Goal: Transaction & Acquisition: Purchase product/service

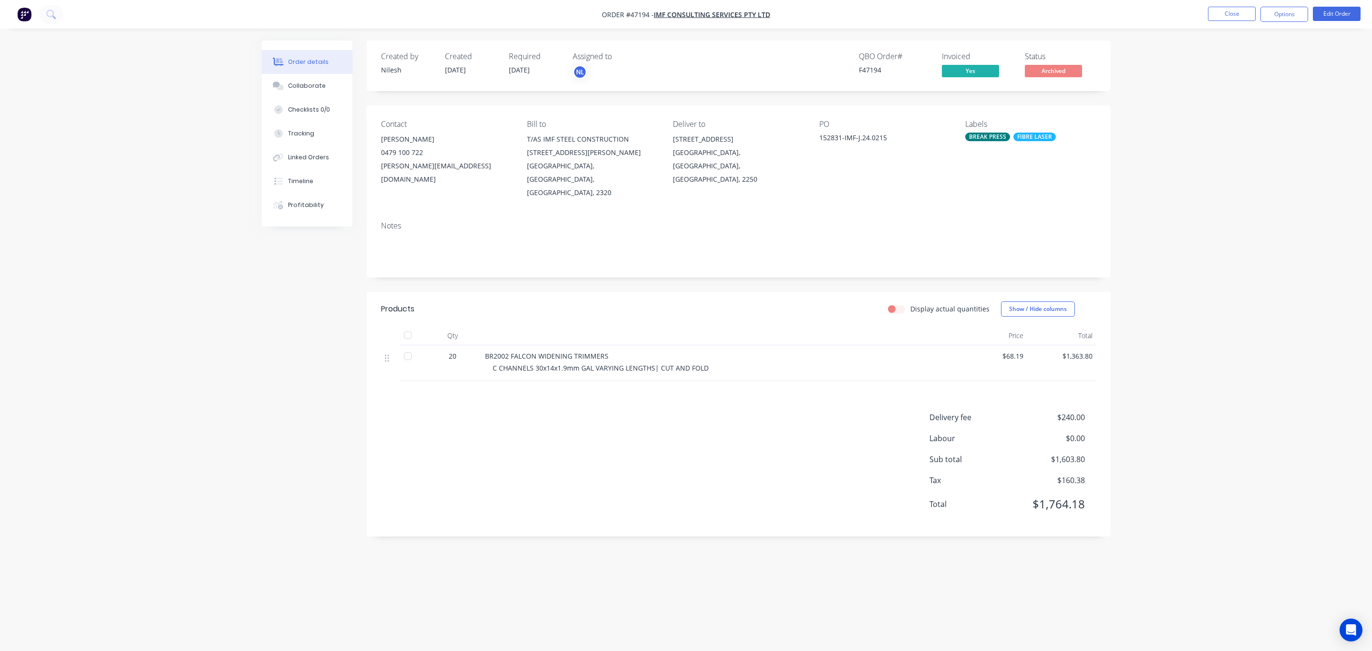
click at [1220, 21] on li "Close" at bounding box center [1232, 14] width 48 height 15
click at [1223, 19] on button "Close" at bounding box center [1232, 14] width 48 height 14
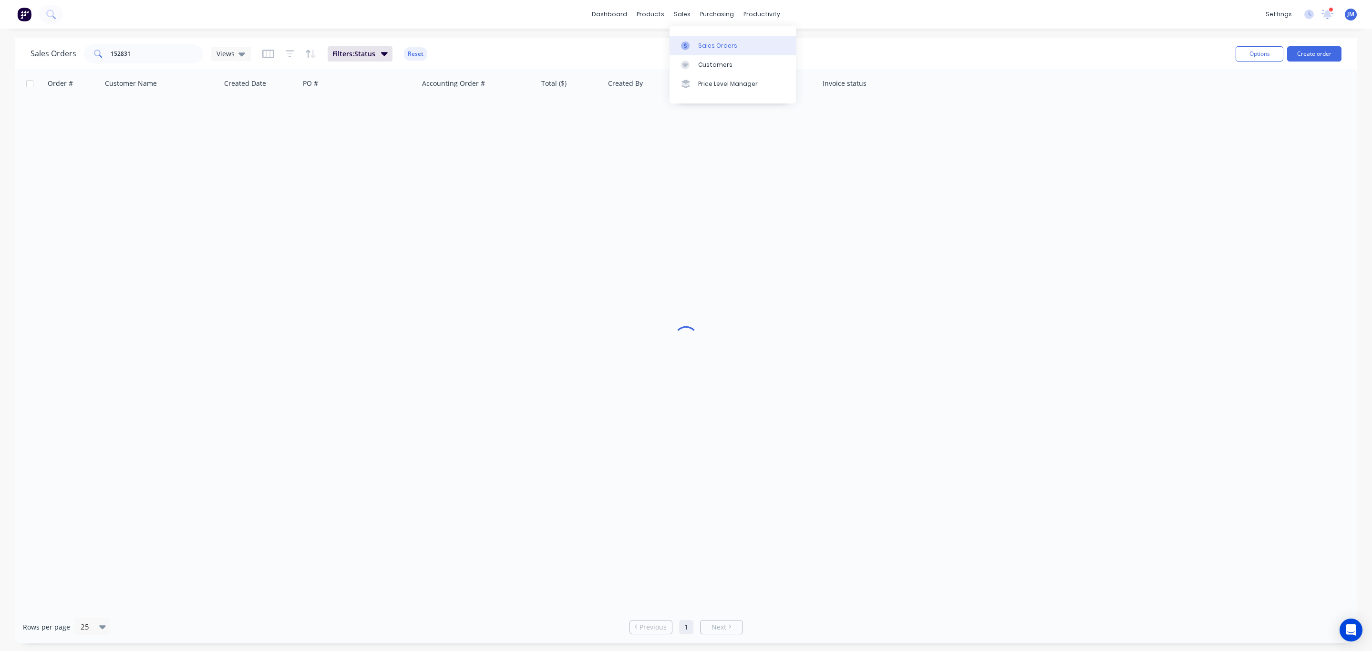
click at [693, 43] on div at bounding box center [688, 45] width 14 height 9
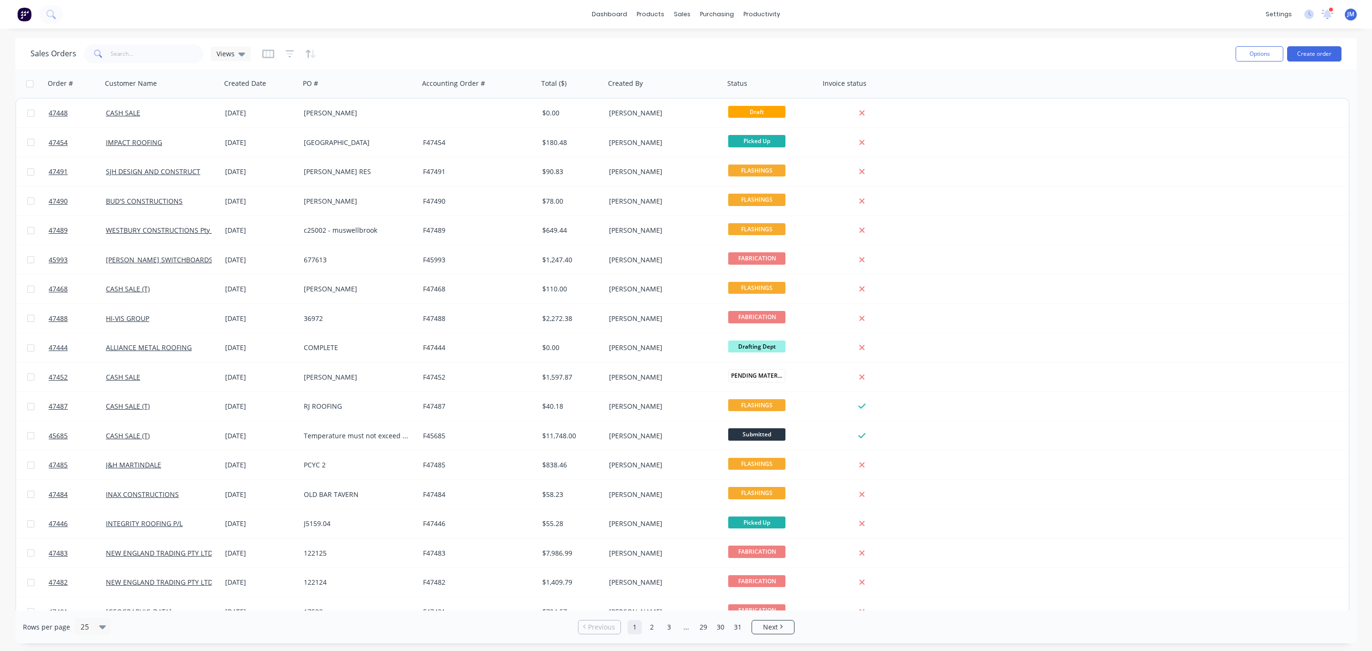
click at [282, 49] on div at bounding box center [289, 53] width 54 height 15
click at [292, 51] on div at bounding box center [289, 53] width 54 height 15
click at [259, 51] on div "Sales Orders Views" at bounding box center [630, 53] width 1198 height 23
click at [269, 55] on icon "button" at bounding box center [268, 54] width 5 height 6
click at [286, 52] on icon "button" at bounding box center [290, 54] width 9 height 10
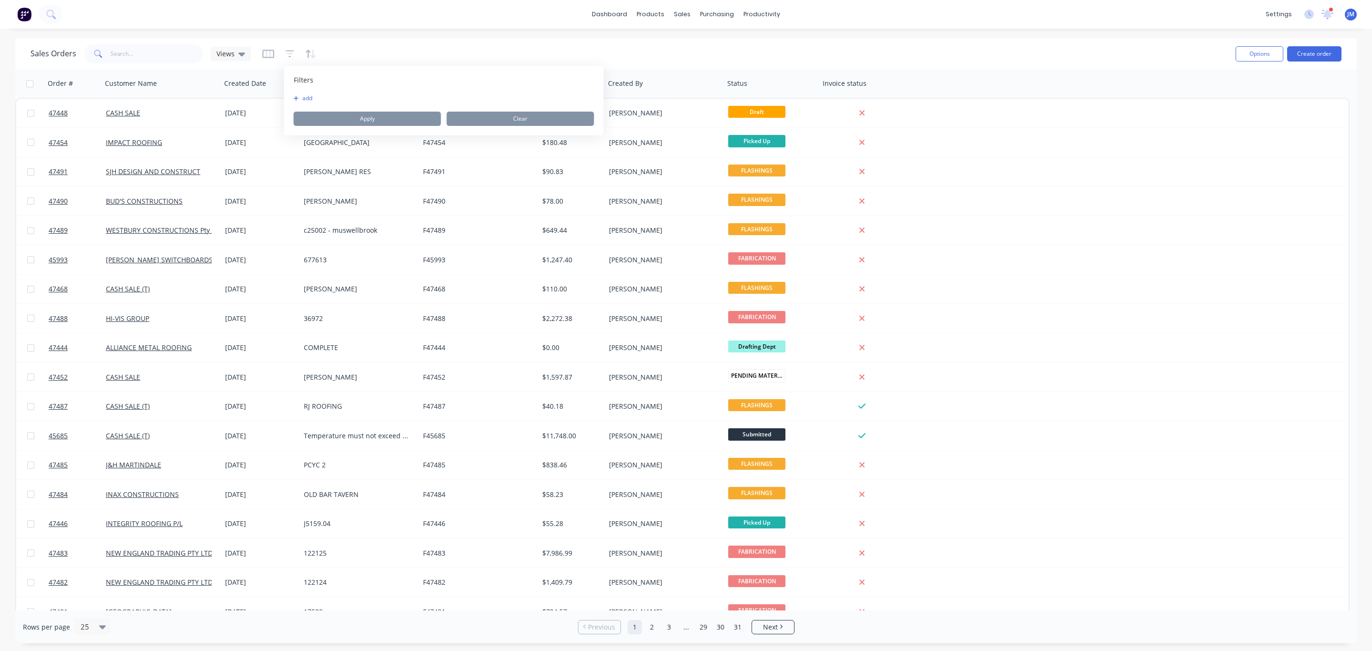
click at [311, 99] on button "add" at bounding box center [306, 98] width 24 height 8
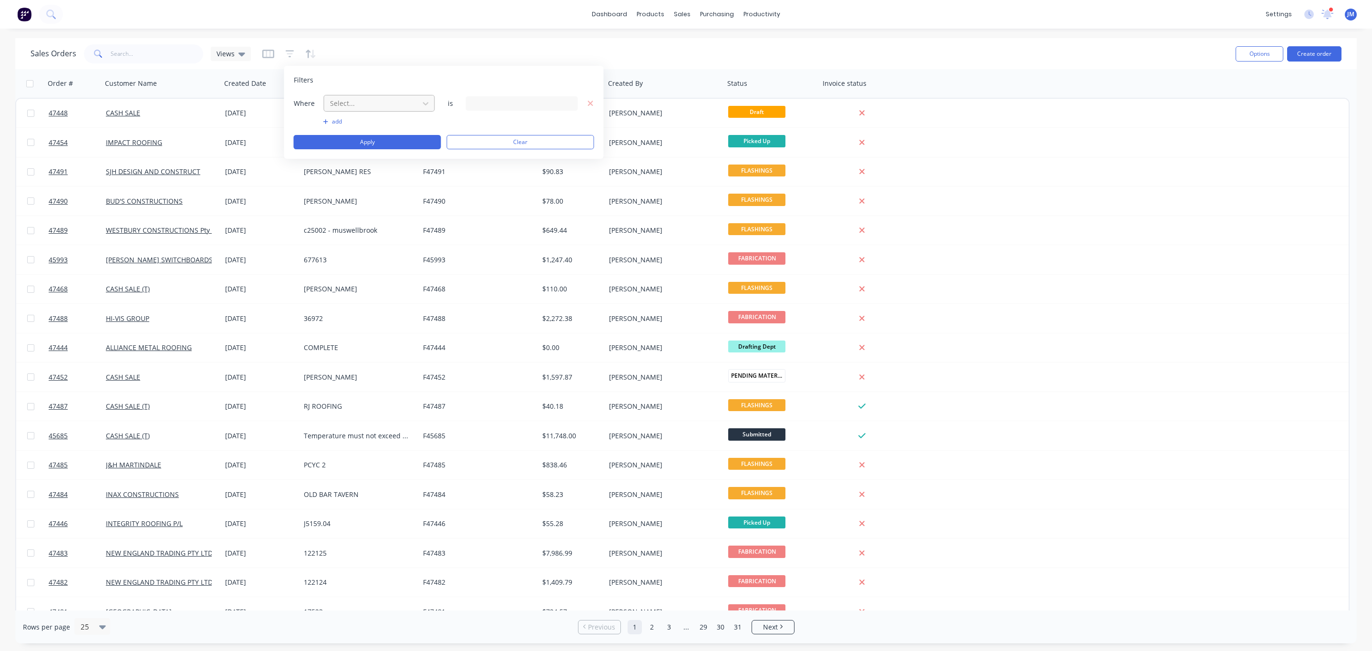
click at [365, 104] on div at bounding box center [371, 103] width 85 height 12
drag, startPoint x: 360, startPoint y: 259, endPoint x: 358, endPoint y: 242, distance: 17.2
click at [359, 259] on body "dashboard products sales purchasing productivity dashboard products Product Cat…" at bounding box center [686, 325] width 1372 height 651
click at [360, 237] on div "Required Date" at bounding box center [379, 231] width 111 height 18
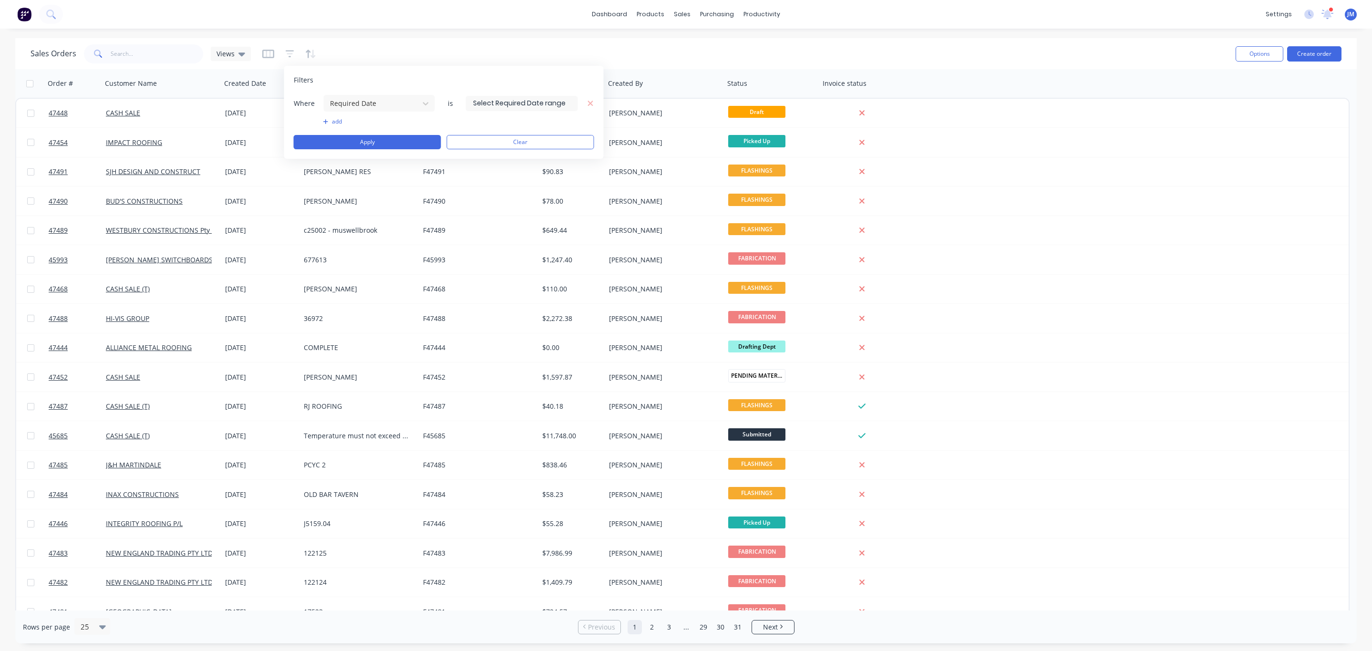
drag, startPoint x: 360, startPoint y: 105, endPoint x: 361, endPoint y: 112, distance: 7.2
click at [359, 105] on div at bounding box center [371, 103] width 85 height 12
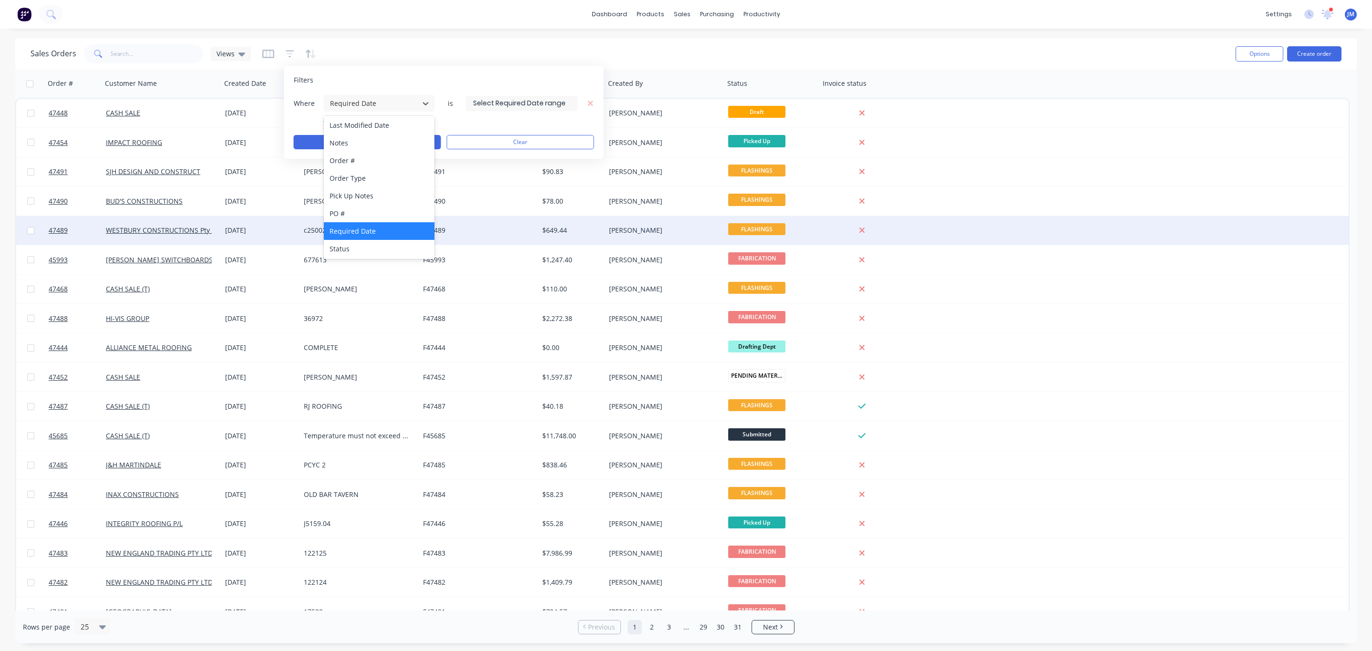
drag, startPoint x: 358, startPoint y: 249, endPoint x: 365, endPoint y: 233, distance: 17.9
click at [357, 249] on div "Status" at bounding box center [379, 249] width 111 height 18
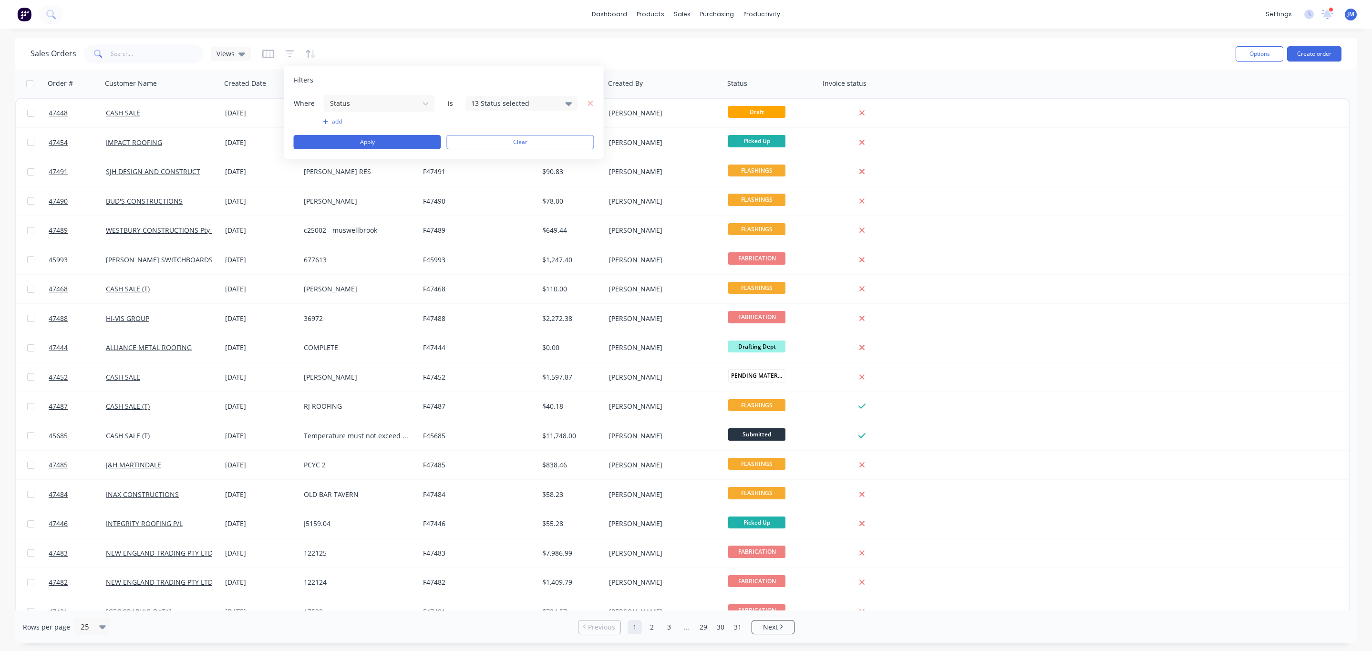
click at [498, 101] on div "13 Status selected" at bounding box center [514, 103] width 86 height 10
click at [501, 156] on div "All" at bounding box center [552, 156] width 114 height 10
click at [368, 137] on button "Apply" at bounding box center [367, 142] width 147 height 14
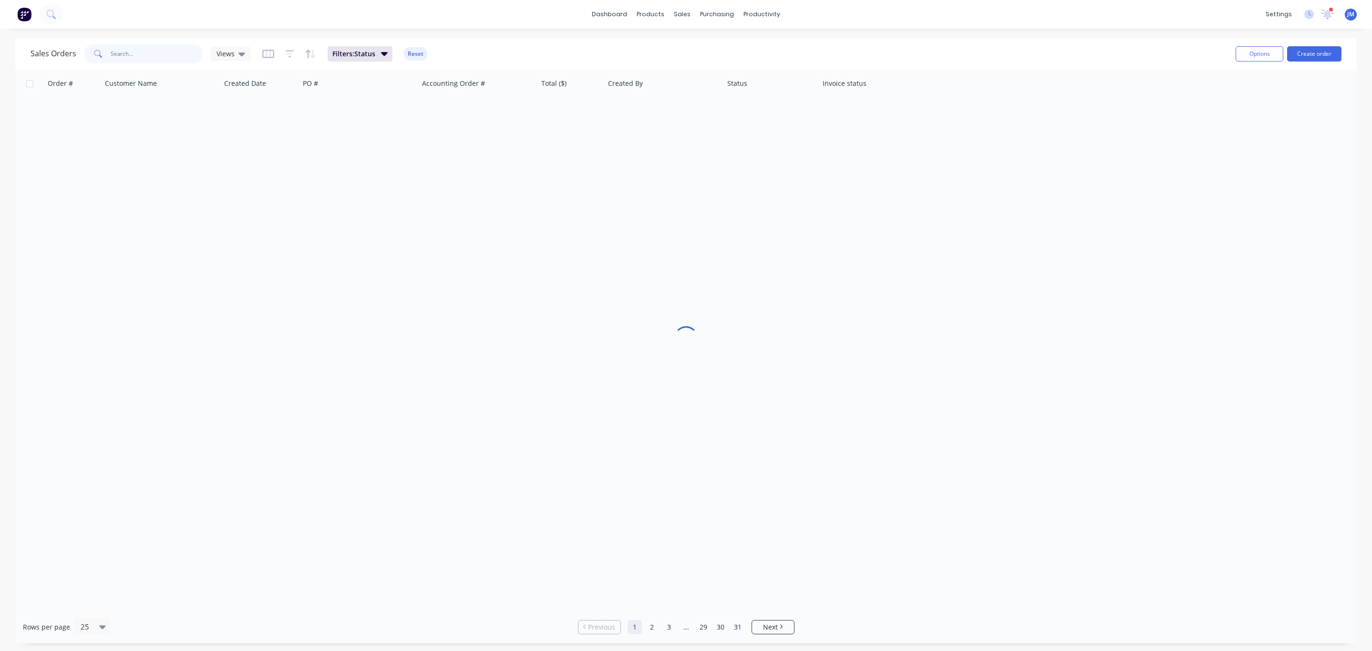
click at [158, 52] on input "text" at bounding box center [157, 53] width 93 height 19
type input "i"
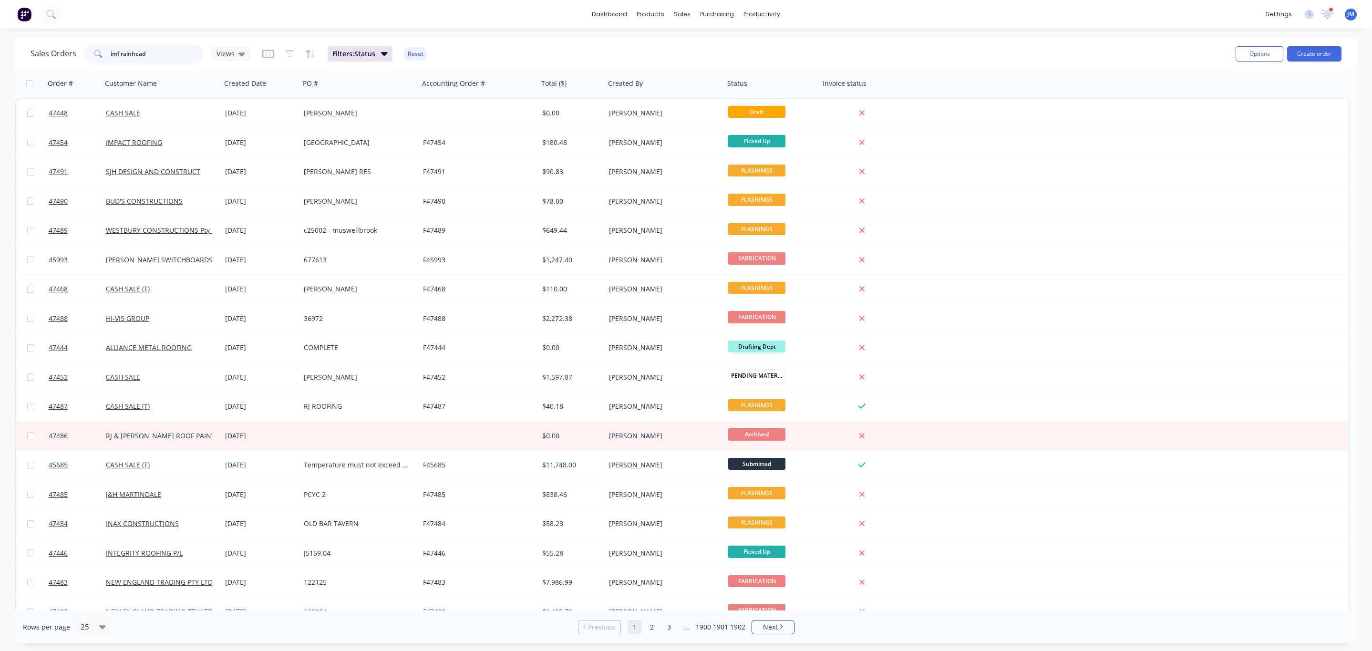
type input "imf rainhead"
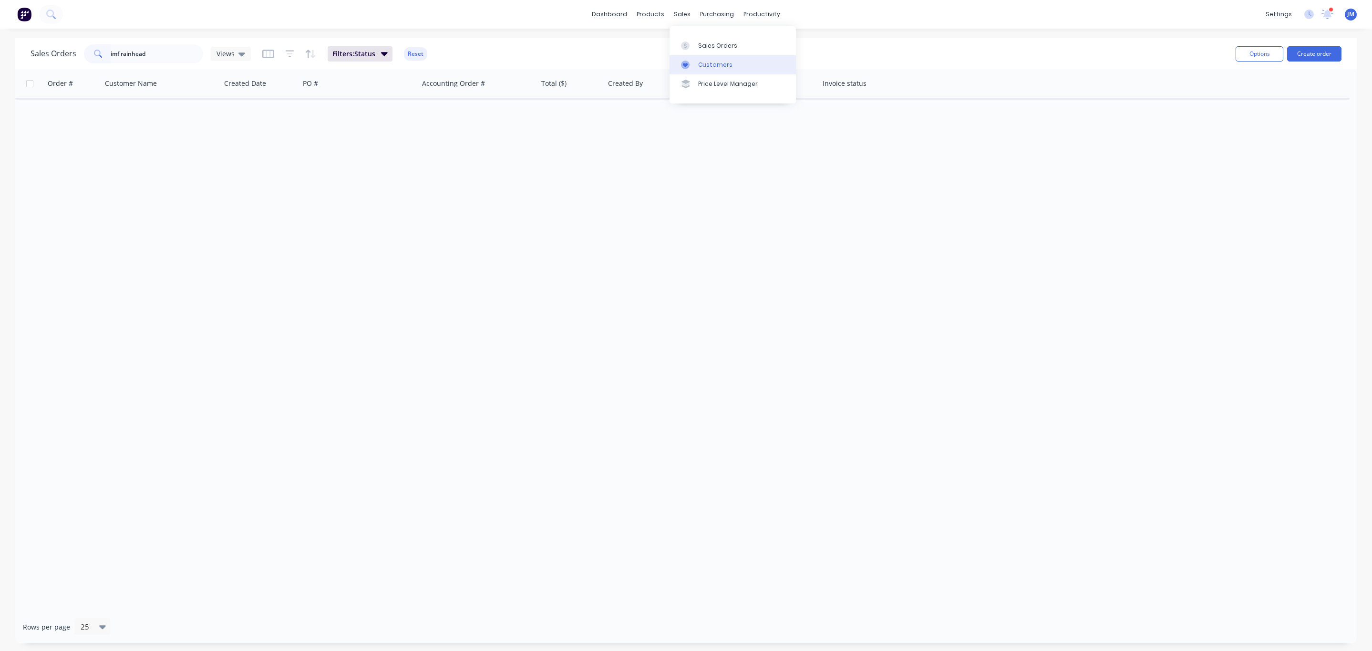
click at [688, 66] on icon at bounding box center [685, 65] width 9 height 9
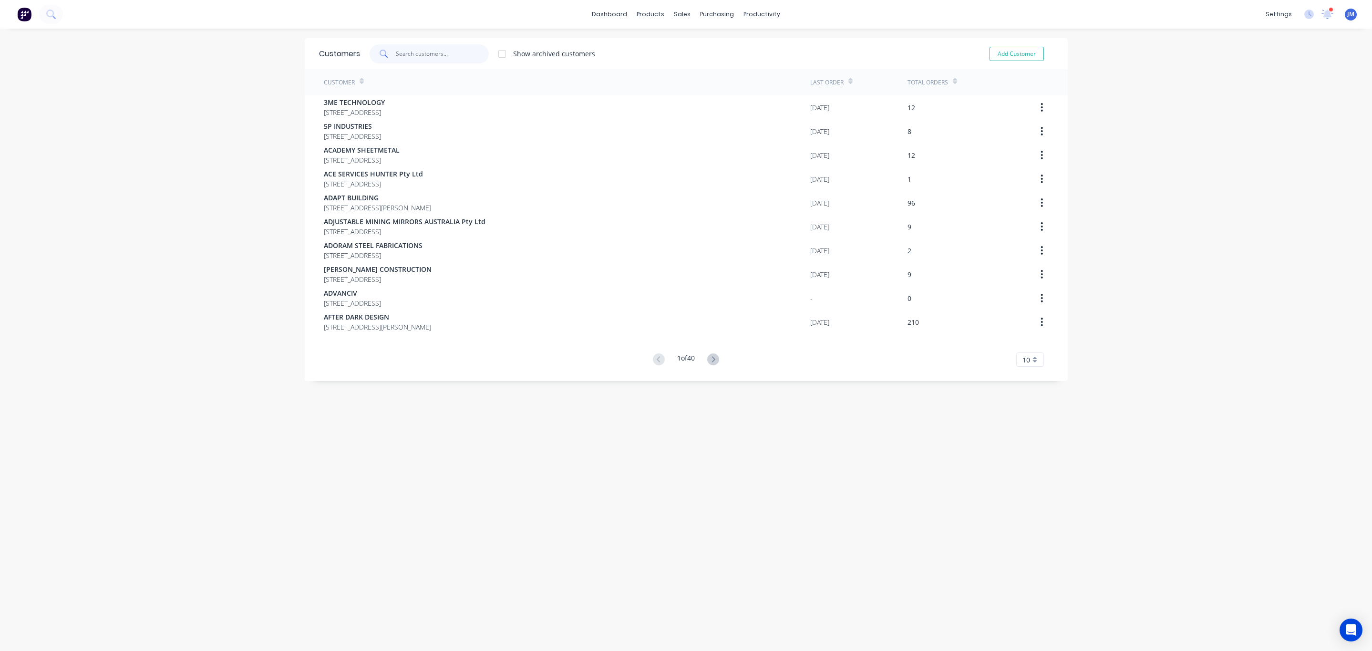
click at [396, 60] on input "text" at bounding box center [442, 53] width 93 height 19
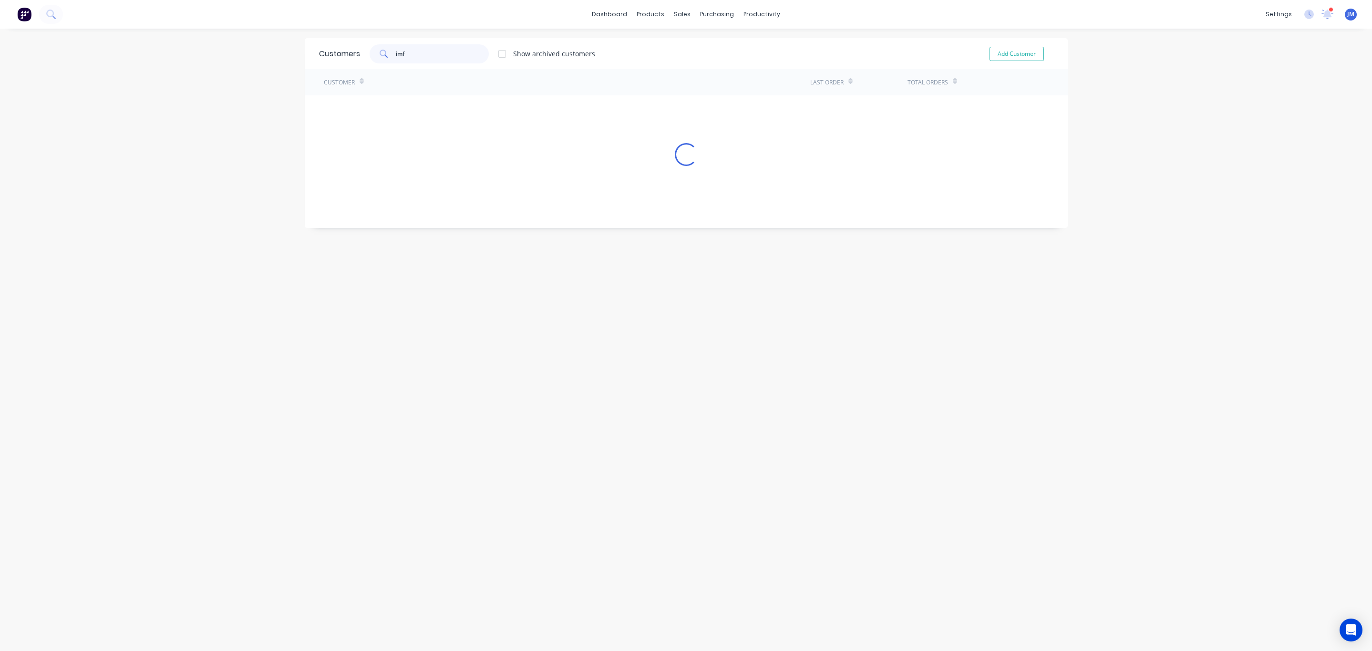
type input "imf"
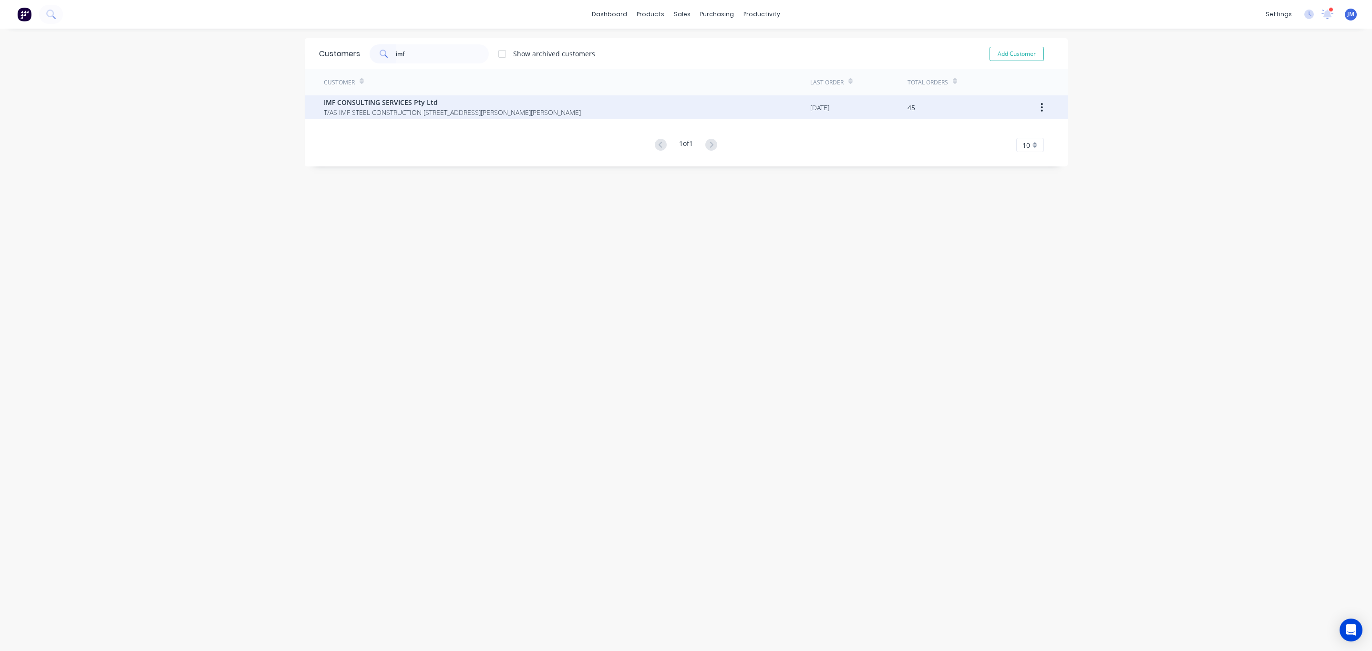
click at [360, 108] on span "T/AS IMF STEEL CONSTRUCTION [STREET_ADDRESS][PERSON_NAME][PERSON_NAME]" at bounding box center [452, 112] width 257 height 10
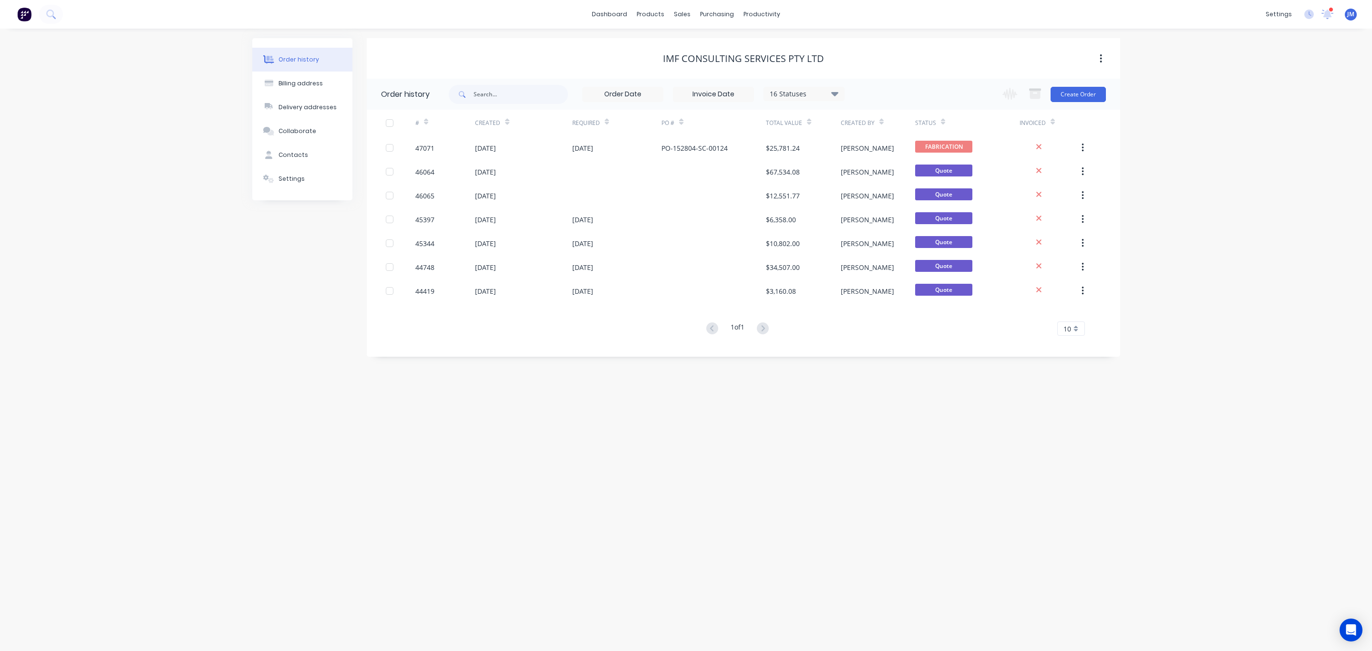
click at [813, 92] on div "16 Statuses" at bounding box center [804, 94] width 80 height 10
drag, startPoint x: 864, startPoint y: 213, endPoint x: 860, endPoint y: 211, distance: 4.9
click at [863, 213] on div "All" at bounding box center [823, 208] width 119 height 19
click at [883, 203] on label at bounding box center [883, 203] width 0 height 0
click at [883, 207] on input "checkbox" at bounding box center [887, 207] width 8 height 9
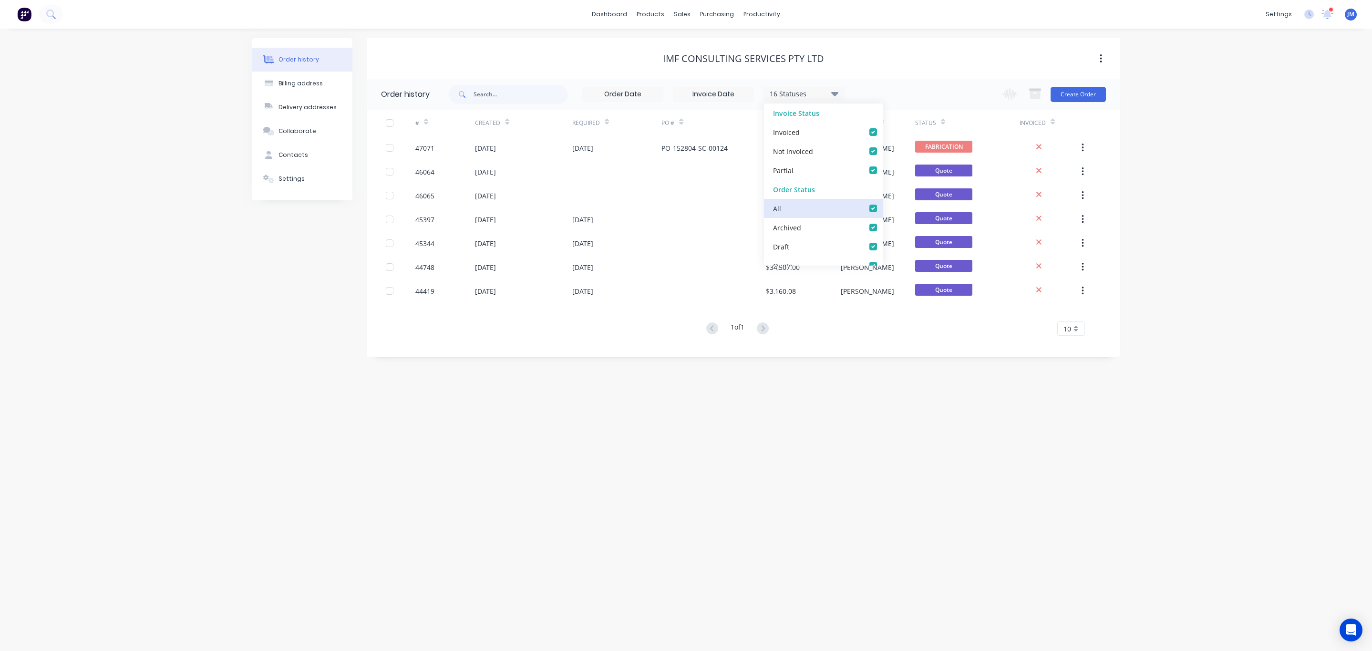
checkbox input "true"
click at [514, 56] on div "IMF CONSULTING SERVICES Pty Ltd" at bounding box center [744, 58] width 754 height 11
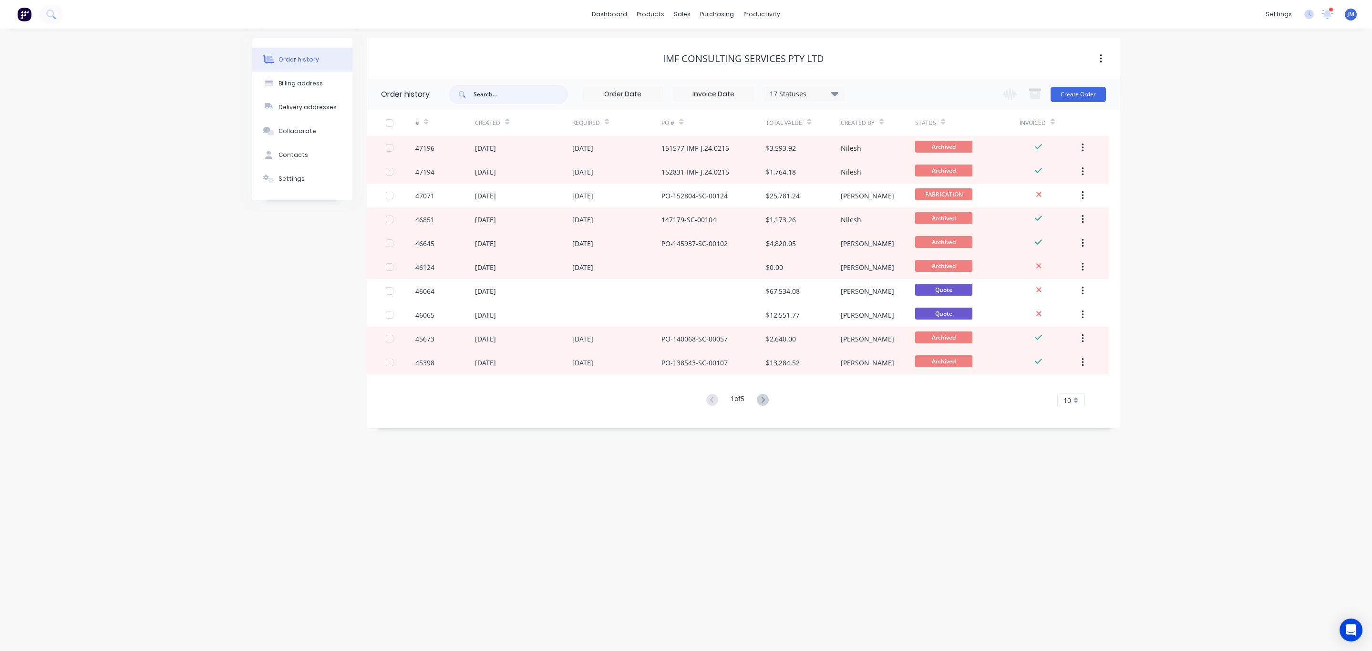
click at [508, 89] on input "text" at bounding box center [521, 94] width 94 height 19
type input "rainhead"
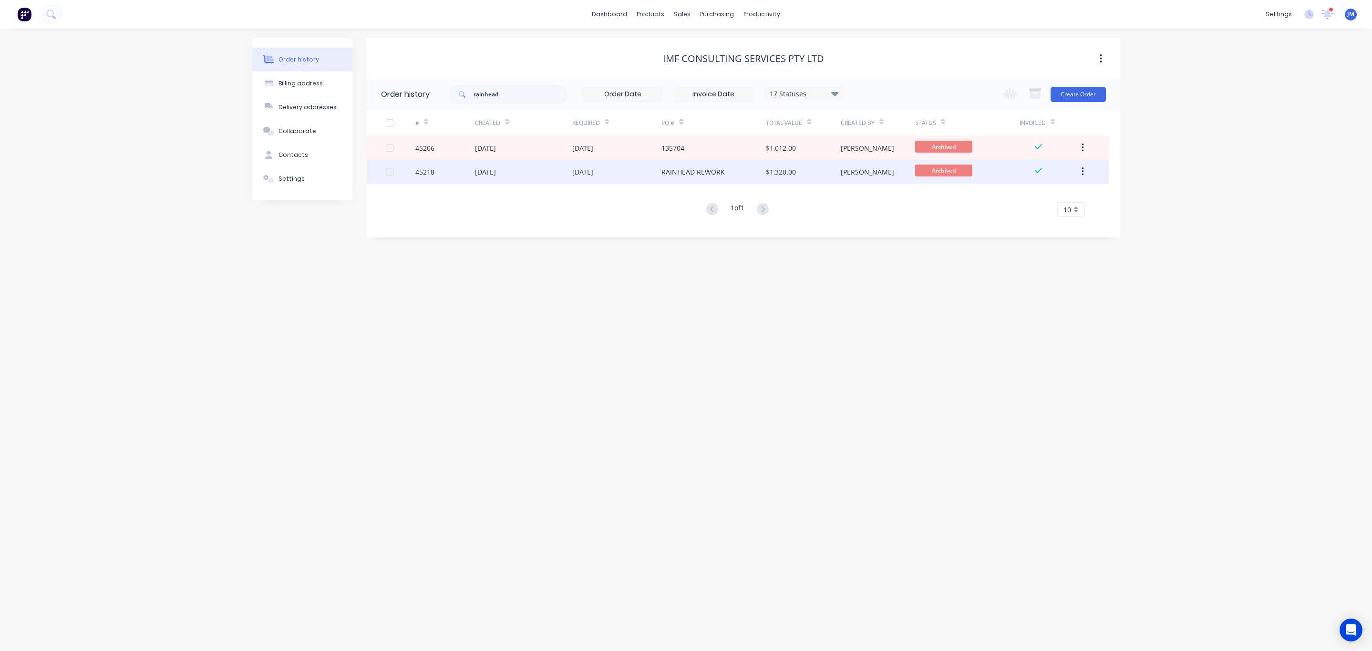
click at [673, 169] on div "RAINHEAD REWORK" at bounding box center [692, 172] width 63 height 10
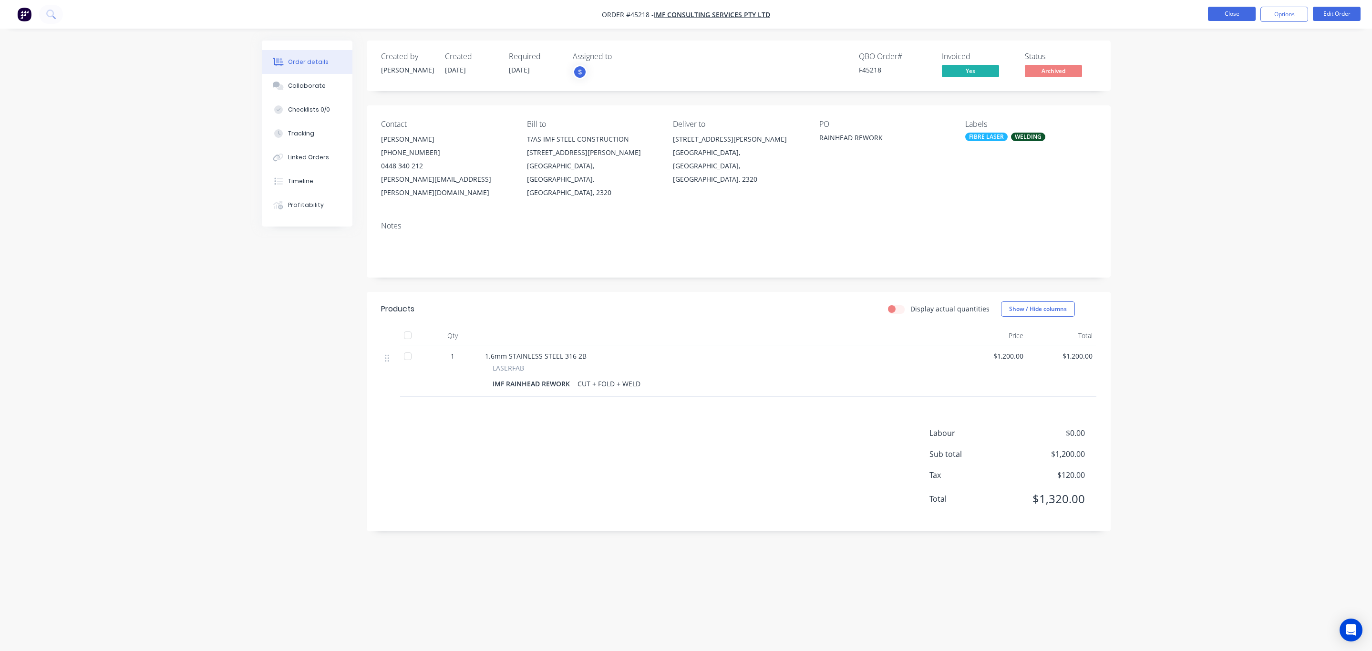
click at [1223, 17] on button "Close" at bounding box center [1232, 14] width 48 height 14
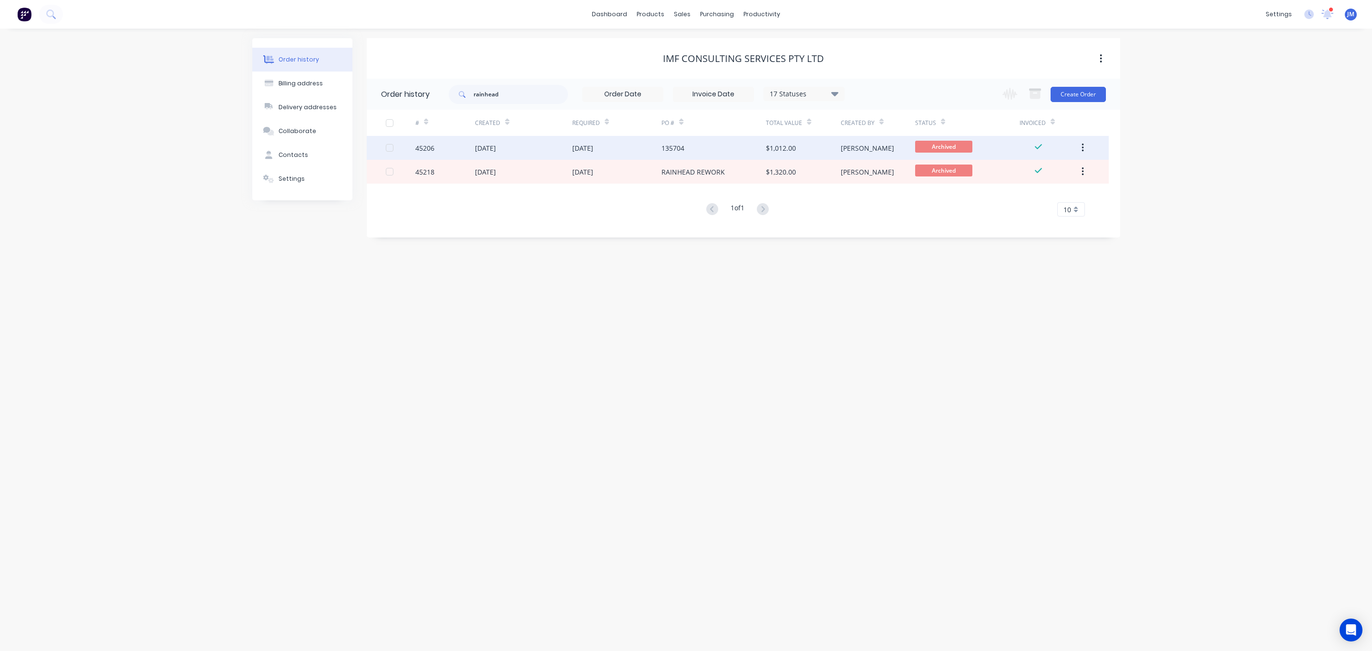
click at [569, 139] on div "05 Jun 2025" at bounding box center [523, 148] width 97 height 24
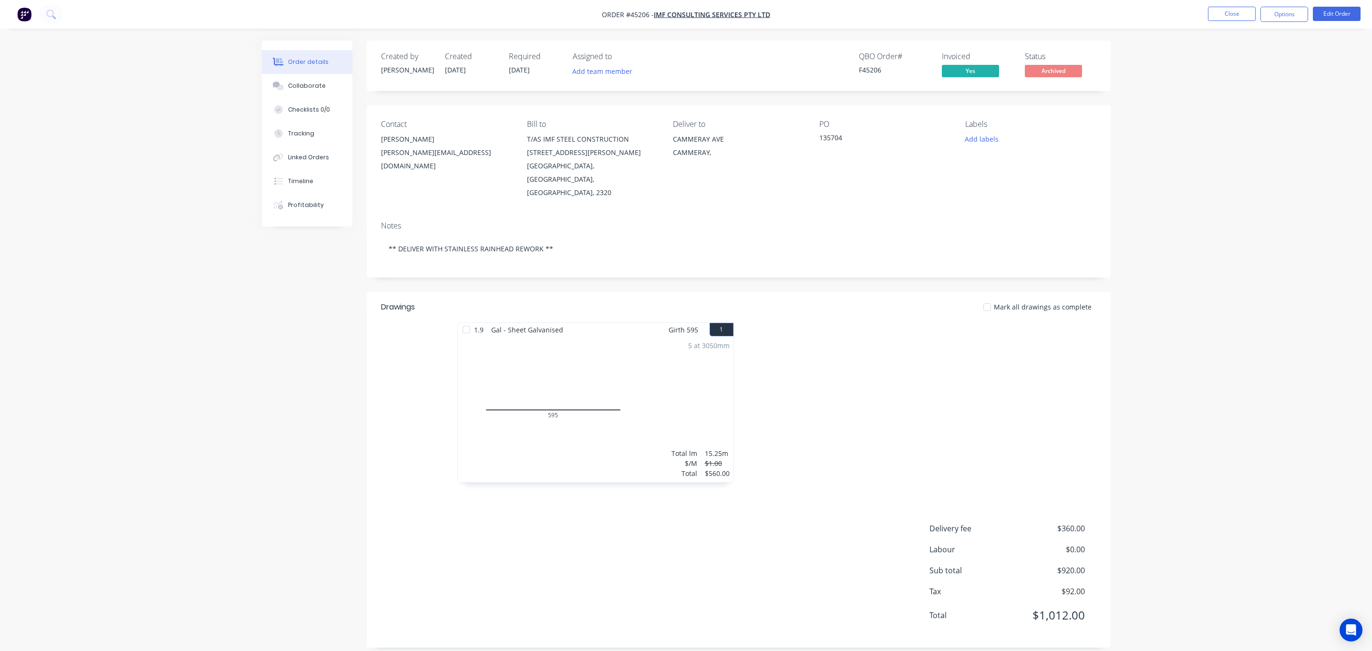
click at [1228, 21] on li "Close" at bounding box center [1232, 14] width 48 height 15
click at [1229, 14] on button "Close" at bounding box center [1232, 14] width 48 height 14
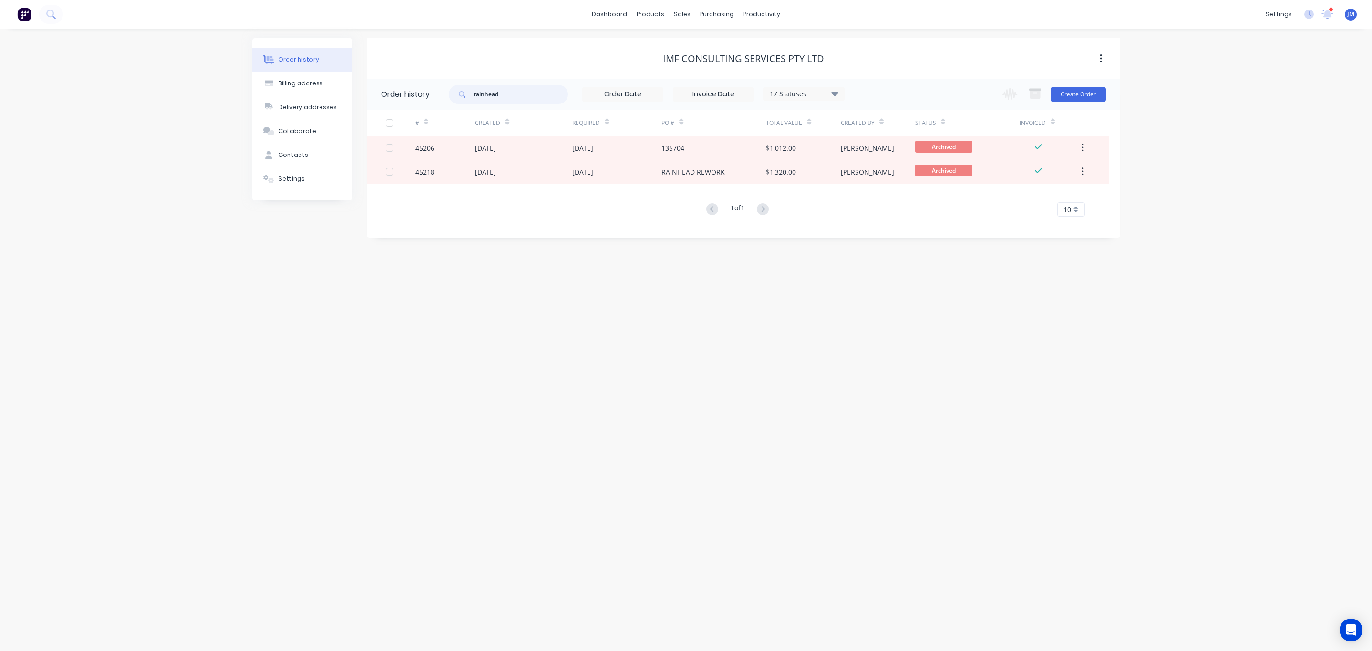
drag, startPoint x: 537, startPoint y: 96, endPoint x: 245, endPoint y: 104, distance: 291.5
click at [256, 100] on div "Order history Billing address Delivery addresses Collaborate Contacts Settings …" at bounding box center [686, 137] width 868 height 199
click at [517, 97] on input "rainhead" at bounding box center [521, 94] width 94 height 19
type input "rainwater"
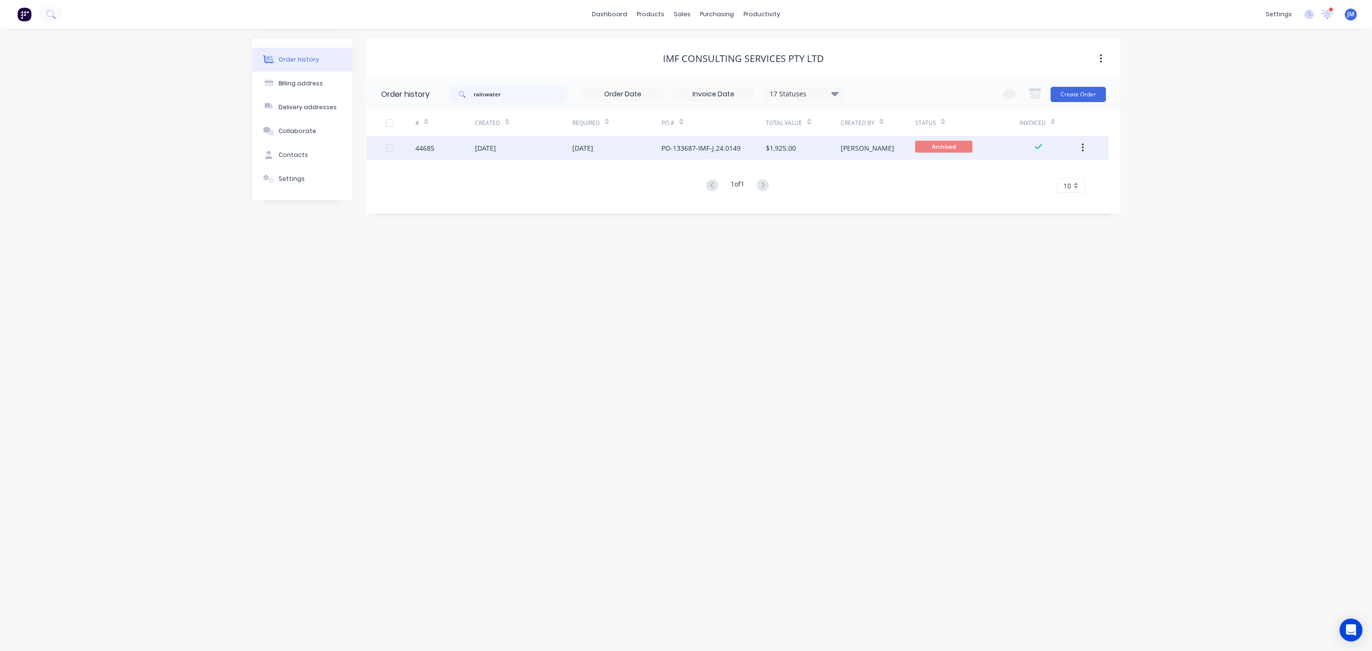
click at [654, 146] on div "26 May 2025" at bounding box center [617, 148] width 90 height 24
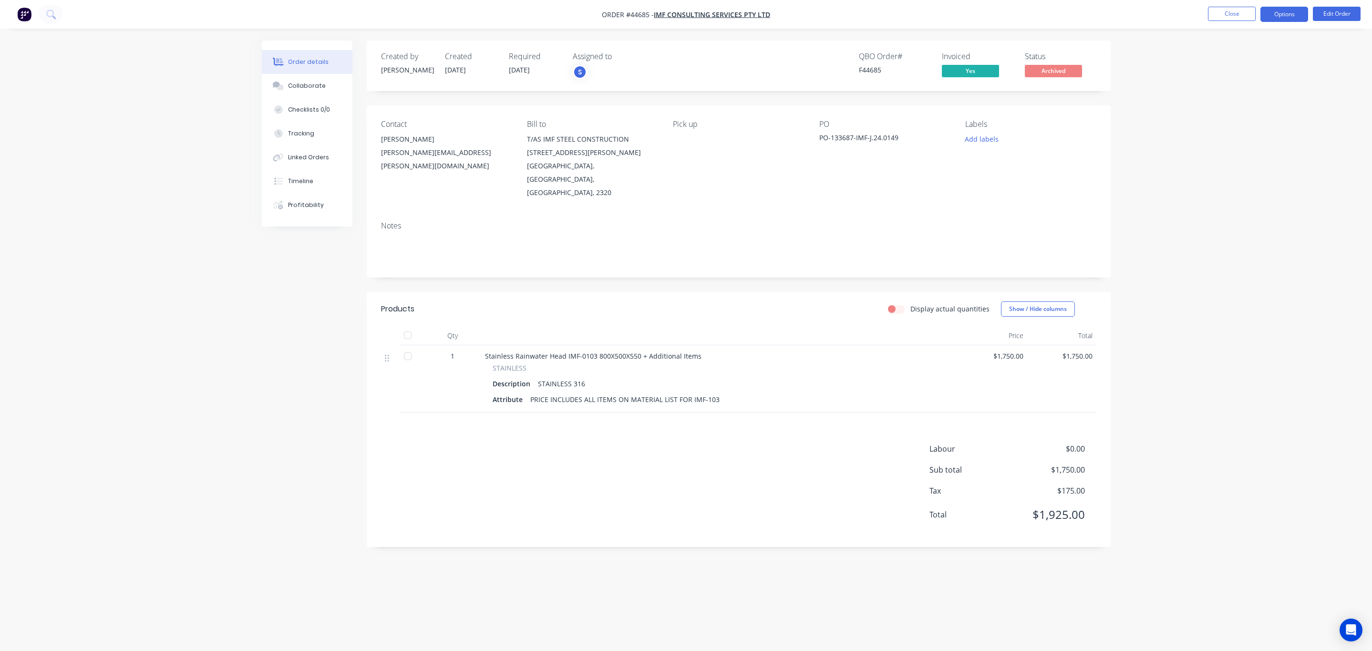
click at [1291, 10] on button "Options" at bounding box center [1284, 14] width 48 height 15
click at [1140, 98] on div "Order details Collaborate Checklists 0/0 Tracking Linked Orders Timeline Profit…" at bounding box center [686, 325] width 1372 height 651
click at [1235, 11] on button "Close" at bounding box center [1232, 14] width 48 height 14
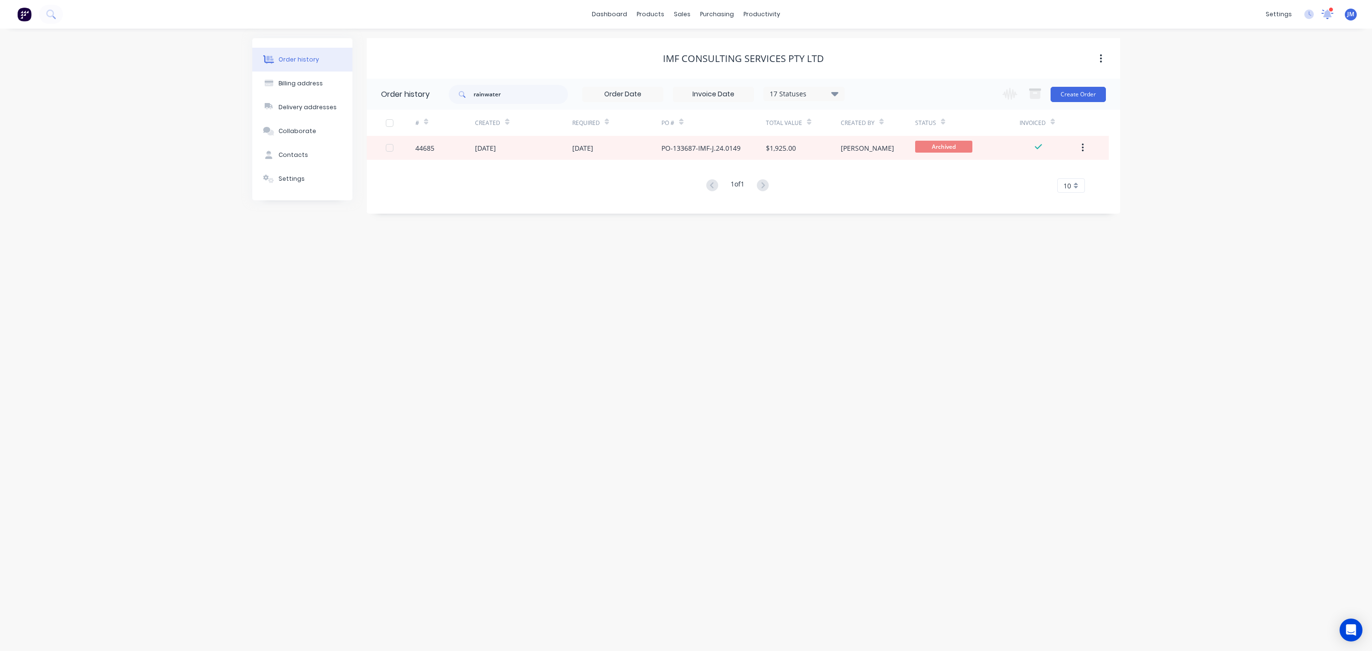
click at [1331, 19] on div at bounding box center [1328, 14] width 12 height 14
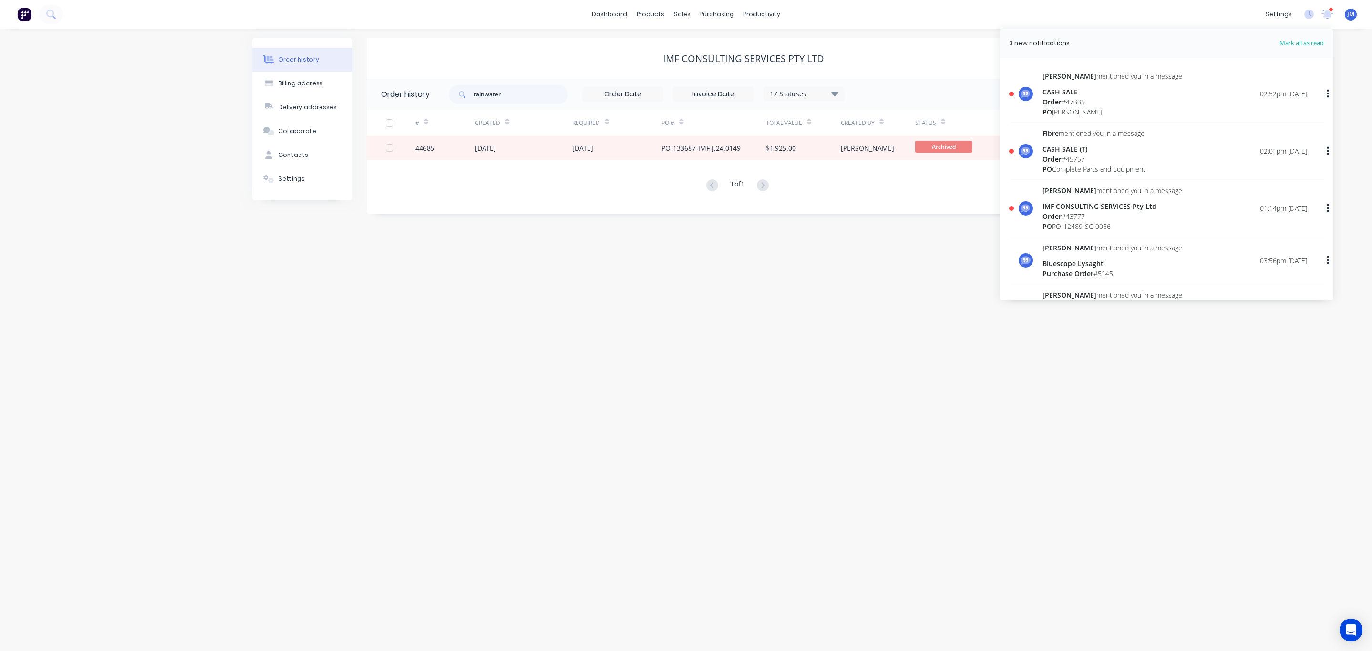
click at [1184, 92] on div "Kristie mentioned you in a message CASH SALE Order # 47335 PO IAN PADDISOM 02:5…" at bounding box center [1175, 94] width 265 height 46
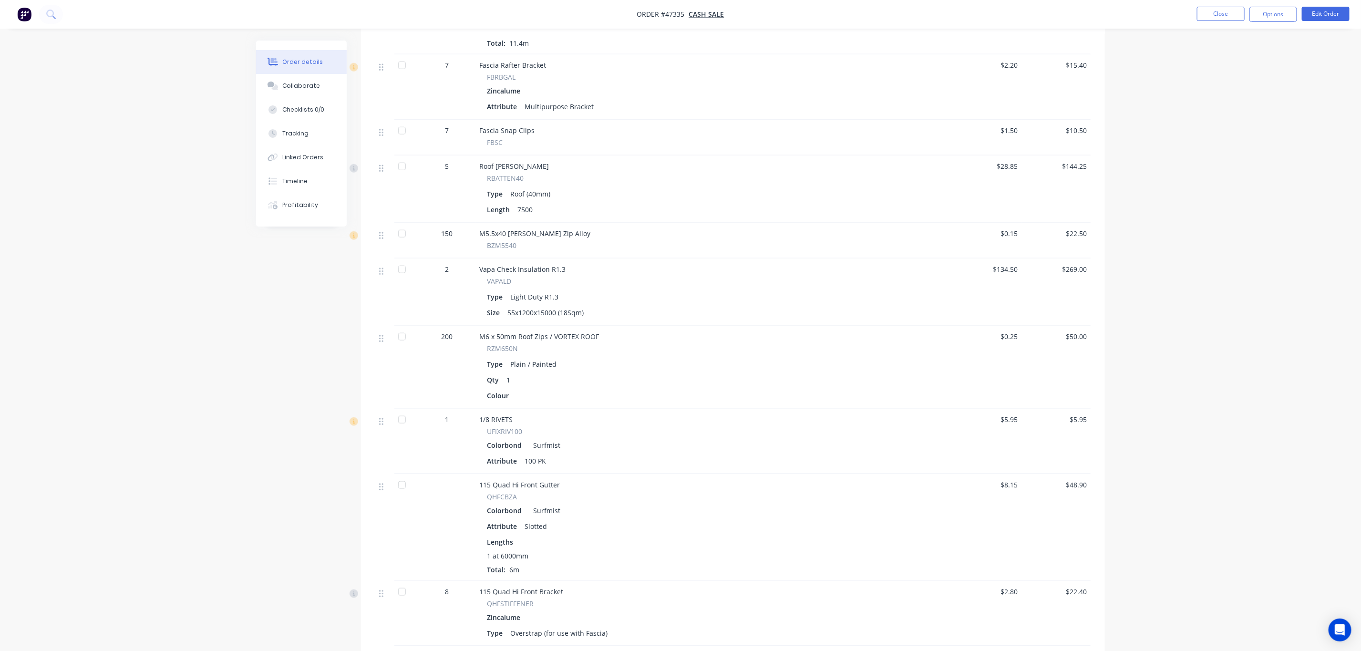
scroll to position [787, 0]
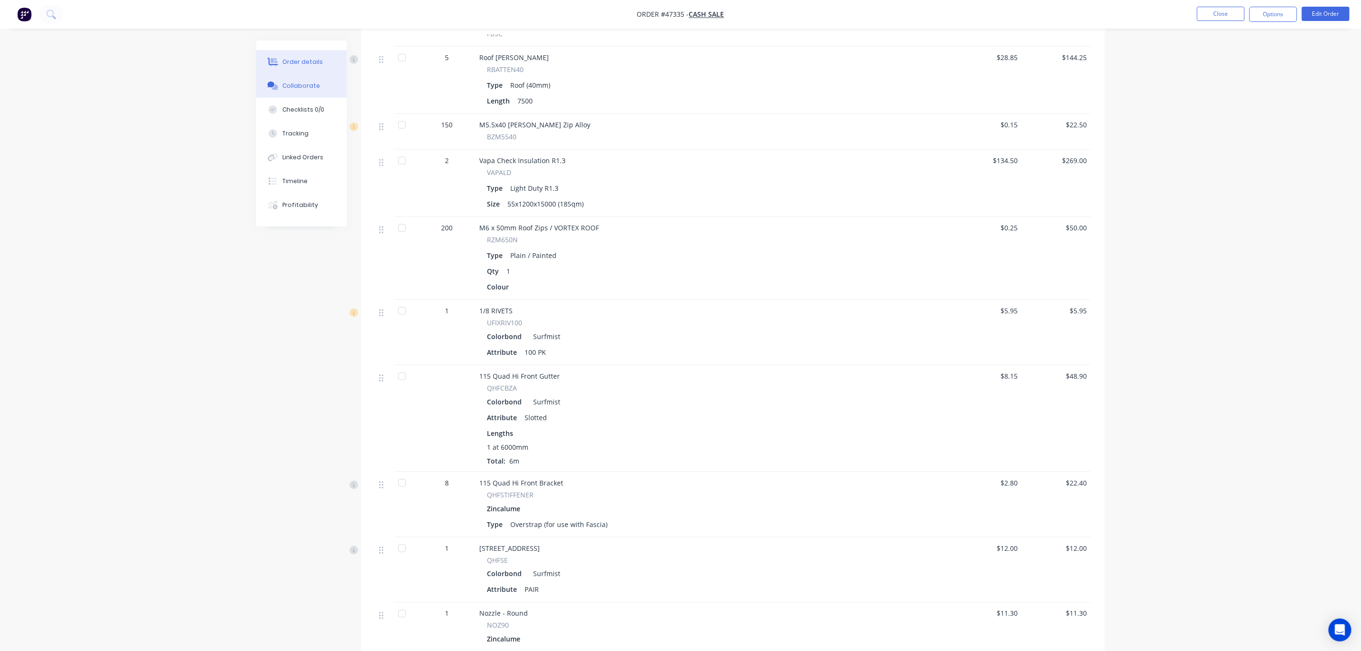
click at [287, 93] on button "Collaborate" at bounding box center [301, 86] width 91 height 24
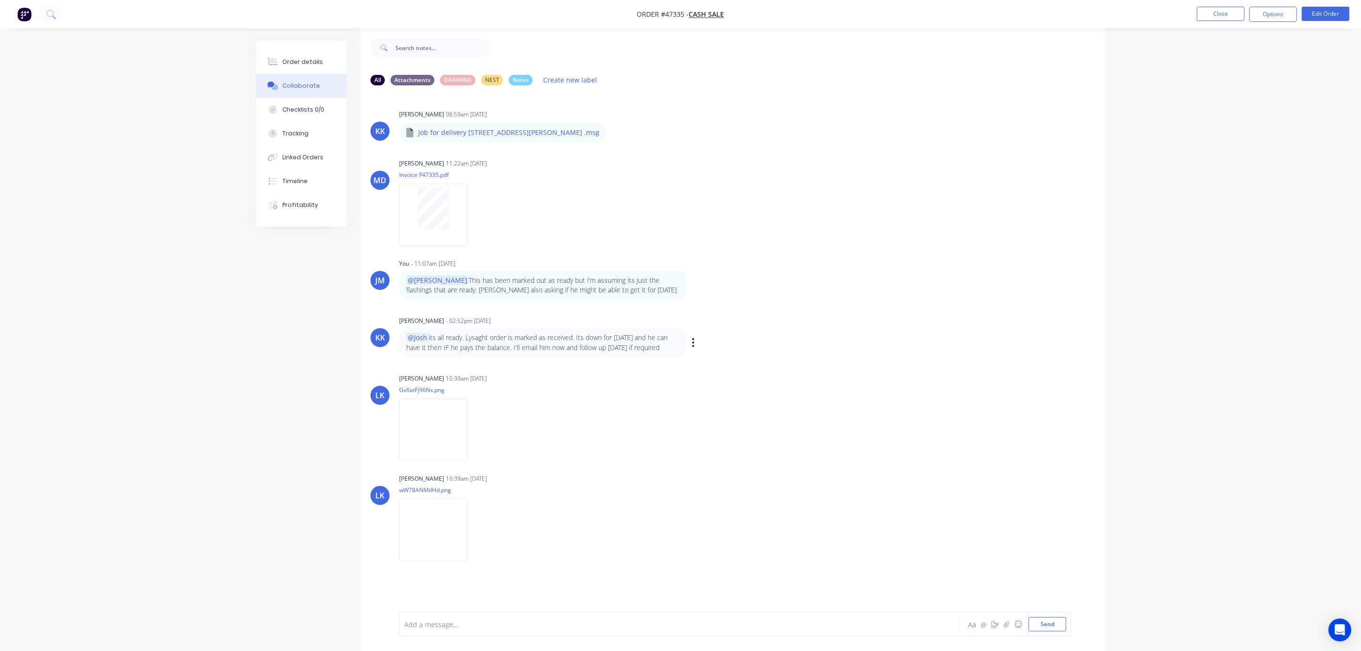
scroll to position [15, 0]
click at [1226, 14] on button "Close" at bounding box center [1221, 14] width 48 height 14
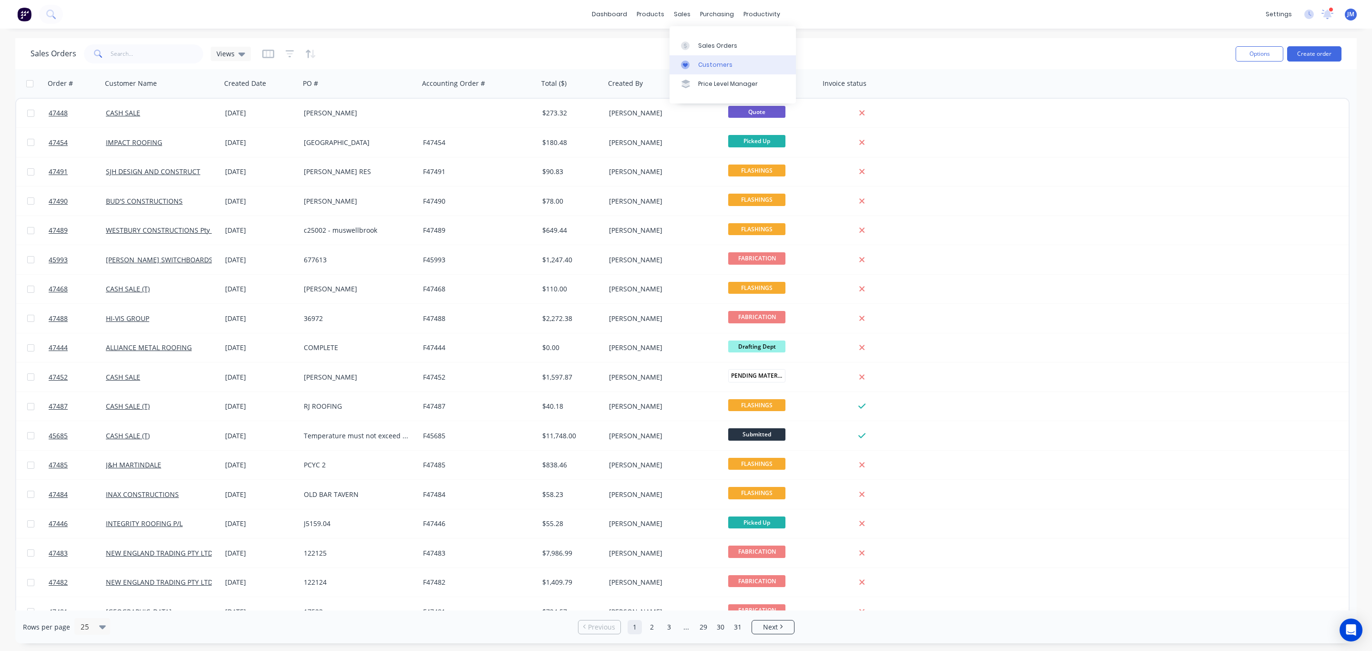
click at [712, 66] on div "Customers" at bounding box center [715, 65] width 34 height 9
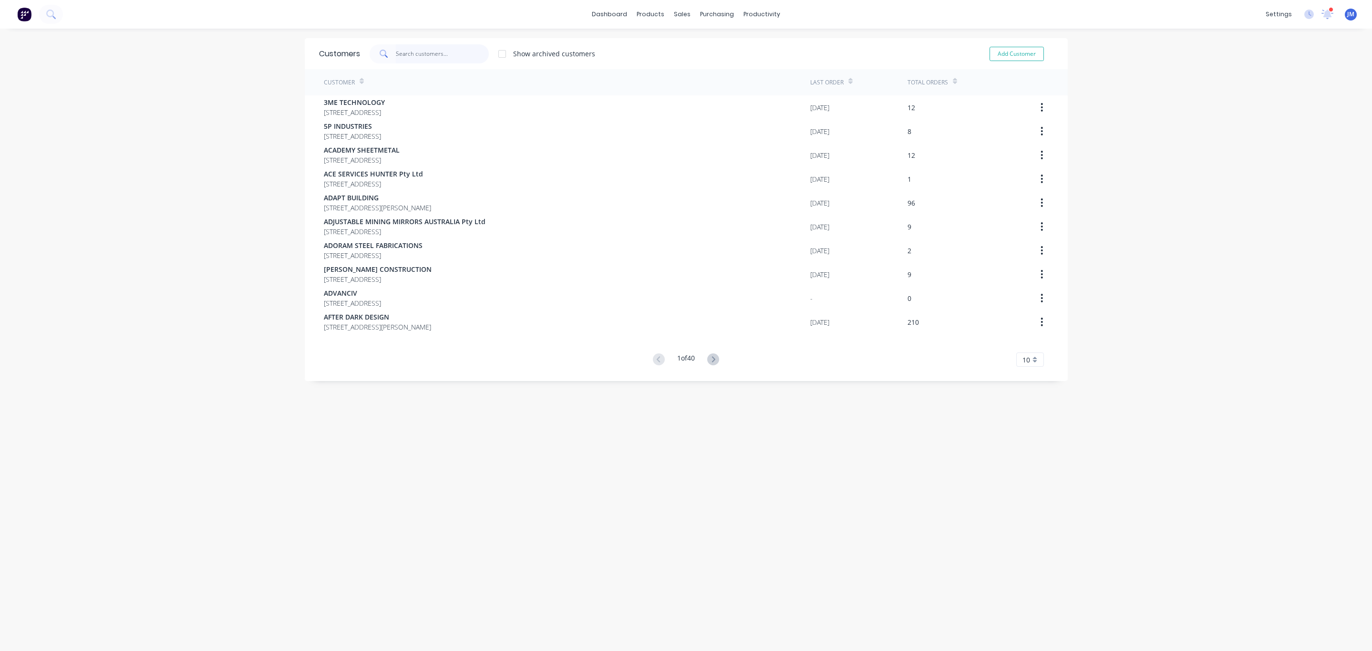
click at [396, 50] on input "text" at bounding box center [442, 53] width 93 height 19
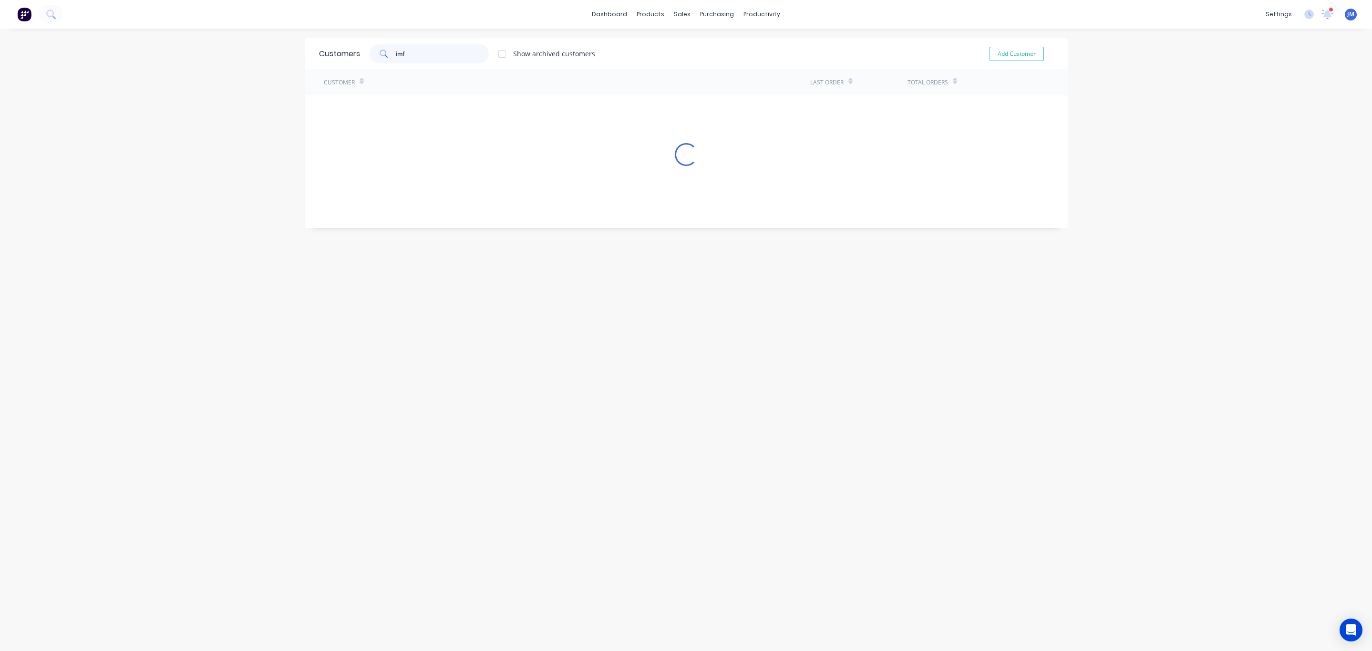
type input "imf"
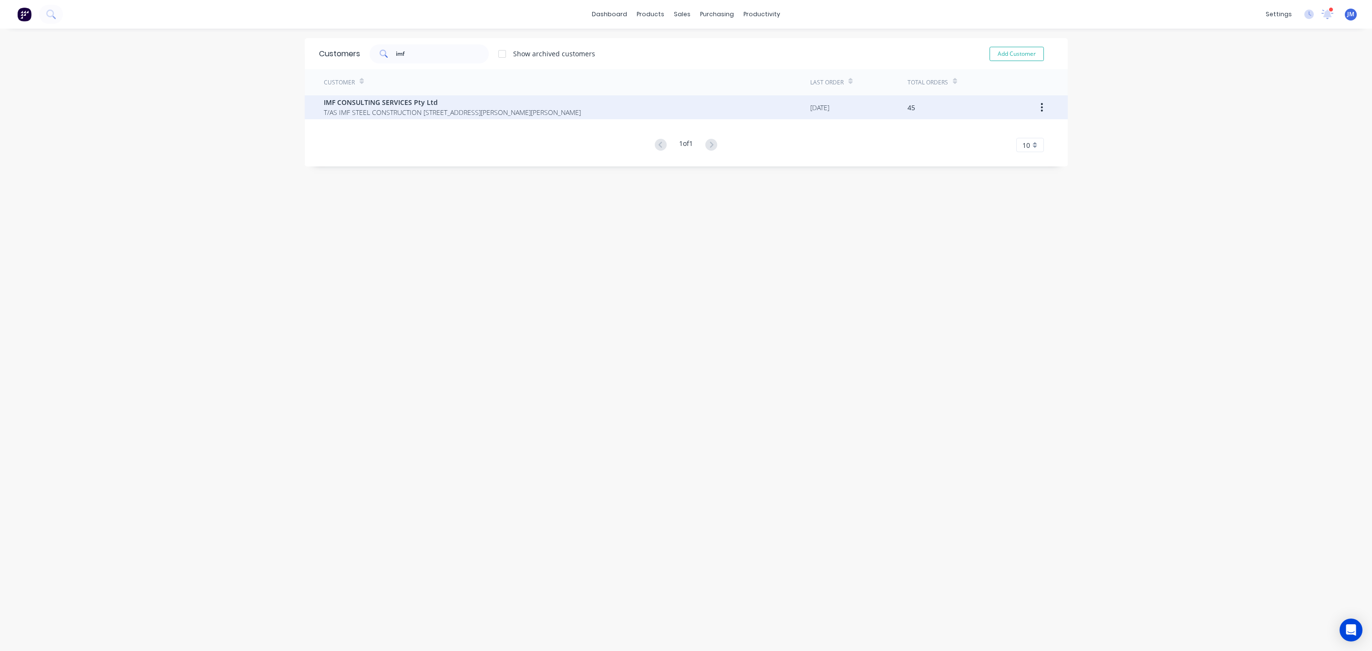
click at [385, 109] on span "T/AS IMF STEEL CONSTRUCTION [STREET_ADDRESS][PERSON_NAME][PERSON_NAME]" at bounding box center [452, 112] width 257 height 10
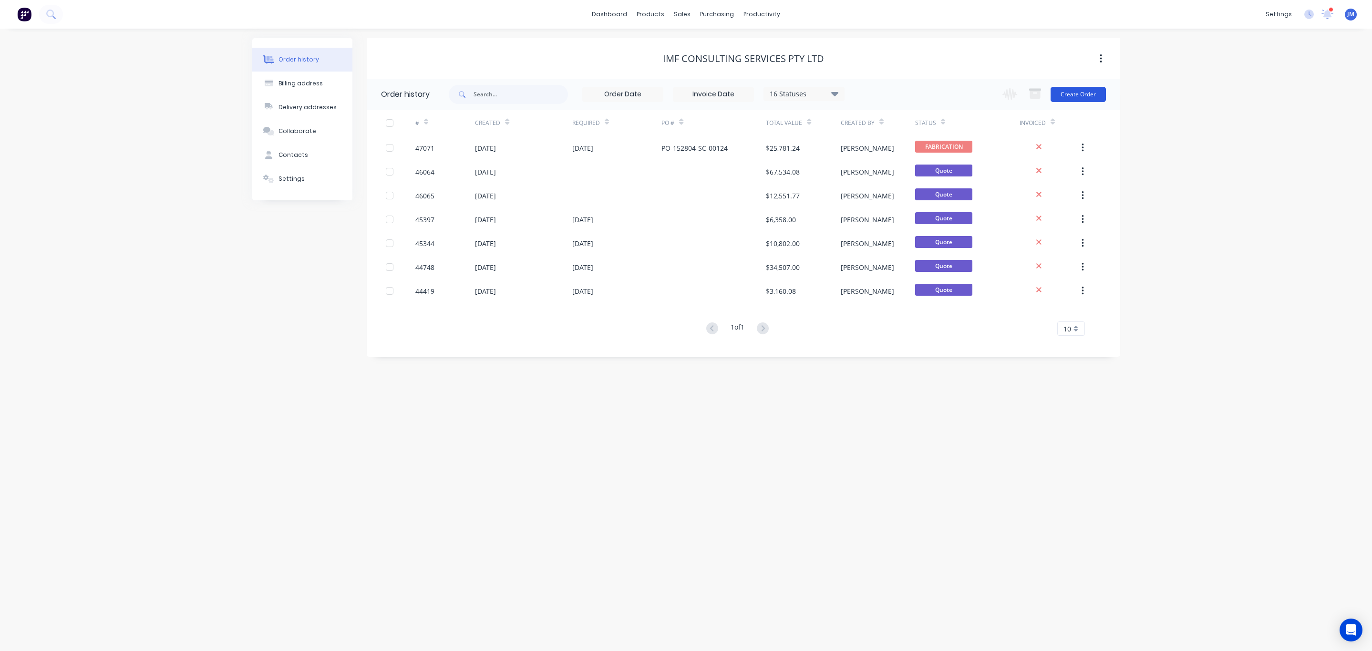
click at [1100, 92] on button "Create Order" at bounding box center [1078, 94] width 55 height 15
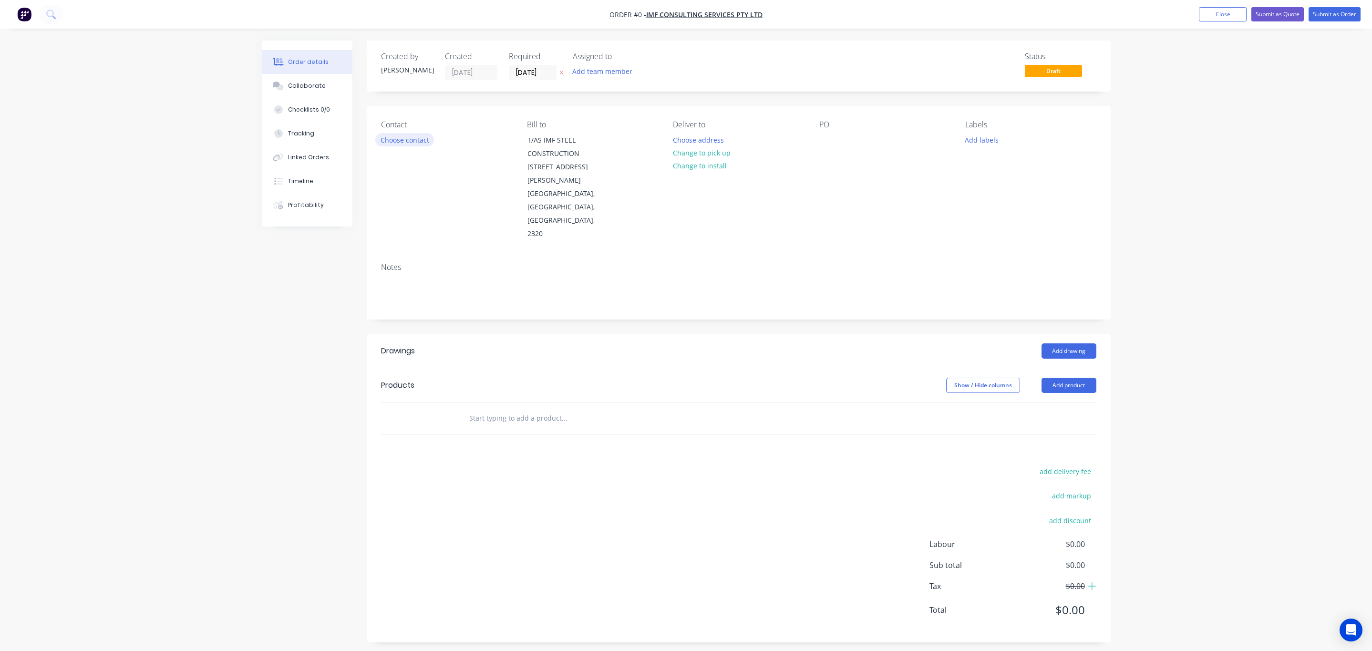
click at [400, 143] on button "Choose contact" at bounding box center [404, 139] width 59 height 13
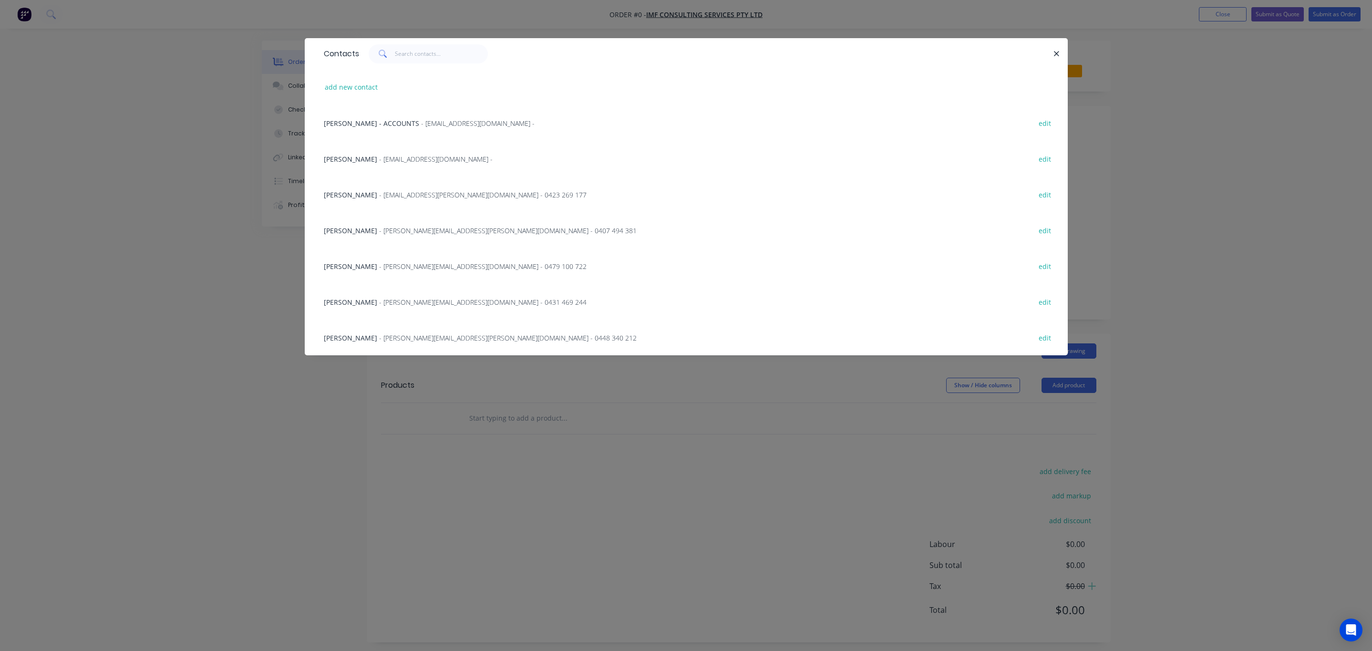
click at [391, 329] on div "Garth Fenwick - [EMAIL_ADDRESS][PERSON_NAME][DOMAIN_NAME] - 0448 340 212 edit" at bounding box center [686, 338] width 734 height 36
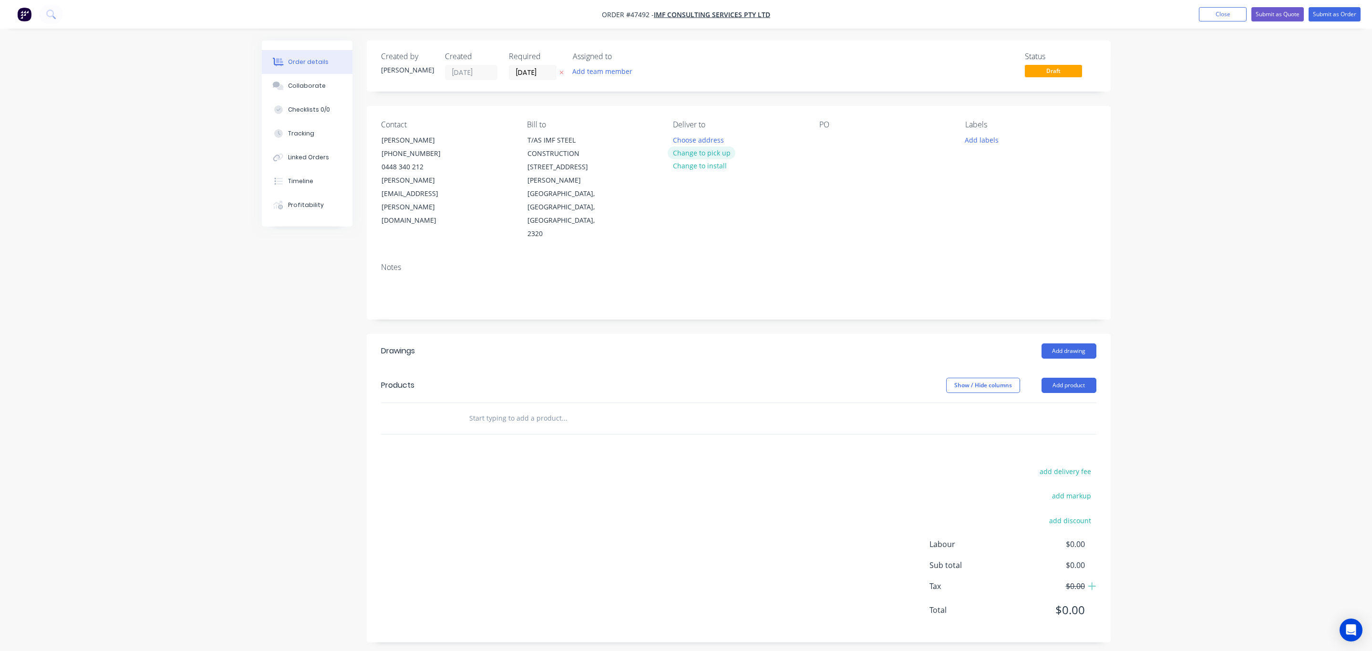
click at [690, 149] on button "Change to pick up" at bounding box center [702, 152] width 68 height 13
click at [817, 129] on div "Contact [PERSON_NAME] [PHONE_NUMBER] [PERSON_NAME][EMAIL_ADDRESS][PERSON_NAME][…" at bounding box center [739, 180] width 744 height 149
click at [836, 130] on div "PO" at bounding box center [884, 180] width 131 height 121
click at [830, 136] on div at bounding box center [826, 140] width 15 height 14
click at [961, 287] on div "Notes" at bounding box center [739, 287] width 744 height 64
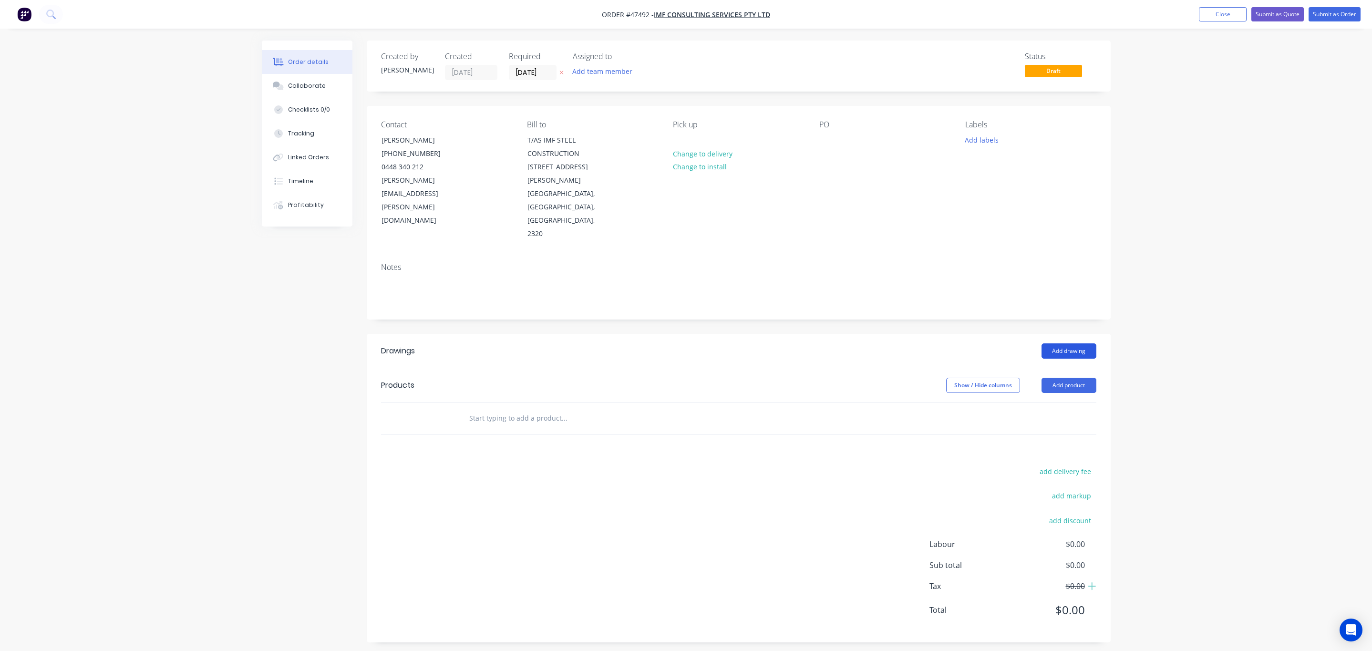
click at [1065, 343] on button "Add drawing" at bounding box center [1069, 350] width 55 height 15
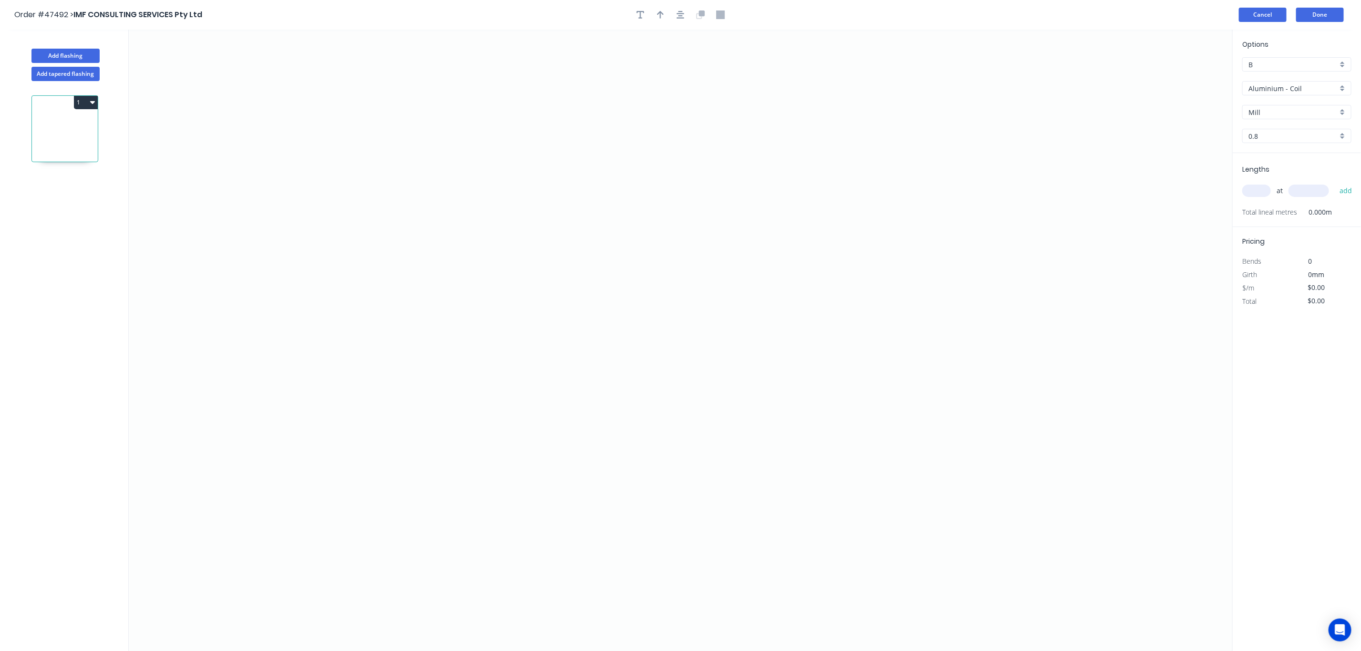
drag, startPoint x: 1290, startPoint y: 13, endPoint x: 1270, endPoint y: 19, distance: 20.7
click at [1289, 13] on div "Cancel Done" at bounding box center [1293, 15] width 108 height 14
click at [1266, 21] on button "Cancel" at bounding box center [1263, 15] width 48 height 14
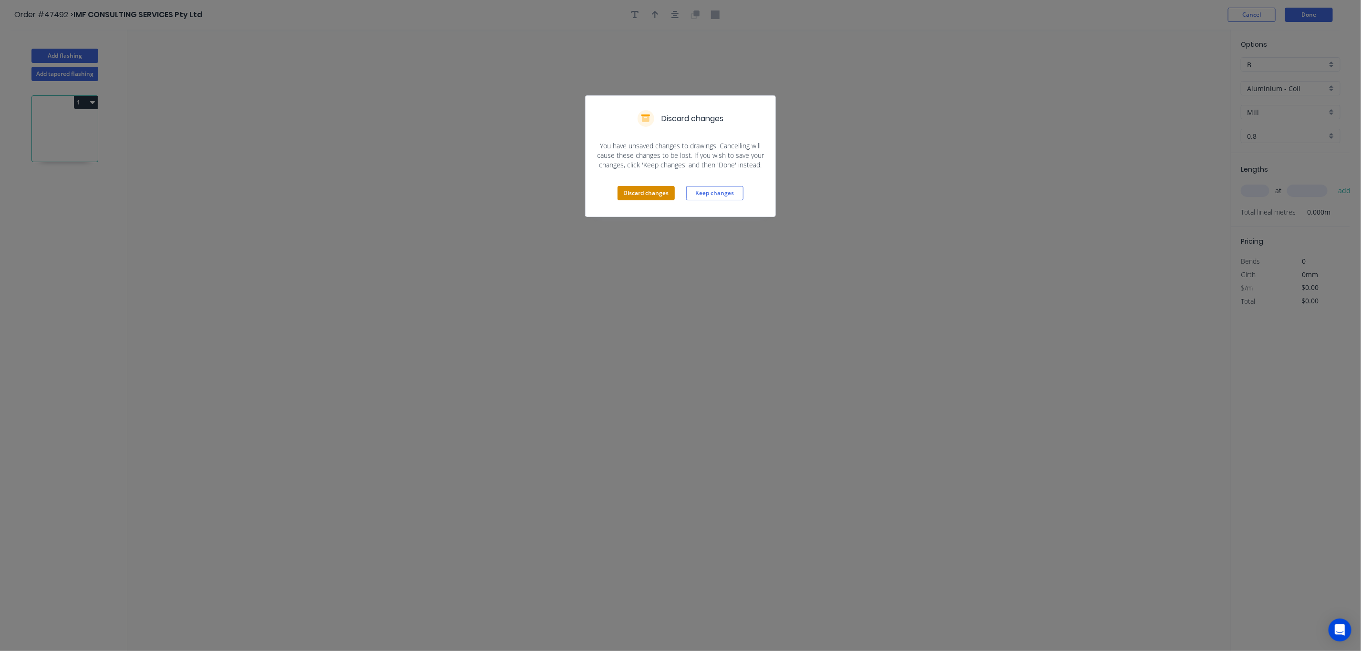
click at [627, 190] on button "Discard changes" at bounding box center [646, 193] width 57 height 14
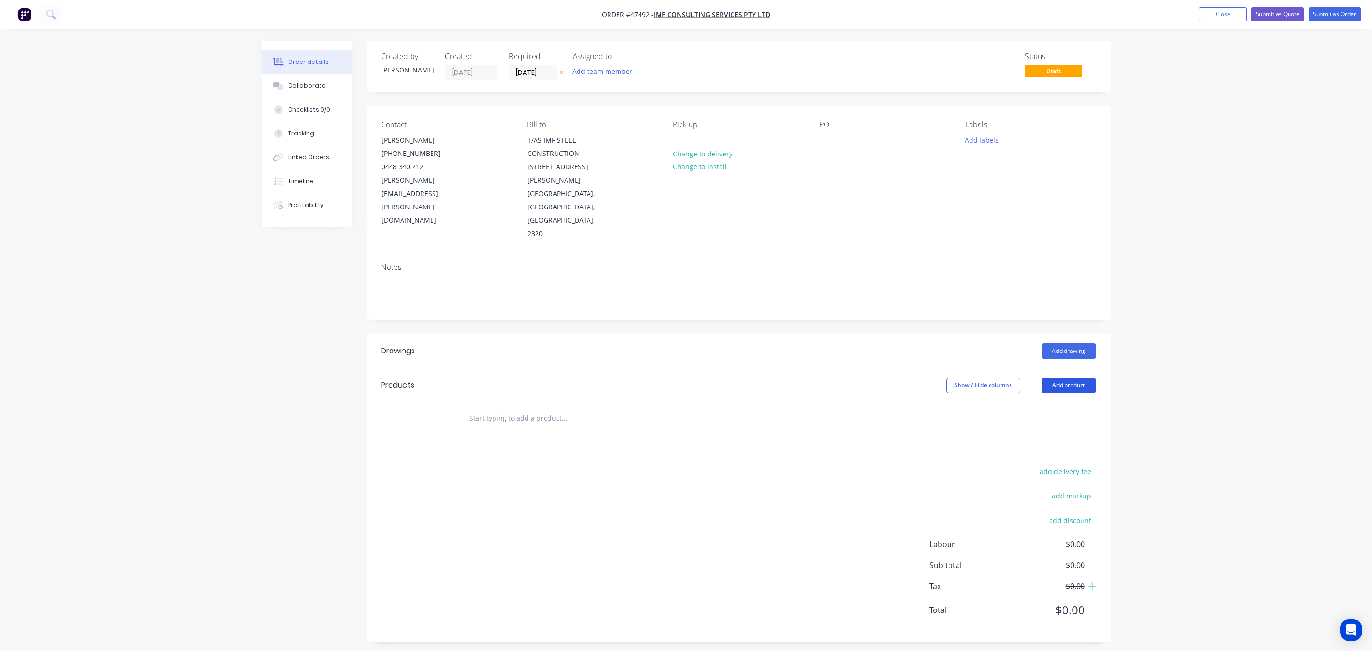
click at [1086, 378] on button "Add product" at bounding box center [1069, 385] width 55 height 15
click at [1036, 403] on div "Product catalogue" at bounding box center [1050, 410] width 73 height 14
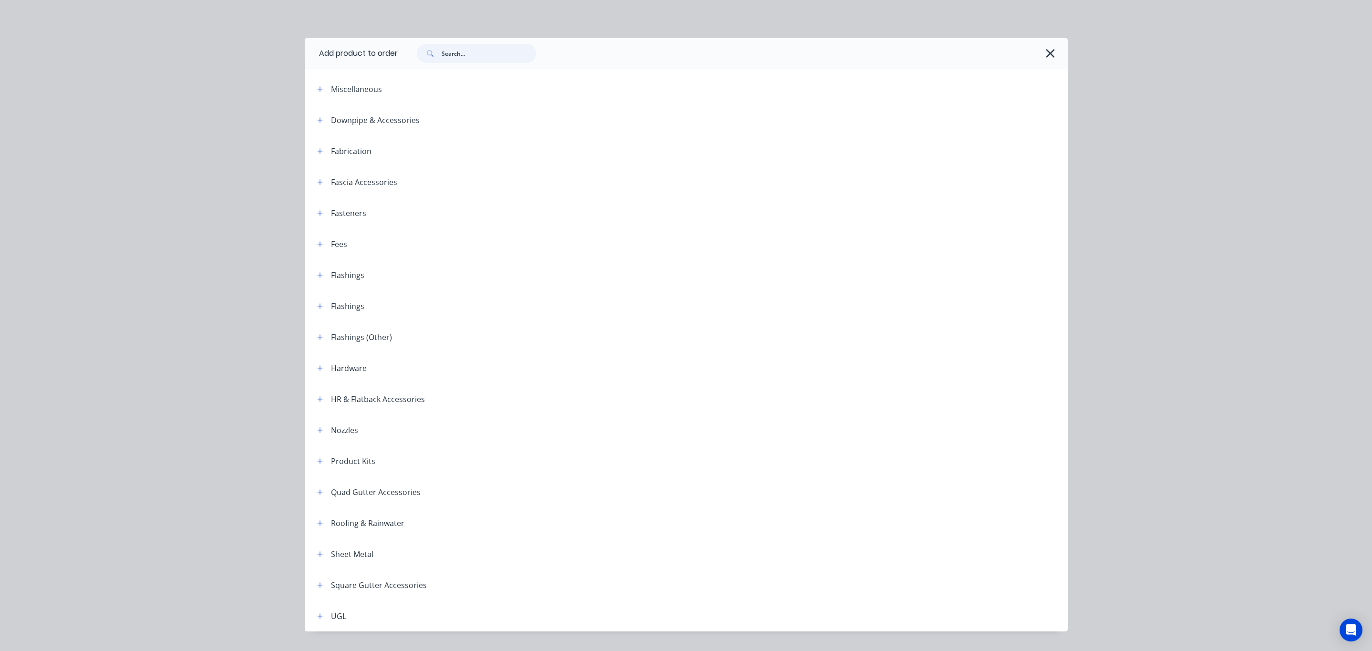
click at [442, 49] on input "text" at bounding box center [489, 53] width 94 height 19
type input "stainless"
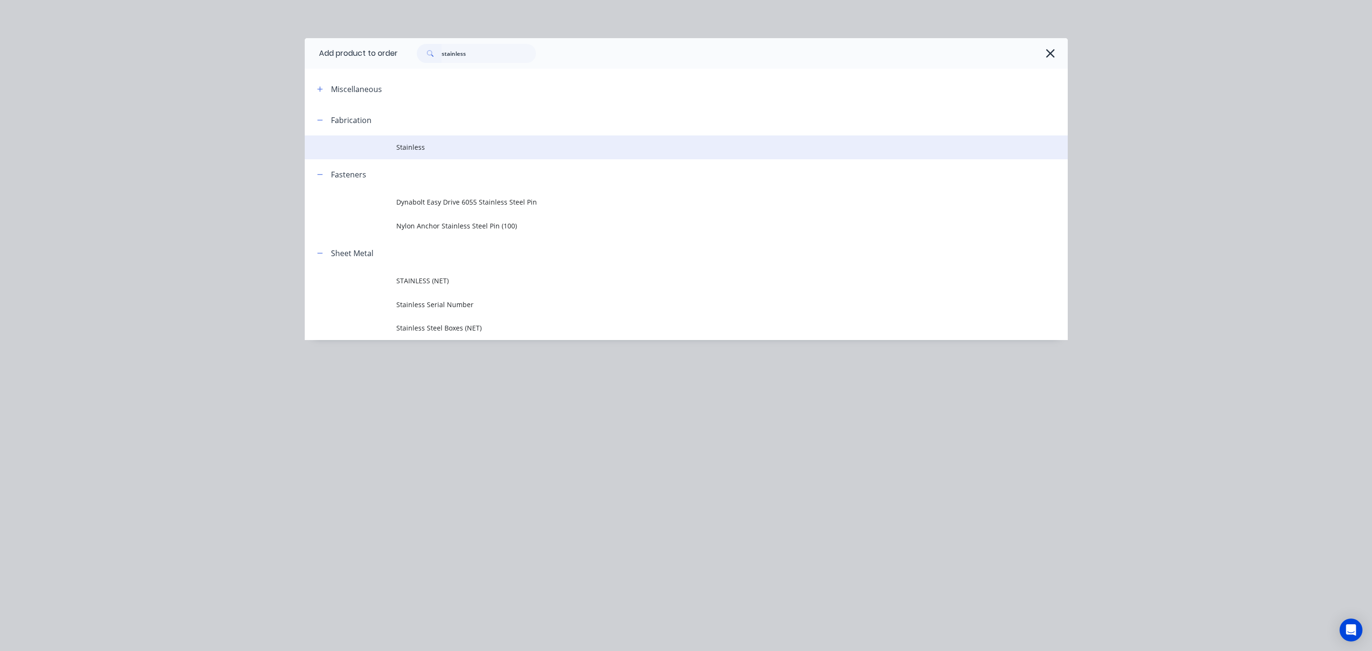
click at [462, 145] on span "Stainless" at bounding box center [664, 147] width 537 height 10
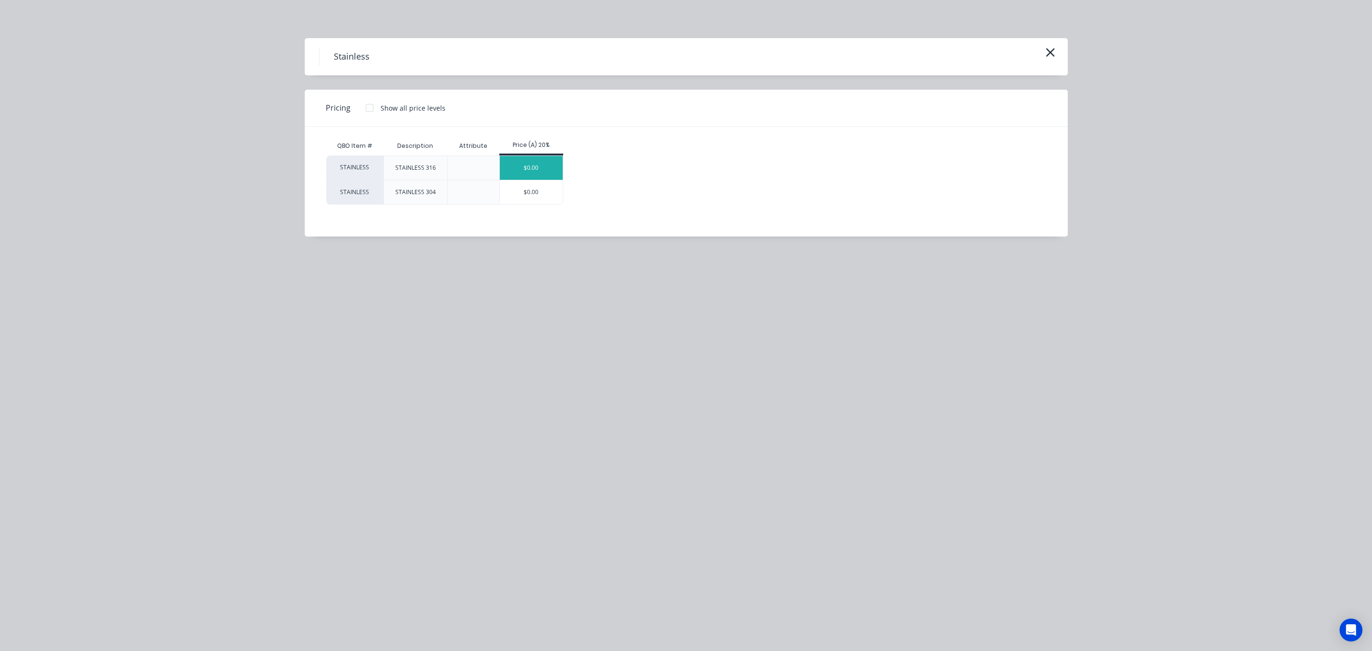
click at [534, 158] on div "$0.00" at bounding box center [531, 168] width 63 height 24
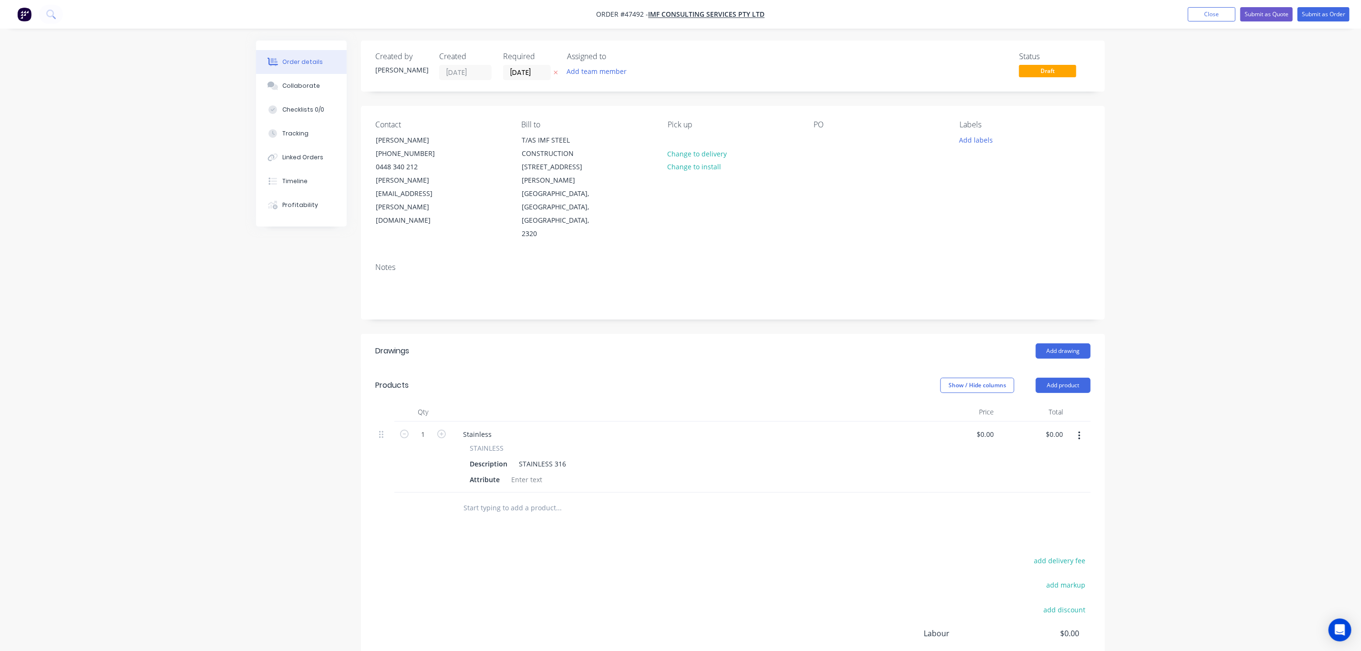
click at [994, 422] on div "$0.00 $0.00" at bounding box center [963, 457] width 69 height 71
click at [990, 427] on input "0" at bounding box center [992, 434] width 11 height 14
type input "$1,700.00"
click at [498, 427] on div "Stainless" at bounding box center [689, 434] width 469 height 14
type input "$1,700.00"
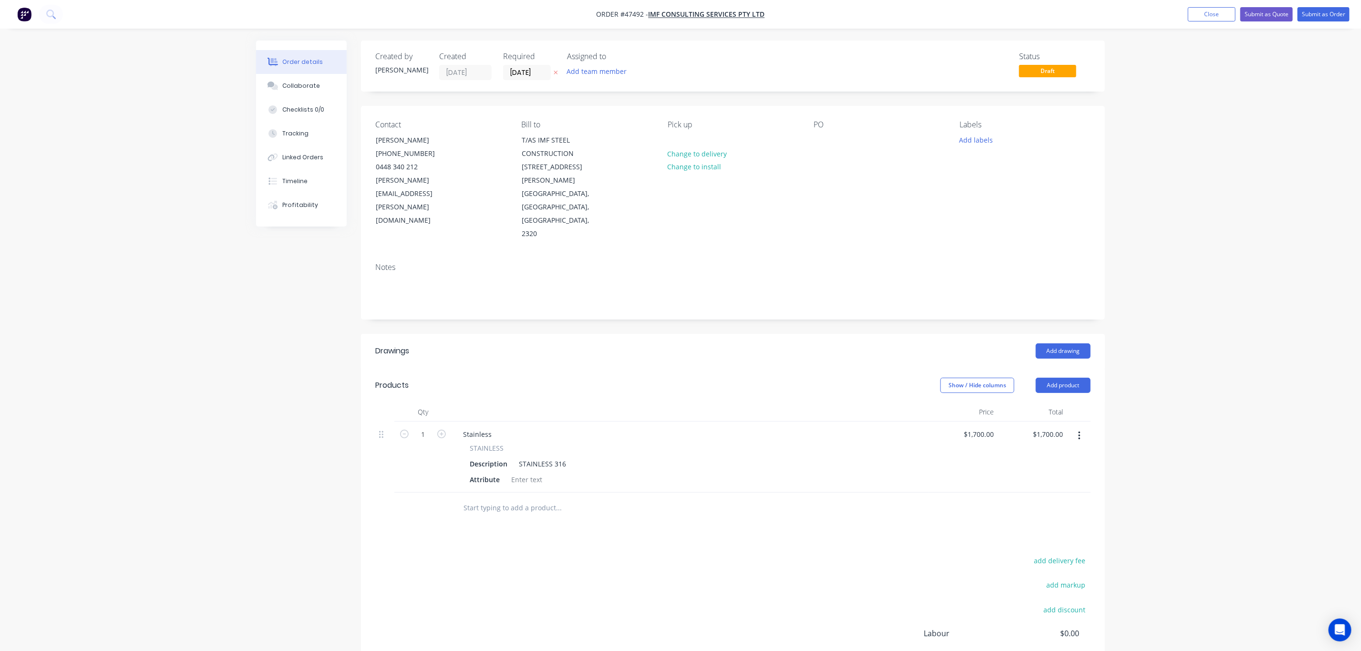
drag, startPoint x: 491, startPoint y: 410, endPoint x: 447, endPoint y: 411, distance: 44.4
click at [447, 422] on div "1 Stainless STAINLESS Description STAINLESS 316 Attribute $1,700.00 $1,700.00 $…" at bounding box center [732, 457] width 715 height 71
drag, startPoint x: 522, startPoint y: 407, endPoint x: 494, endPoint y: 408, distance: 28.7
click at [521, 427] on div "Stainless" at bounding box center [689, 434] width 469 height 14
click at [491, 427] on div "Stainless" at bounding box center [477, 434] width 44 height 14
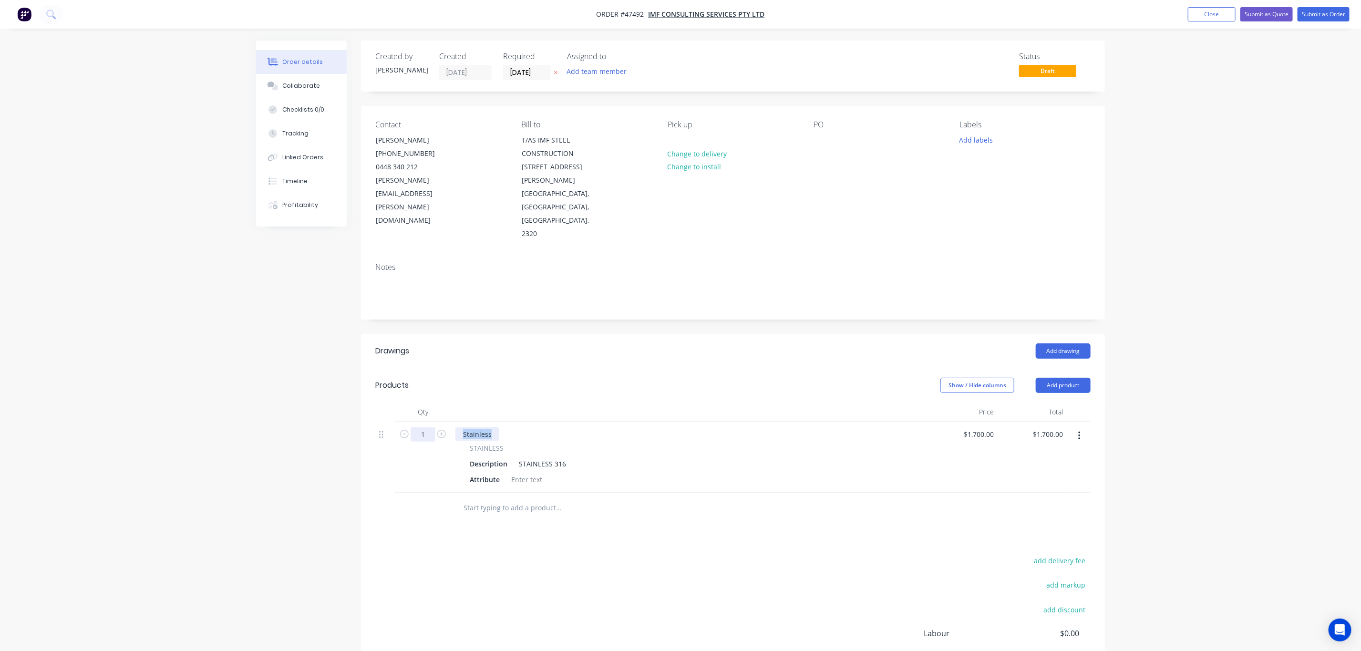
drag, startPoint x: 490, startPoint y: 409, endPoint x: 415, endPoint y: 409, distance: 74.9
click at [416, 422] on div "1 Stainless STAINLESS Description STAINLESS 316 Attribute $1,700.00 $1,700.00 $…" at bounding box center [732, 457] width 715 height 71
click at [485, 427] on div "Stainless" at bounding box center [477, 434] width 44 height 14
click at [536, 427] on div "IMF-0065-ABUTA-A-01" at bounding box center [497, 434] width 85 height 14
click at [591, 427] on div "IMF-0065-ABUTA-A-01 - RAINWATER HEAD" at bounding box center [529, 434] width 148 height 14
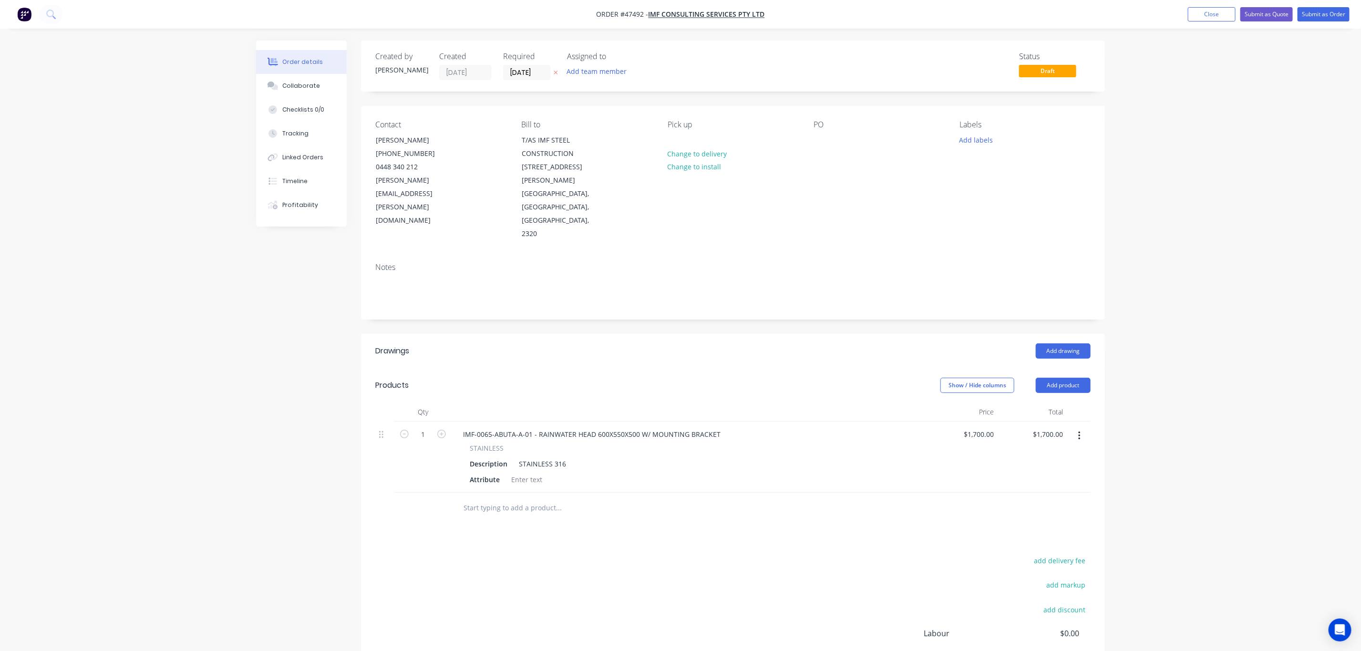
click at [719, 443] on div "STAINLESS" at bounding box center [690, 448] width 441 height 10
click at [723, 427] on div "IMF-0065-ABUTA-A-01 - RAINWATER HEAD 600X550X500 W/ MOUNTING BRACKET" at bounding box center [591, 434] width 273 height 14
click at [1171, 455] on div "Order details Collaborate Checklists 0/0 Tracking Linked Orders Timeline Profit…" at bounding box center [680, 373] width 1361 height 746
click at [1082, 427] on button "button" at bounding box center [1079, 435] width 22 height 17
click at [1026, 473] on div "Duplicate" at bounding box center [1045, 480] width 73 height 14
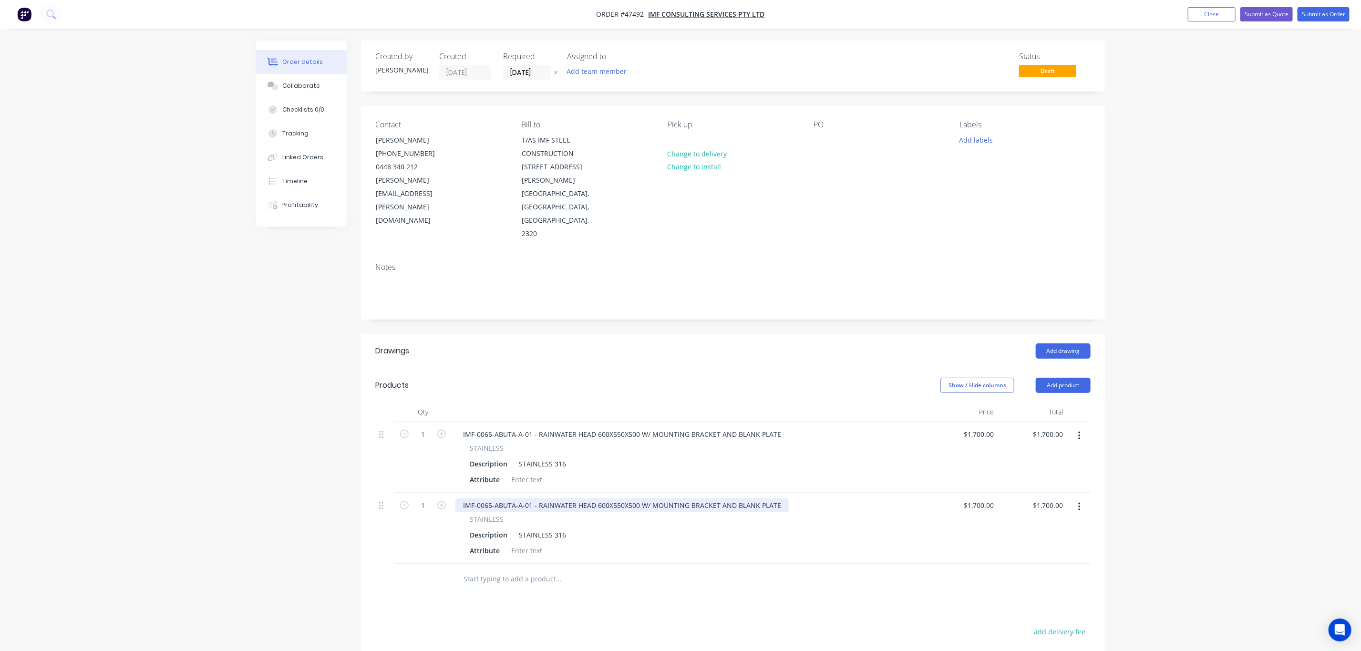
click at [522, 498] on div "IMF-0065-ABUTA-A-01 - RAINWATER HEAD 600X550X500 W/ MOUNTING BRACKET AND BLANK …" at bounding box center [621, 505] width 333 height 14
click at [521, 427] on div "IMF-0065-ABUTA-A-01 - RAINWATER HEAD 600X550X500 W/ MOUNTING BRACKET AND BLANK …" at bounding box center [621, 434] width 333 height 14
click at [521, 498] on div "IMF-0065-ABUTA-A-01 - RAINWATER HEAD 600X550X500 W/ MOUNTING BRACKET AND BLANK …" at bounding box center [621, 505] width 333 height 14
click at [522, 498] on div "IMF-0065-ABUTA-A-01 - RAINWATER HEAD 600X550X500 W/ MOUNTING BRACKET AND BLANK …" at bounding box center [621, 505] width 333 height 14
click at [604, 498] on div "IMF-0065-ABUTA-B-01 - RAINWATER HEAD 600X550X500 W/ MOUNTING BRACKET AND BLANK …" at bounding box center [621, 505] width 333 height 14
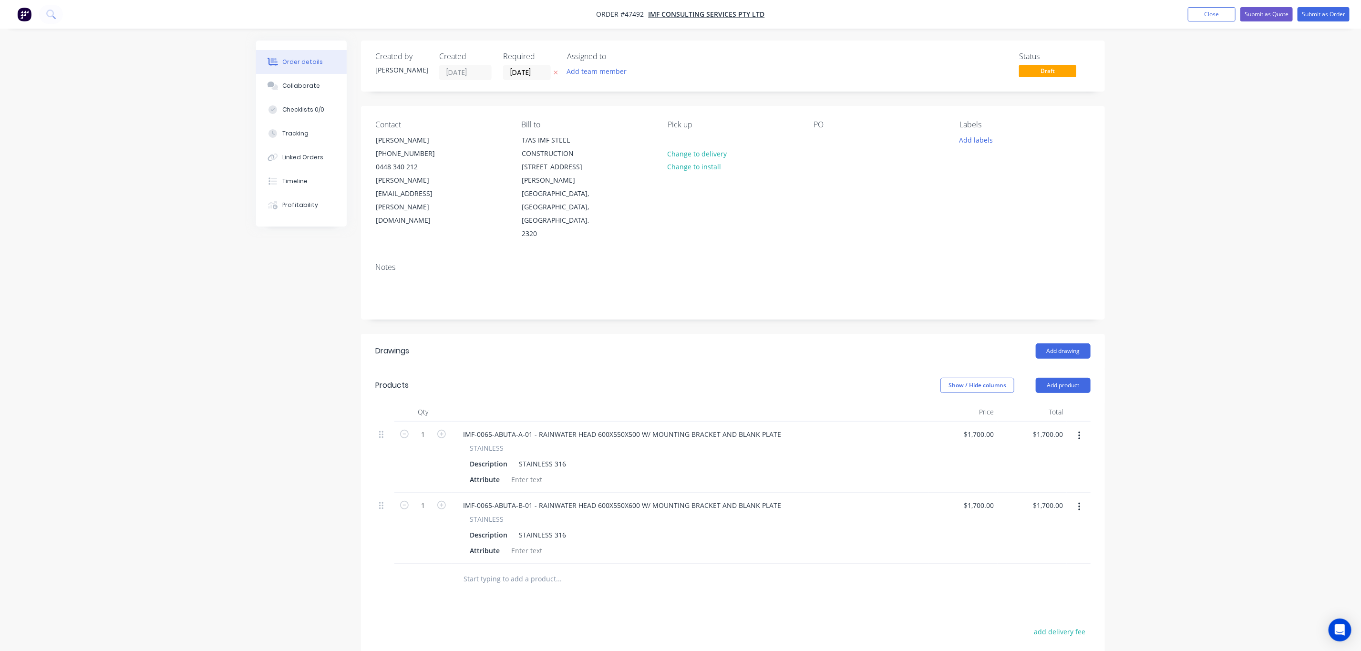
drag, startPoint x: 1092, startPoint y: 508, endPoint x: 1075, endPoint y: 491, distance: 25.0
click at [1092, 509] on div "Qty Price Total 1 IMF-0065-ABUTA-A-01 - RAINWATER HEAD 600X550X500 W/ MOUNTING …" at bounding box center [733, 499] width 744 height 192
click at [973, 493] on div "1700 $1,700.00" at bounding box center [963, 528] width 69 height 71
type input "$1,750.00"
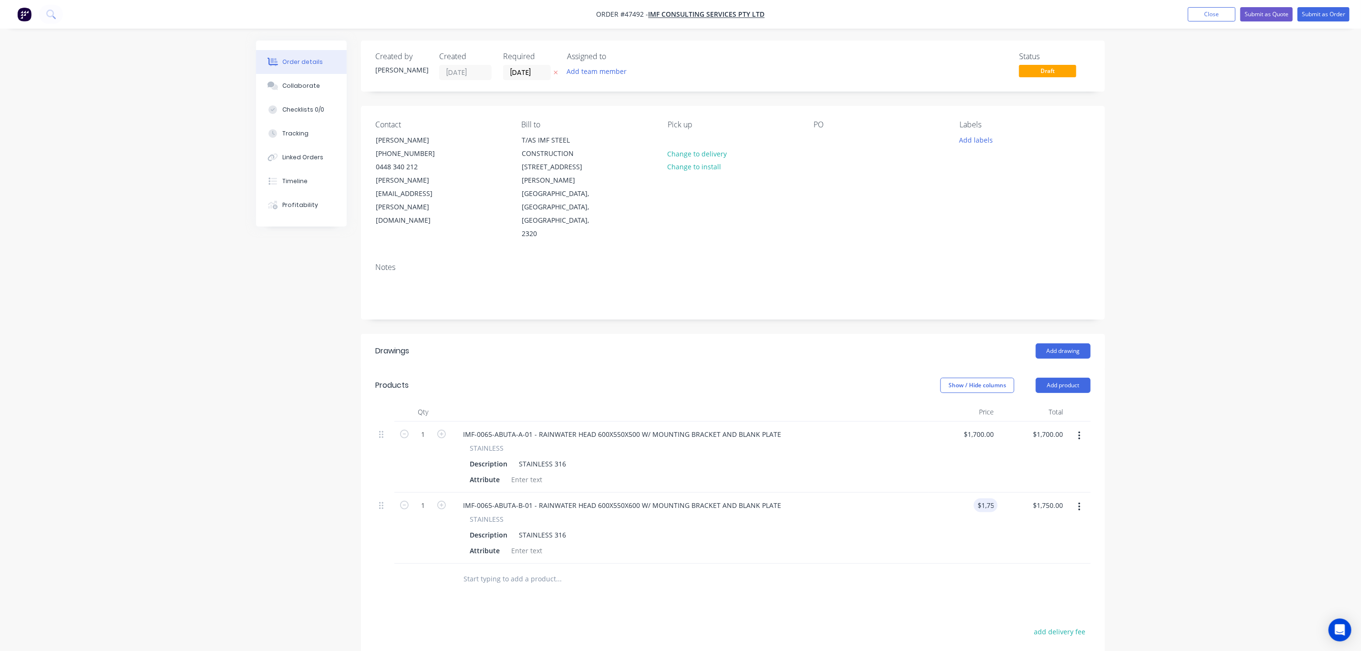
click at [1023, 564] on div at bounding box center [732, 579] width 715 height 31
click at [1202, 495] on div "Order details Collaborate Checklists 0/0 Tracking Linked Orders Timeline Profit…" at bounding box center [680, 408] width 1361 height 817
drag, startPoint x: 1076, startPoint y: 480, endPoint x: 1071, endPoint y: 494, distance: 14.8
click at [1076, 498] on button "button" at bounding box center [1079, 506] width 22 height 17
click at [1054, 544] on div "Duplicate" at bounding box center [1045, 551] width 73 height 14
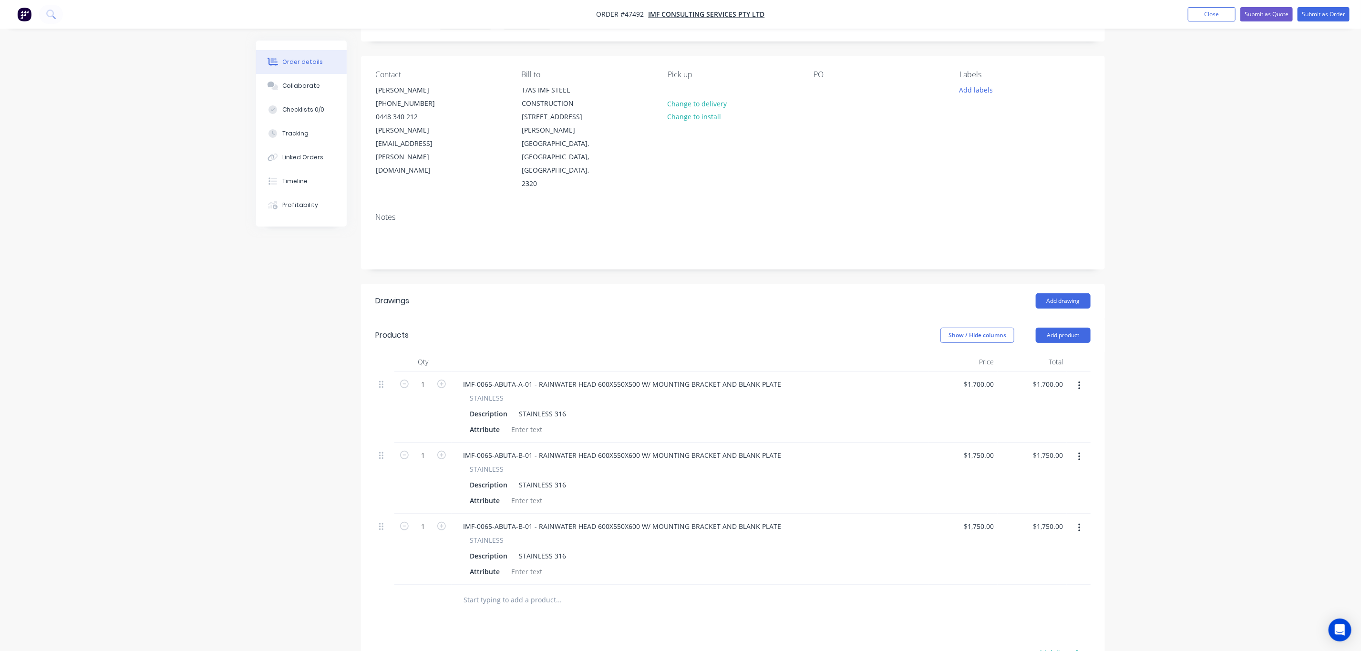
scroll to position [72, 0]
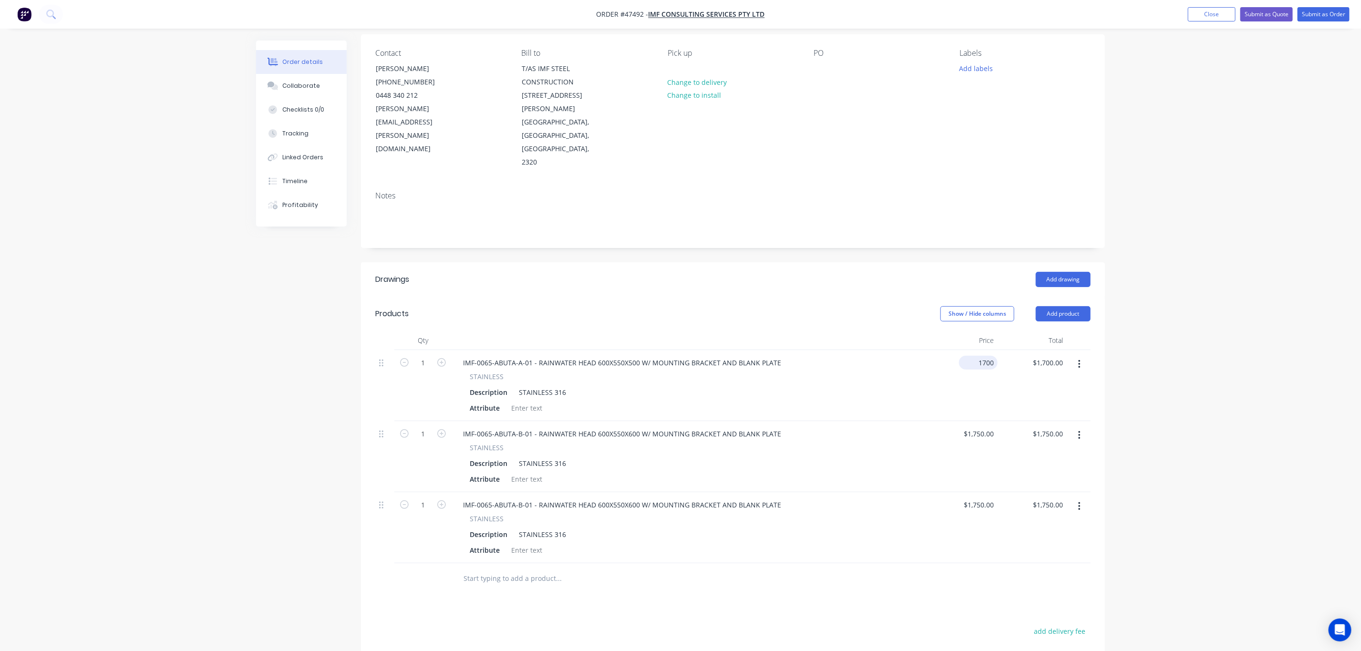
click at [992, 356] on input "1700" at bounding box center [980, 363] width 35 height 14
type input "$1,650.00"
click at [983, 427] on input "1750" at bounding box center [980, 434] width 35 height 14
type input "$1,700.00"
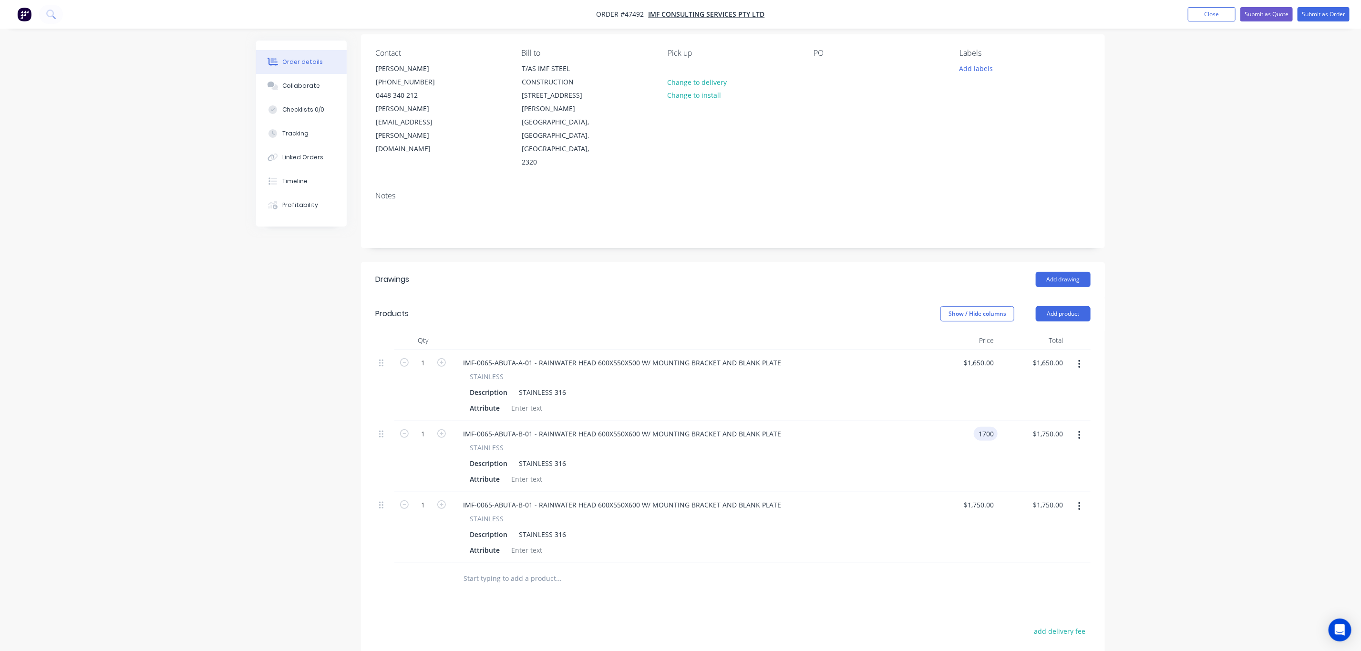
type input "$1,700.00"
click at [1193, 485] on div "Order details Collaborate Checklists 0/0 Tracking Linked Orders Timeline Profit…" at bounding box center [680, 372] width 1361 height 888
click at [521, 498] on div "IMF-0065-ABUTA-B-01 - RAINWATER HEAD 600X550X600 W/ MOUNTING BRACKET AND BLANK …" at bounding box center [621, 505] width 333 height 14
click at [625, 498] on div "IMF-0065-ABUTB-A-01 - RAINWATER HEAD 600X550X600 W/ MOUNTING BRACKET AND BLANK …" at bounding box center [621, 505] width 333 height 14
click at [621, 498] on div "IMF-0065-ABUTB-A-01 - RAINWATER HEAD 600X550X600 W/ MOUNTING BRACKET AND BLANK …" at bounding box center [621, 505] width 333 height 14
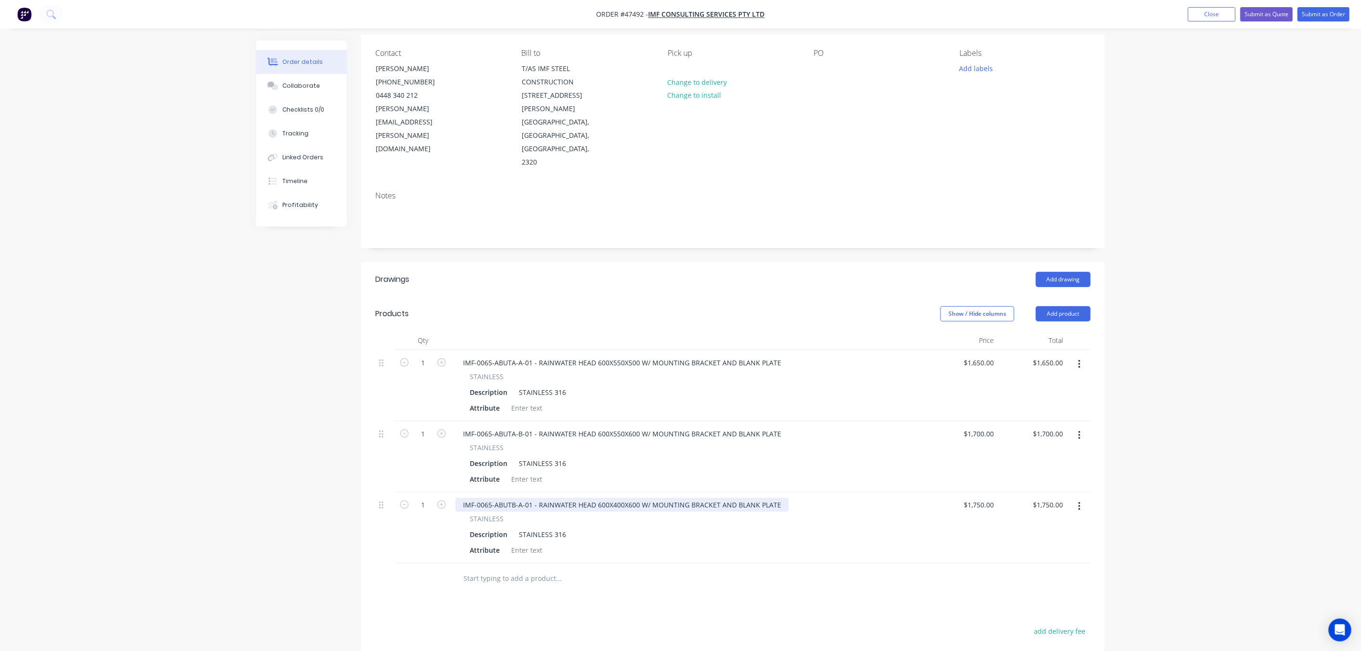
click at [775, 498] on div "IMF-0065-ABUTB-A-01 - RAINWATER HEAD 600X400X600 W/ MOUNTING BRACKET AND BLANK …" at bounding box center [621, 505] width 333 height 14
type input "$2,200.00"
click at [1009, 625] on div "add delivery fee" at bounding box center [1030, 637] width 119 height 24
click at [1084, 498] on button "button" at bounding box center [1079, 506] width 22 height 17
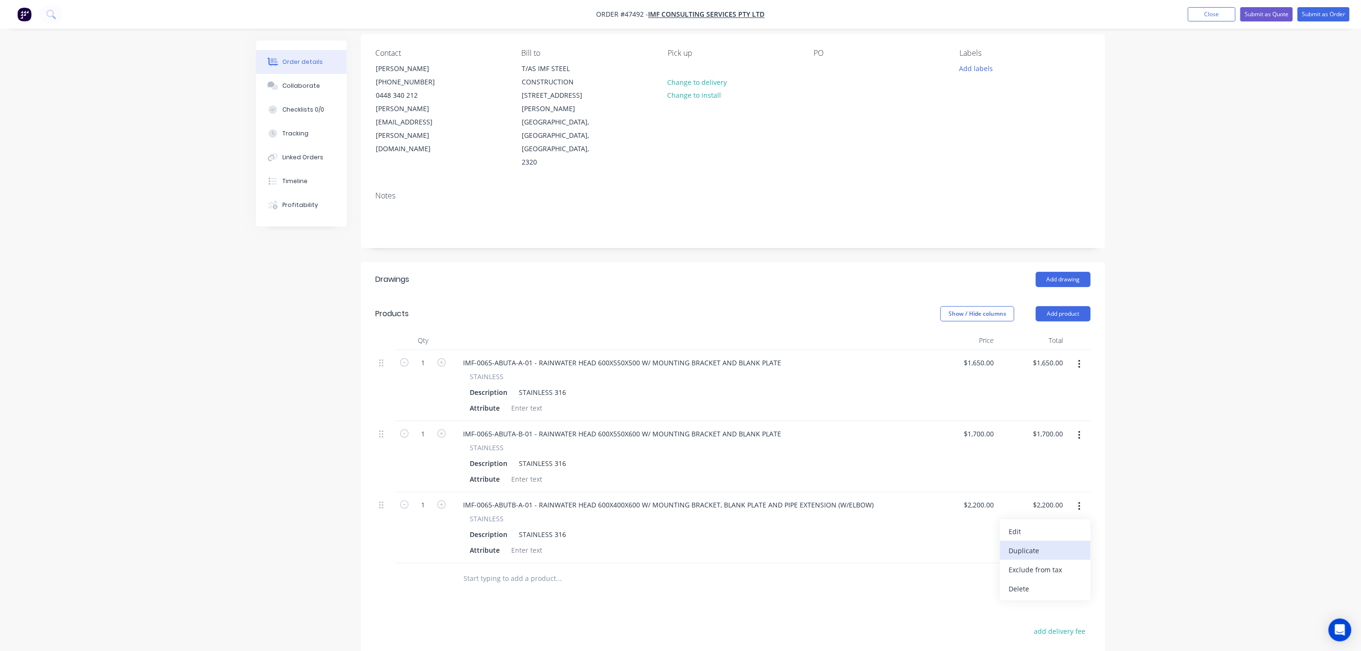
click at [1049, 544] on div "Duplicate" at bounding box center [1045, 551] width 73 height 14
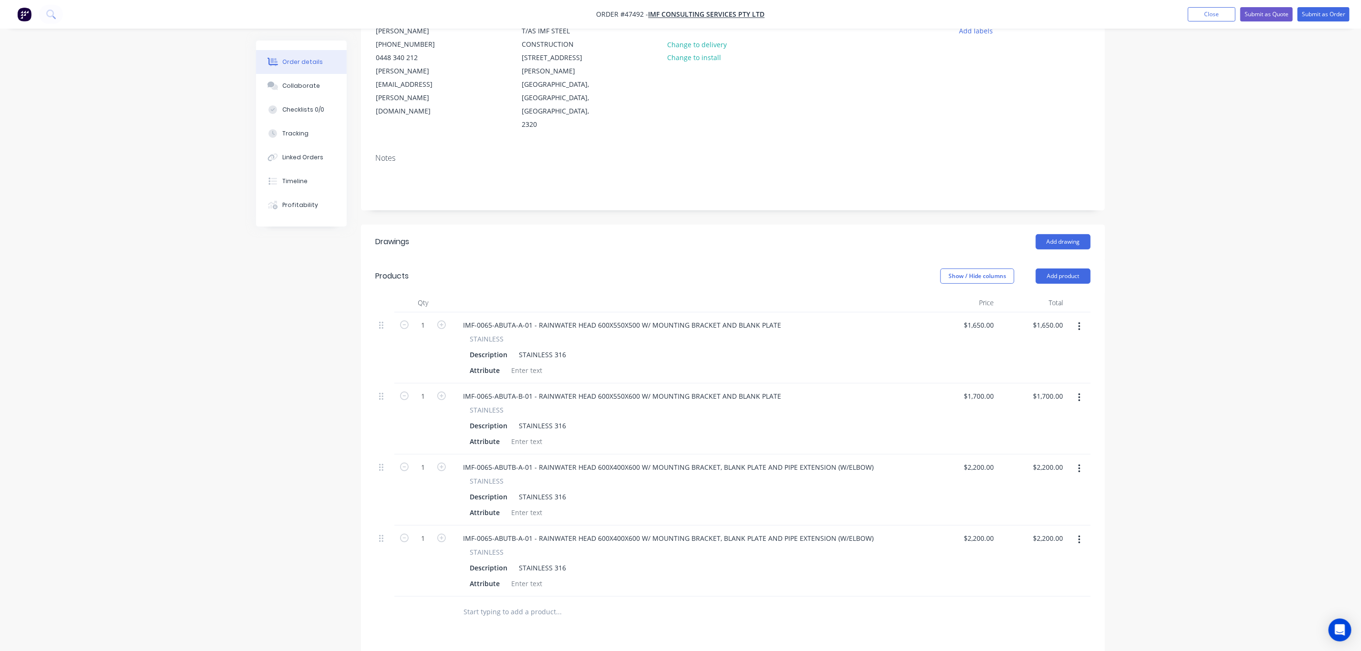
scroll to position [143, 0]
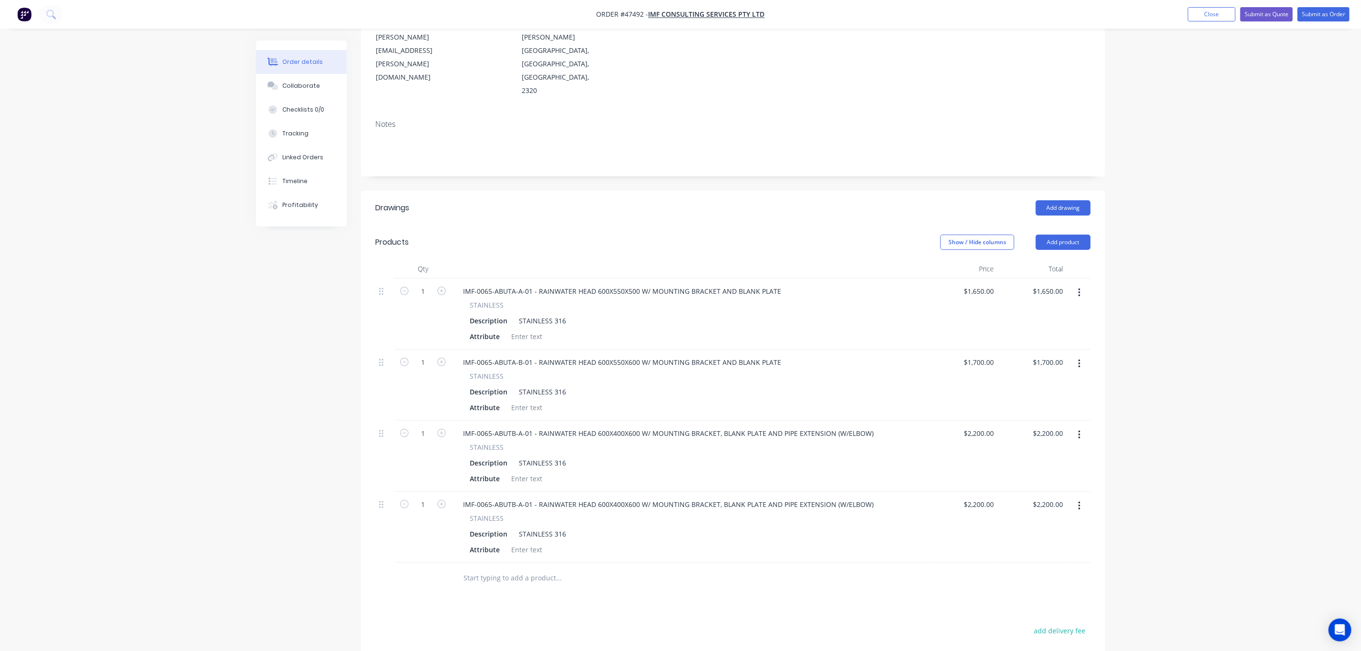
click at [986, 492] on div "$2,200.00 $2,200.00" at bounding box center [963, 527] width 69 height 71
click at [976, 497] on div "2200 2200" at bounding box center [986, 504] width 24 height 14
type input "$2,250.00"
click at [1125, 508] on div "Order details Collaborate Checklists 0/0 Tracking Linked Orders Timeline Profit…" at bounding box center [680, 336] width 1361 height 959
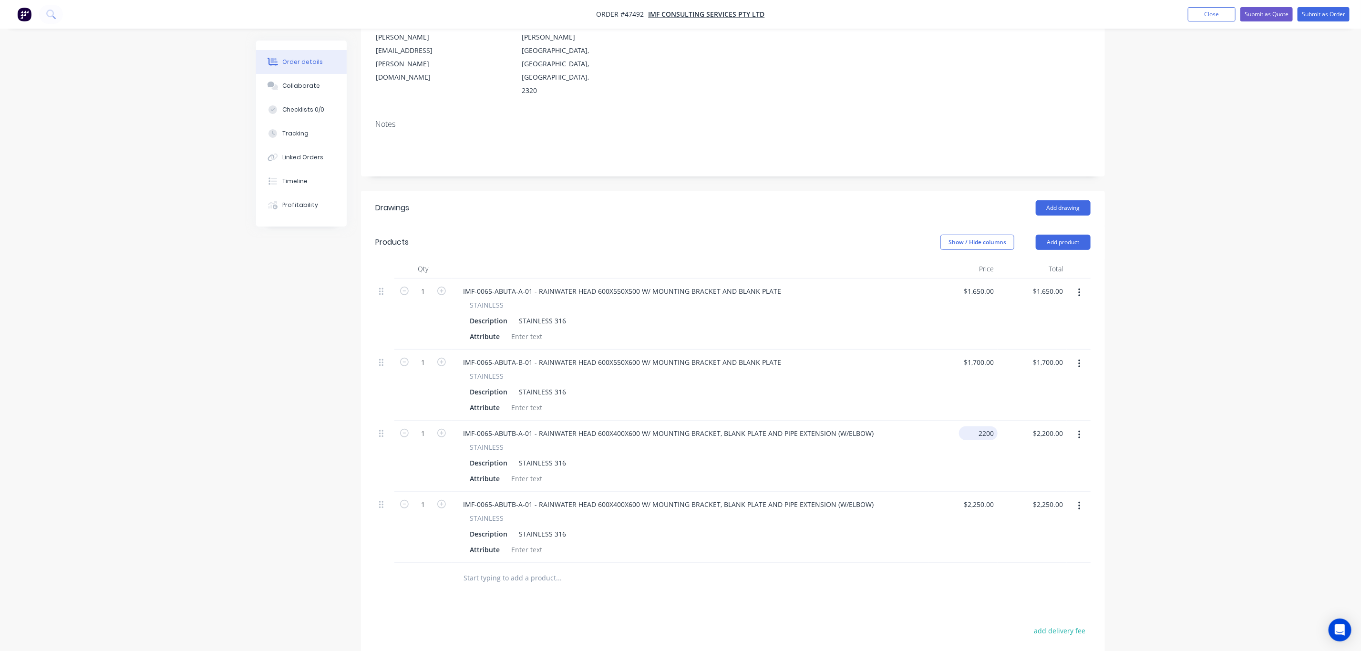
click at [989, 426] on input "2200" at bounding box center [980, 433] width 35 height 14
type input "$2,250.00"
click at [1338, 464] on div "Order details Collaborate Checklists 0/0 Tracking Linked Orders Timeline Profit…" at bounding box center [680, 336] width 1361 height 959
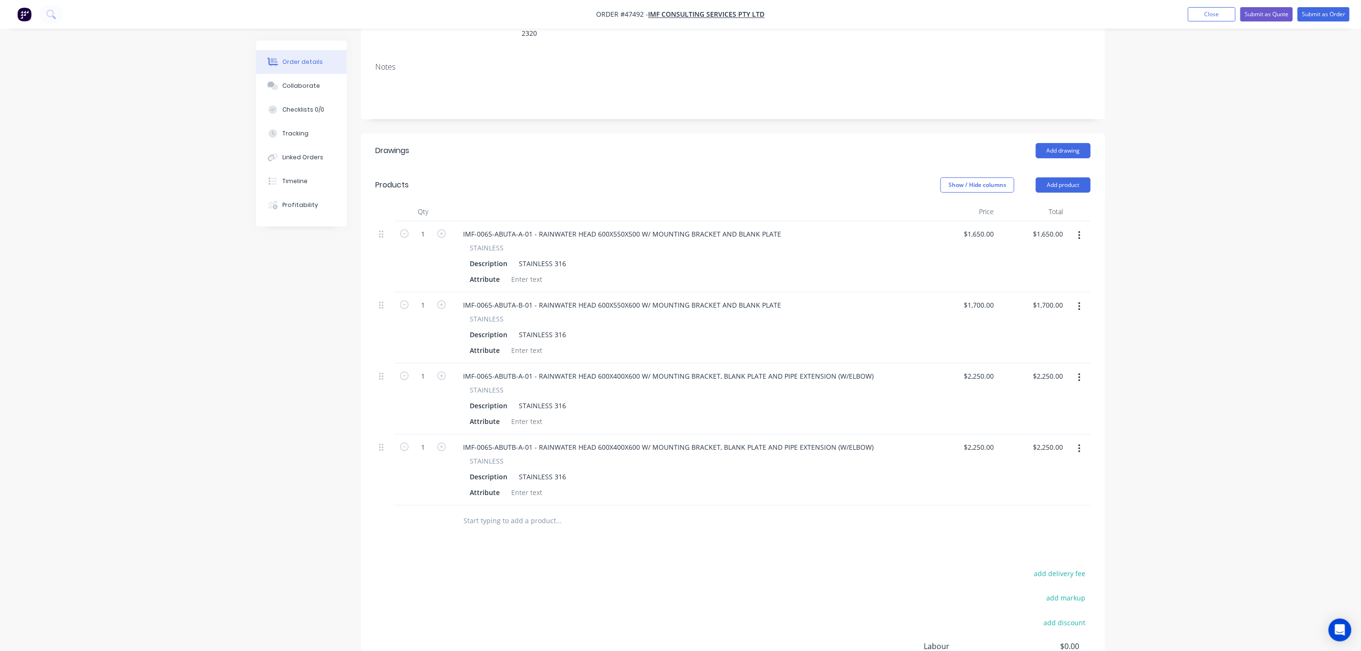
scroll to position [141, 0]
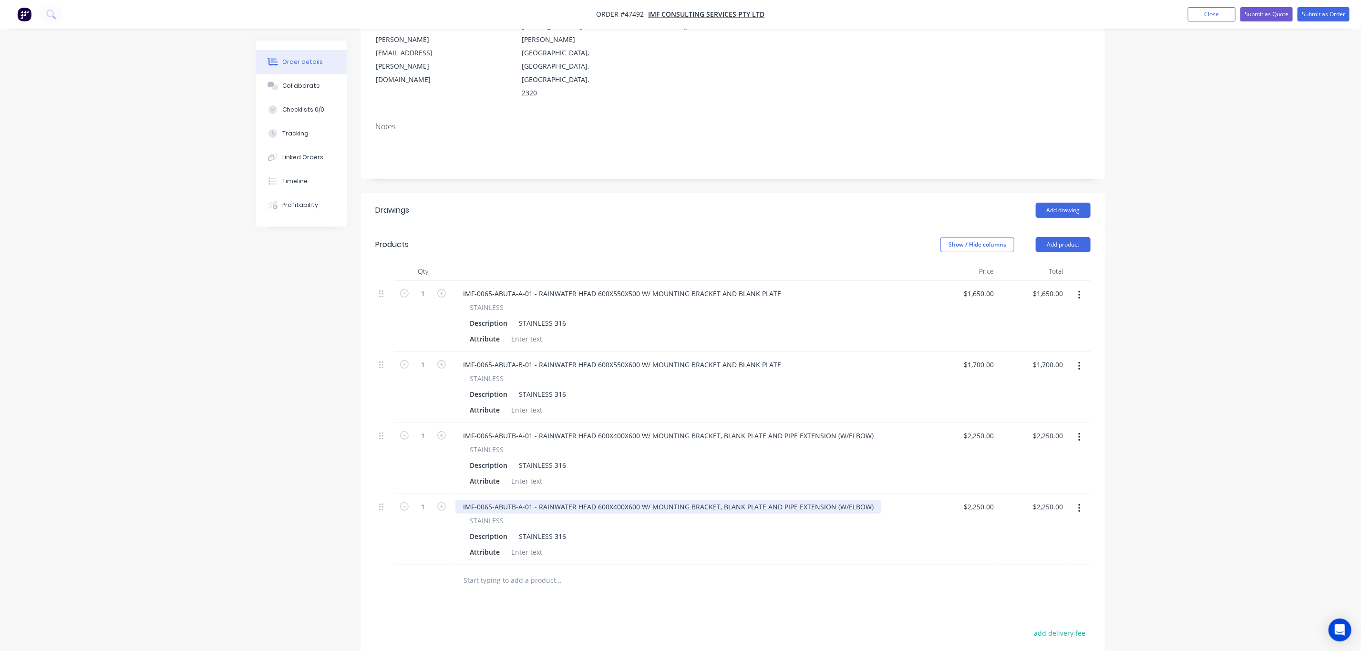
click at [526, 500] on div "IMF-0065-ABUTB-A-01 - RAINWATER HEAD 600X400X600 W/ MOUNTING BRACKET, BLANK PLA…" at bounding box center [668, 507] width 426 height 14
click at [529, 500] on div "IMF-0065-ABUTB-A-01 - RAINWATER HEAD 600X400X600 W/ MOUNTING BRACKET, BLANK PLA…" at bounding box center [668, 507] width 426 height 14
click at [518, 500] on div "IMF-0065-ABUTB-A-01 - RAINWATER HEAD 600X400X600 W/ MOUNTING BRACKET, BLANK PLA…" at bounding box center [668, 507] width 426 height 14
click at [678, 516] on div "STAINLESS" at bounding box center [690, 521] width 441 height 10
click at [620, 500] on div "IMF-0065-ABUTB-B-01 - RAINWATER HEAD 600X400X600 W/ MOUNTING BRACKET, BLANK PLA…" at bounding box center [668, 507] width 426 height 14
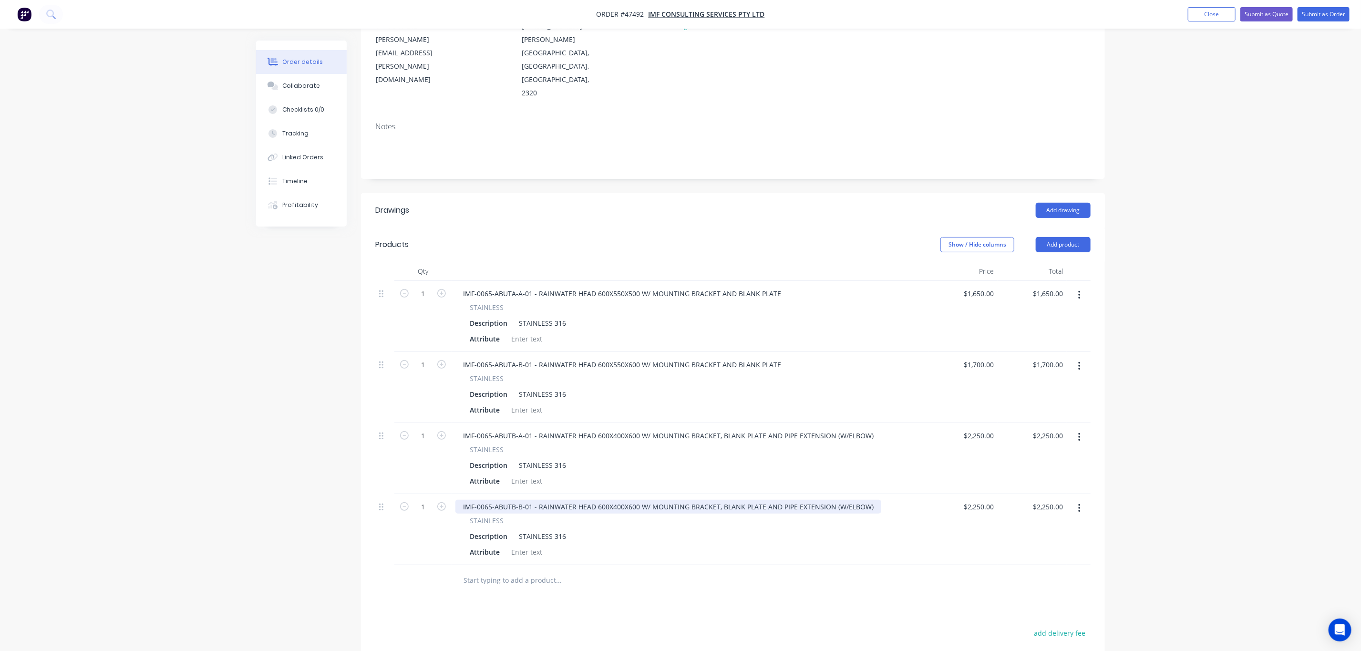
click at [632, 500] on div "IMF-0065-ABUTB-B-01 - RAINWATER HEAD 600X400X600 W/ MOUNTING BRACKET, BLANK PLA…" at bounding box center [668, 507] width 426 height 14
drag, startPoint x: 902, startPoint y: 547, endPoint x: 896, endPoint y: 534, distance: 14.3
click at [900, 565] on div at bounding box center [732, 580] width 715 height 31
click at [978, 500] on input "2250" at bounding box center [988, 507] width 20 height 14
type input "$2,250.00"
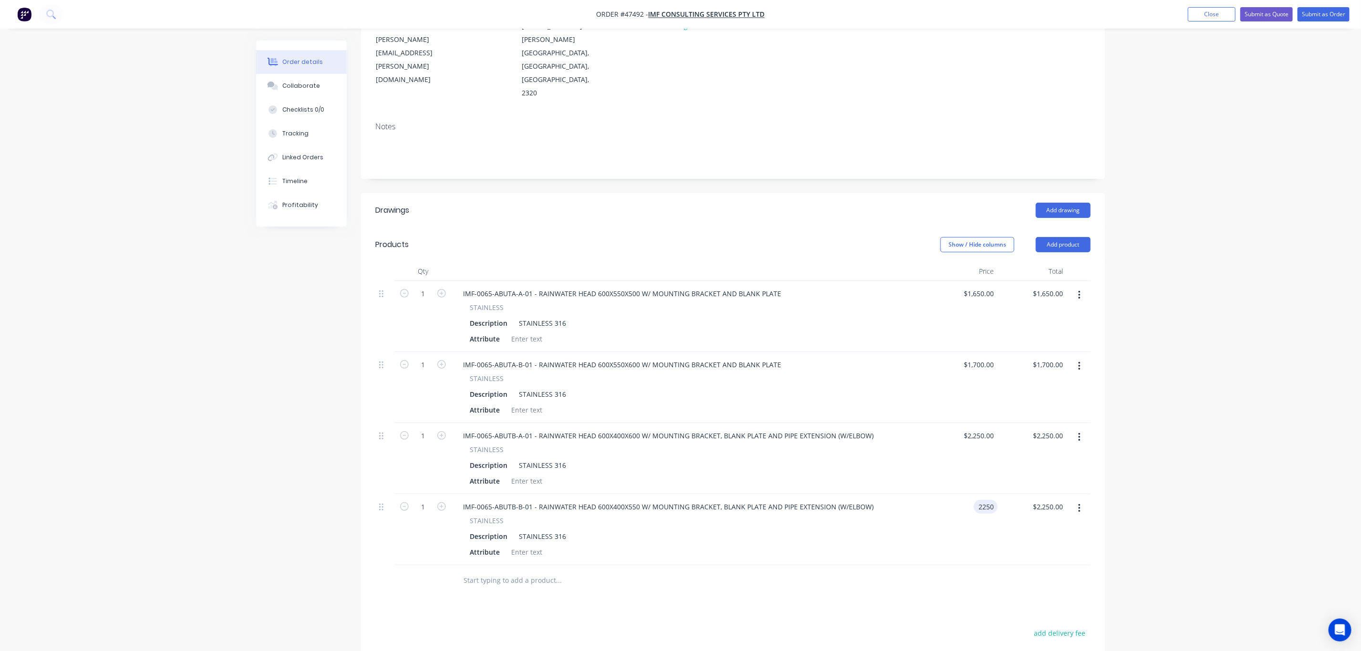
type input "2250.00"
type input "2250"
type input "$2,250.00"
click at [979, 500] on input "2250" at bounding box center [980, 507] width 35 height 14
type input "$2,225.00"
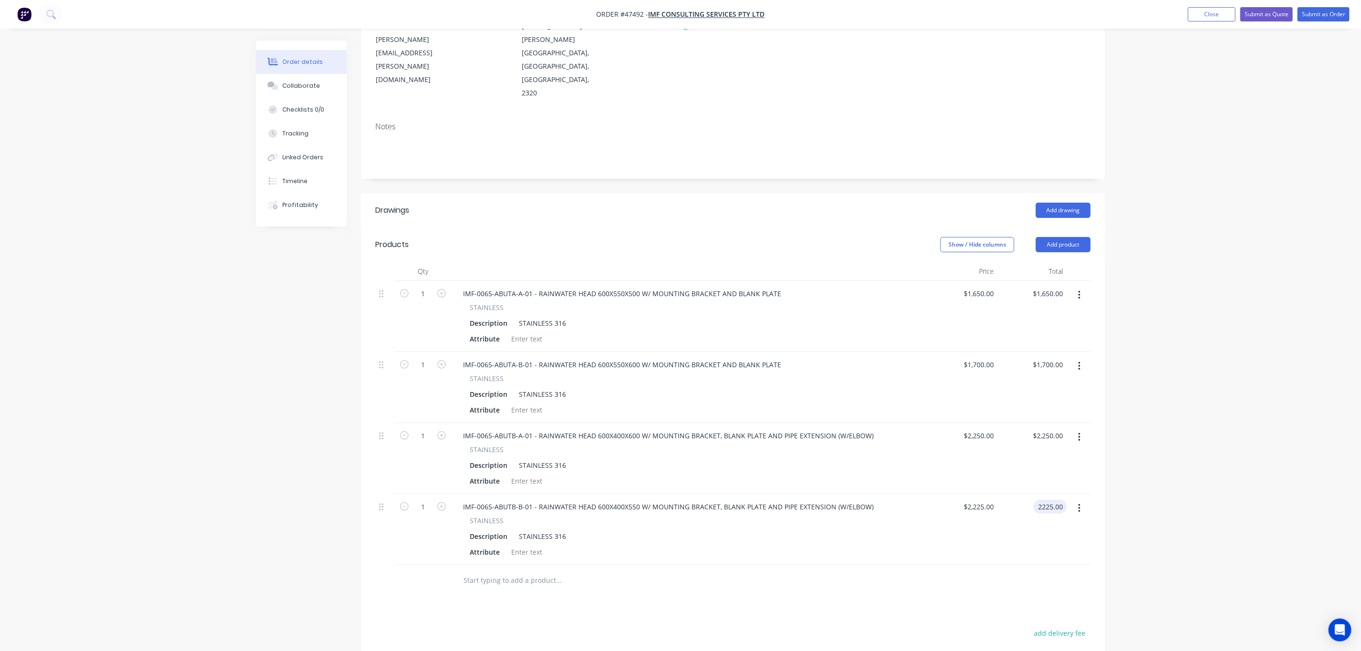
type input "$2,225.00"
click at [990, 512] on div "$2,225.00 $2,225.00" at bounding box center [963, 529] width 69 height 71
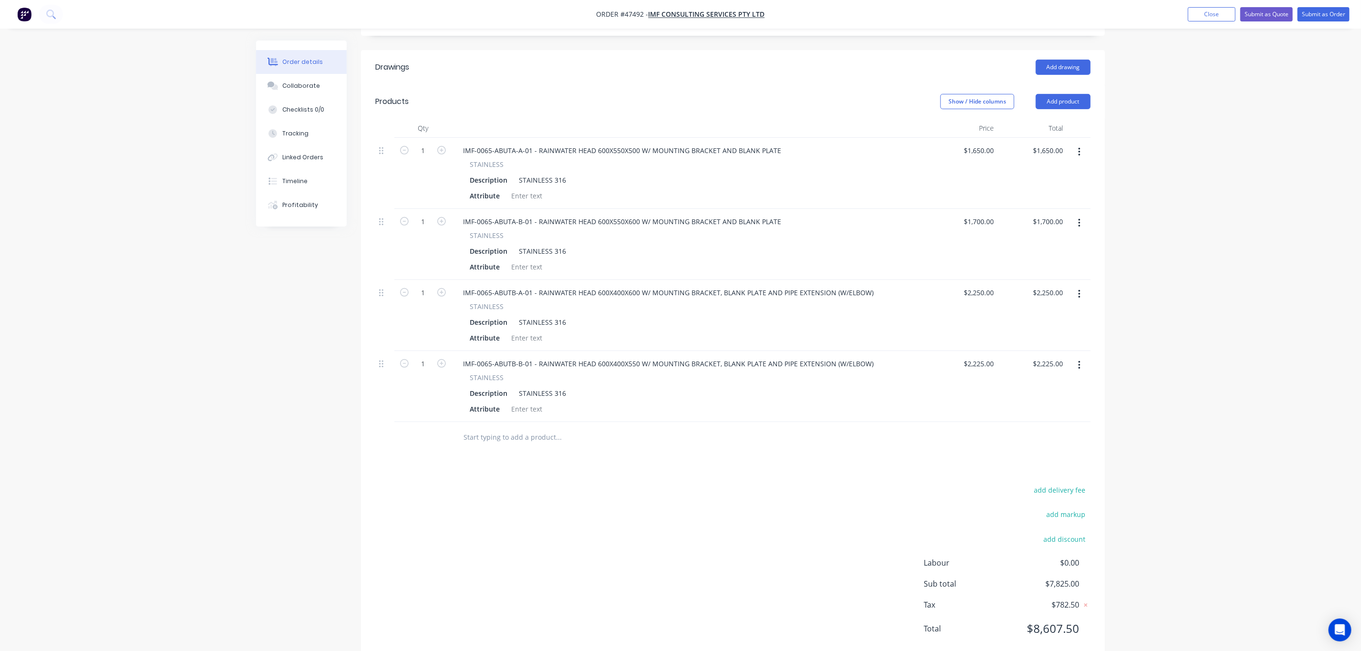
scroll to position [0, 0]
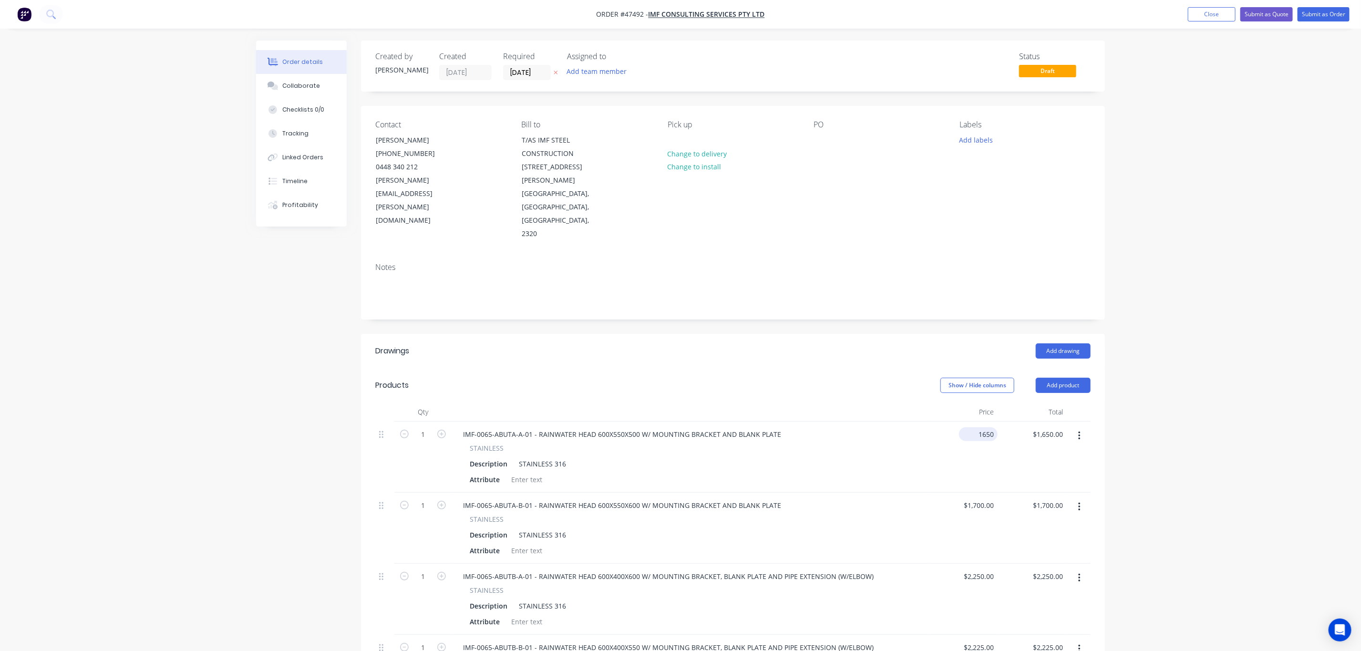
click at [988, 427] on input "1650" at bounding box center [980, 434] width 35 height 14
type input "$1,700.00"
type input "$1,750.00"
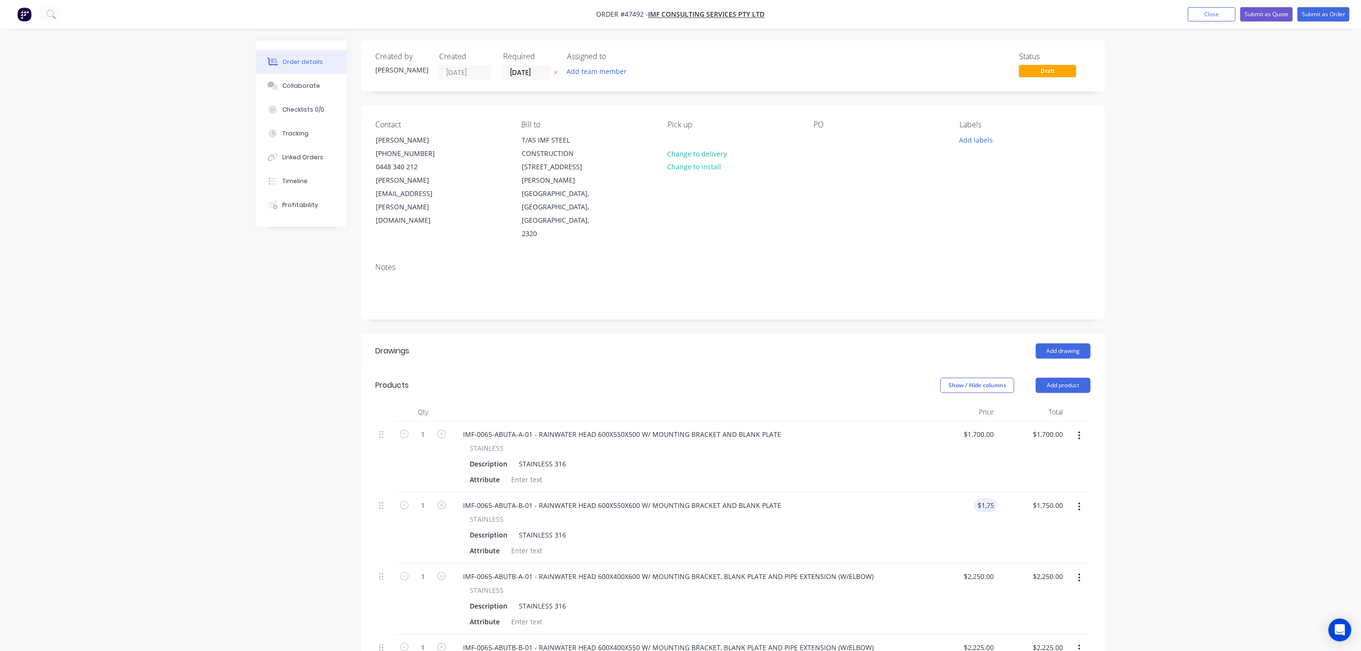
click at [1212, 496] on div "Order details Collaborate Checklists 0/0 Tracking Linked Orders Timeline Profit…" at bounding box center [680, 479] width 1361 height 959
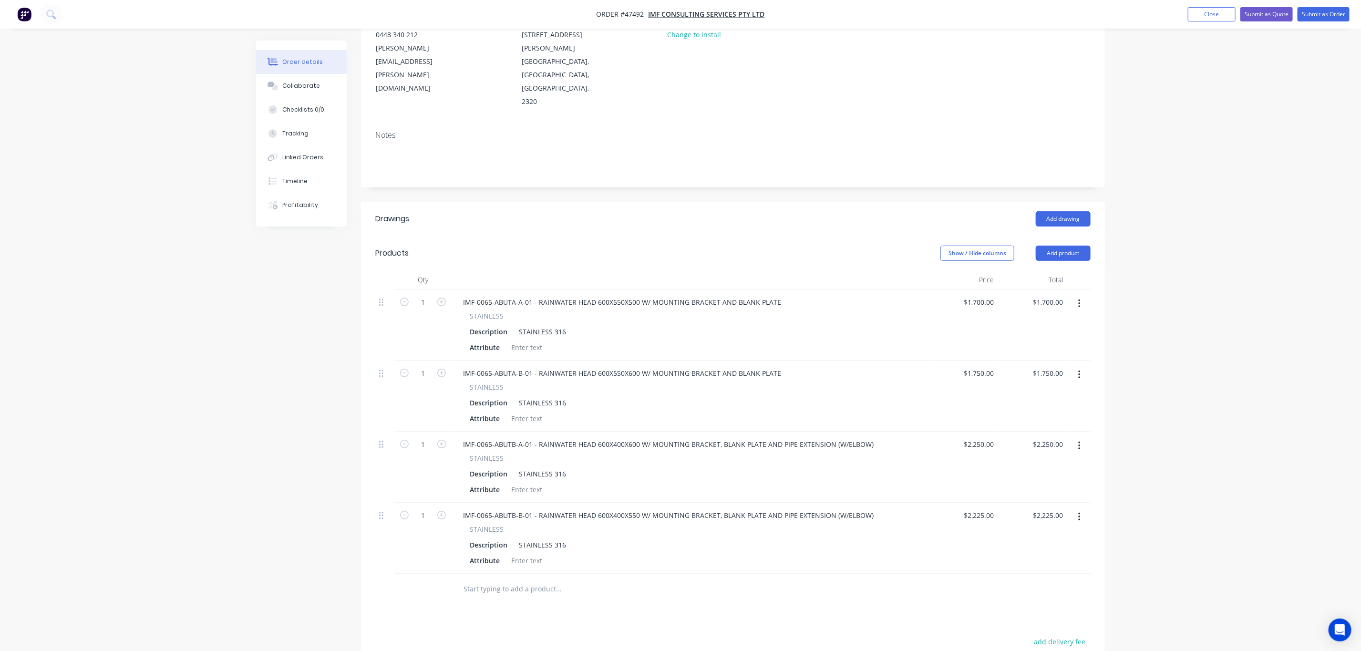
scroll to position [284, 0]
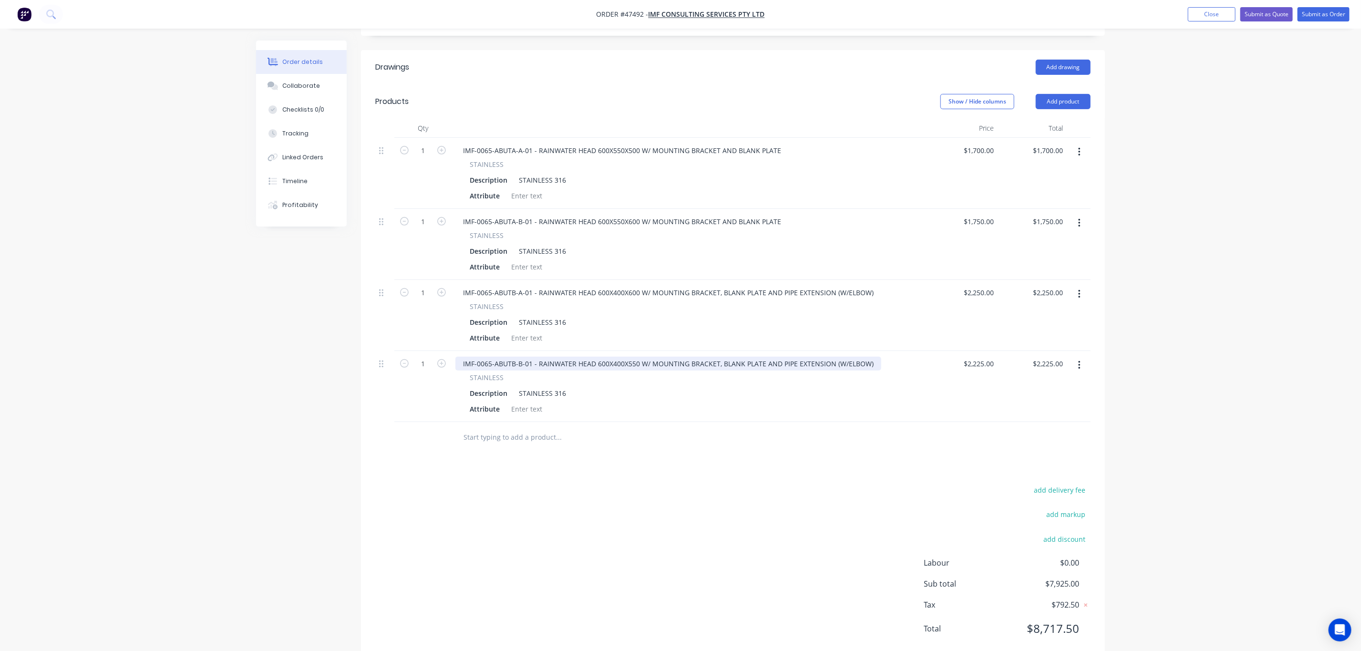
click at [793, 357] on div "IMF-0065-ABUTB-B-01 - RAINWATER HEAD 600X400X550 W/ MOUNTING BRACKET, BLANK PLA…" at bounding box center [668, 364] width 426 height 14
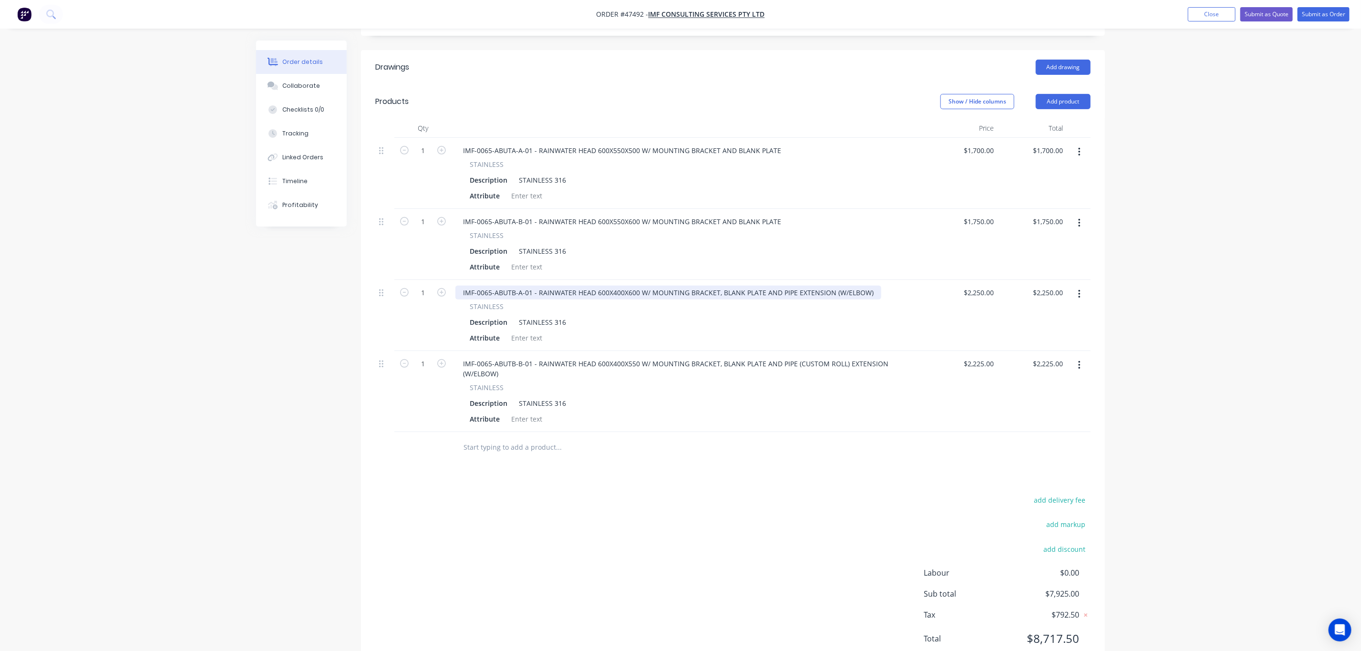
click at [793, 286] on div "IMF-0065-ABUTB-A-01 - RAINWATER HEAD 600X400X600 W/ MOUNTING BRACKET, BLANK PLA…" at bounding box center [668, 293] width 426 height 14
click at [786, 286] on div "IMF-0065-ABUTB-A-01 - RAINWATER HEAD 600X400X600 W/ MOUNTING BRACKET, BLANK PLA…" at bounding box center [668, 293] width 426 height 14
click at [790, 286] on div "IMF-0065-ABUTB-A-01 - RAINWATER HEAD 600X400X600 W/ MOUNTING BRACKET, BLANK PLA…" at bounding box center [668, 293] width 426 height 14
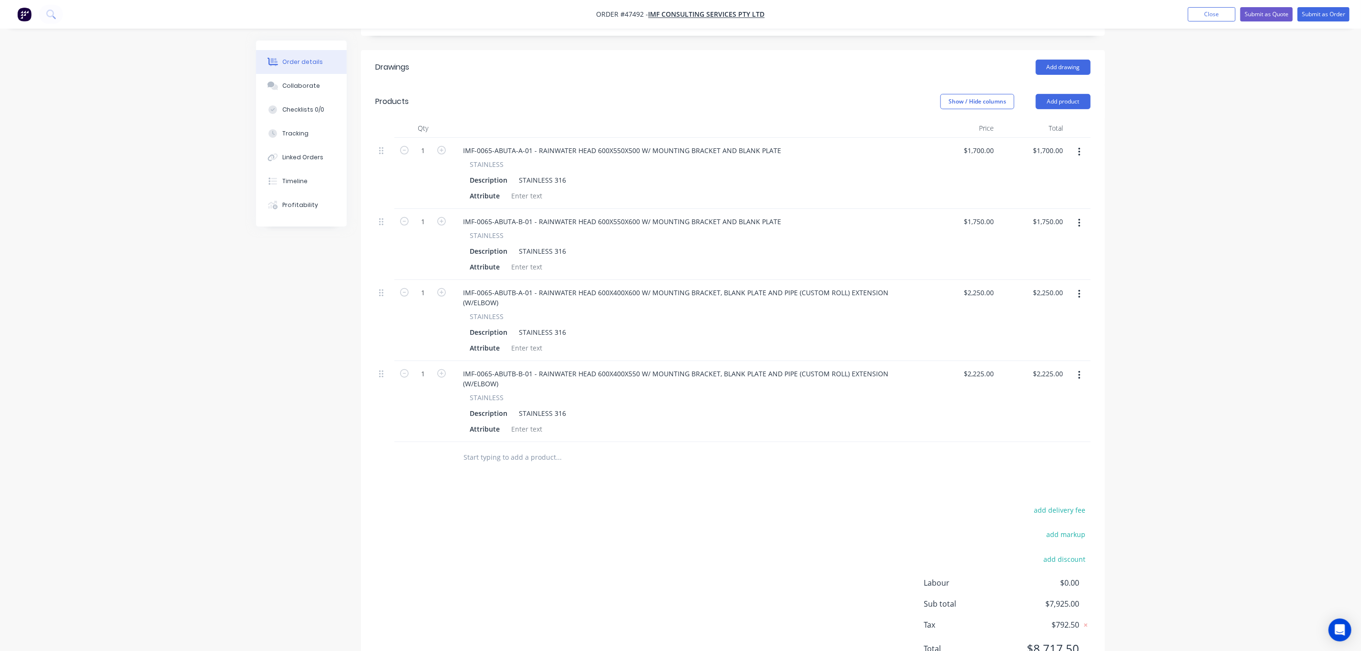
click at [794, 504] on div "add delivery fee add markup add discount Labour $0.00 Sub total $7,925.00 Tax $…" at bounding box center [732, 585] width 715 height 163
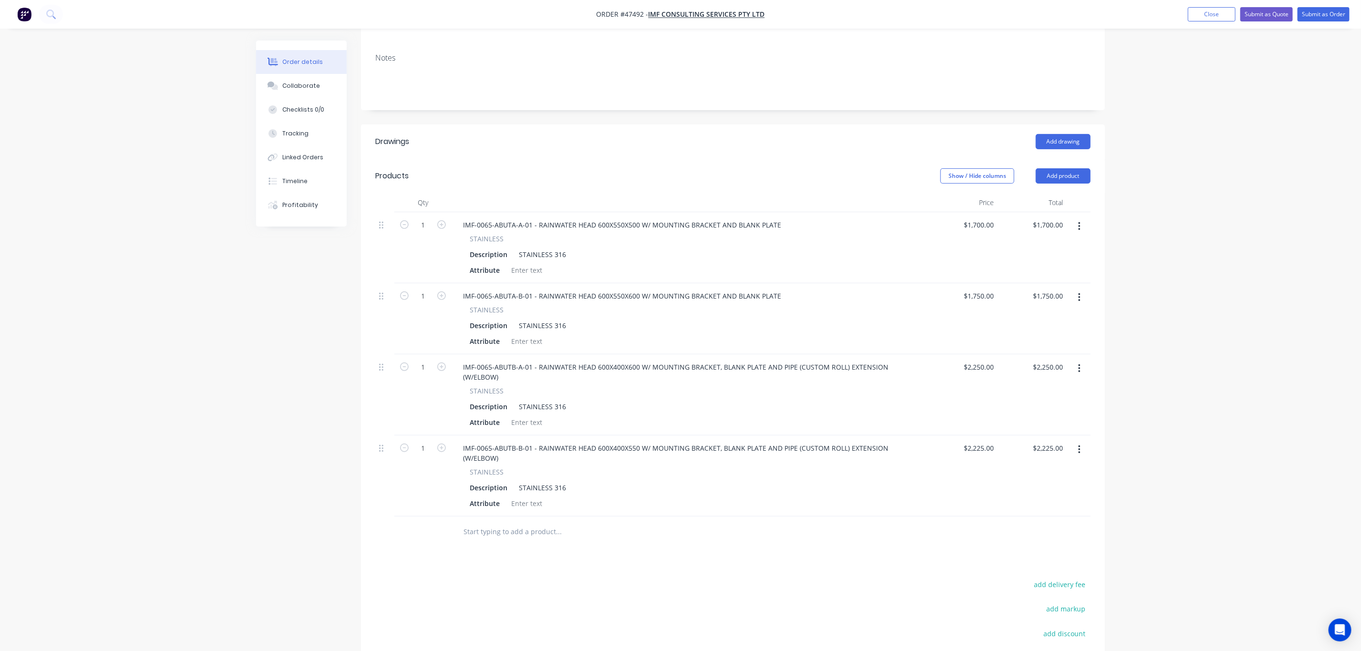
scroll to position [141, 0]
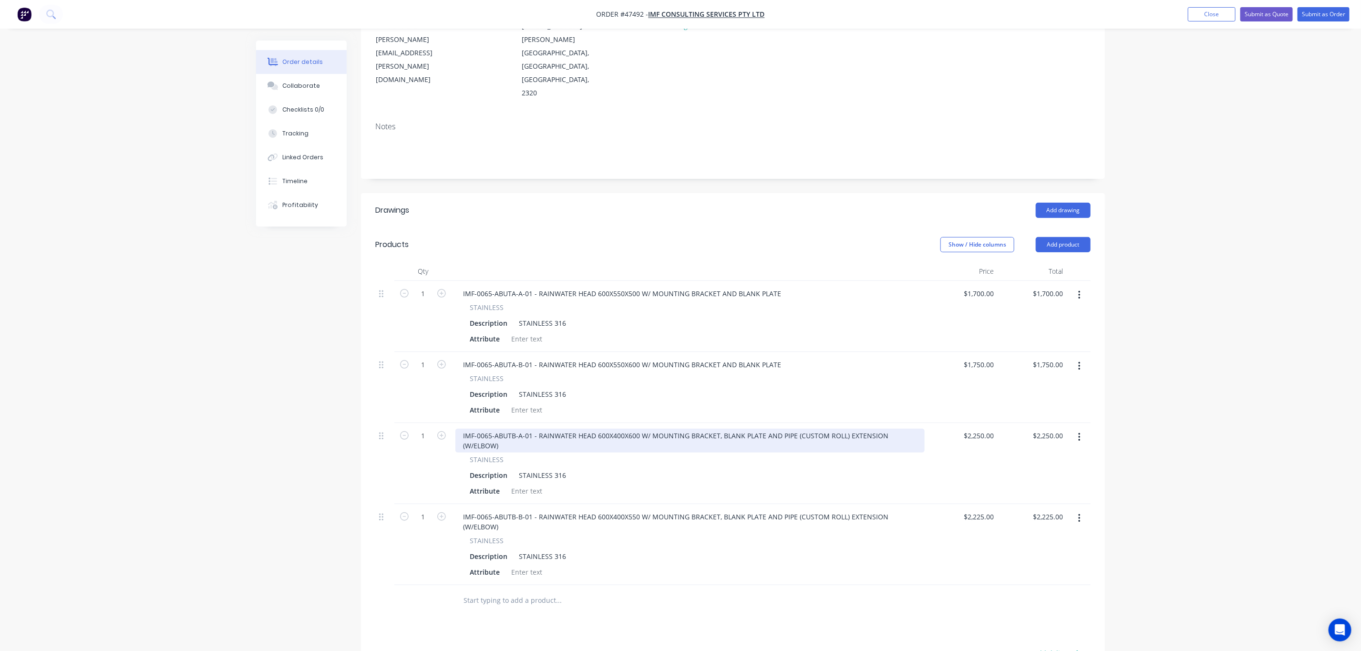
click at [840, 429] on div "IMF-0065-ABUTB-A-01 - RAINWATER HEAD 600X400X600 W/ MOUNTING BRACKET, BLANK PLA…" at bounding box center [689, 441] width 469 height 24
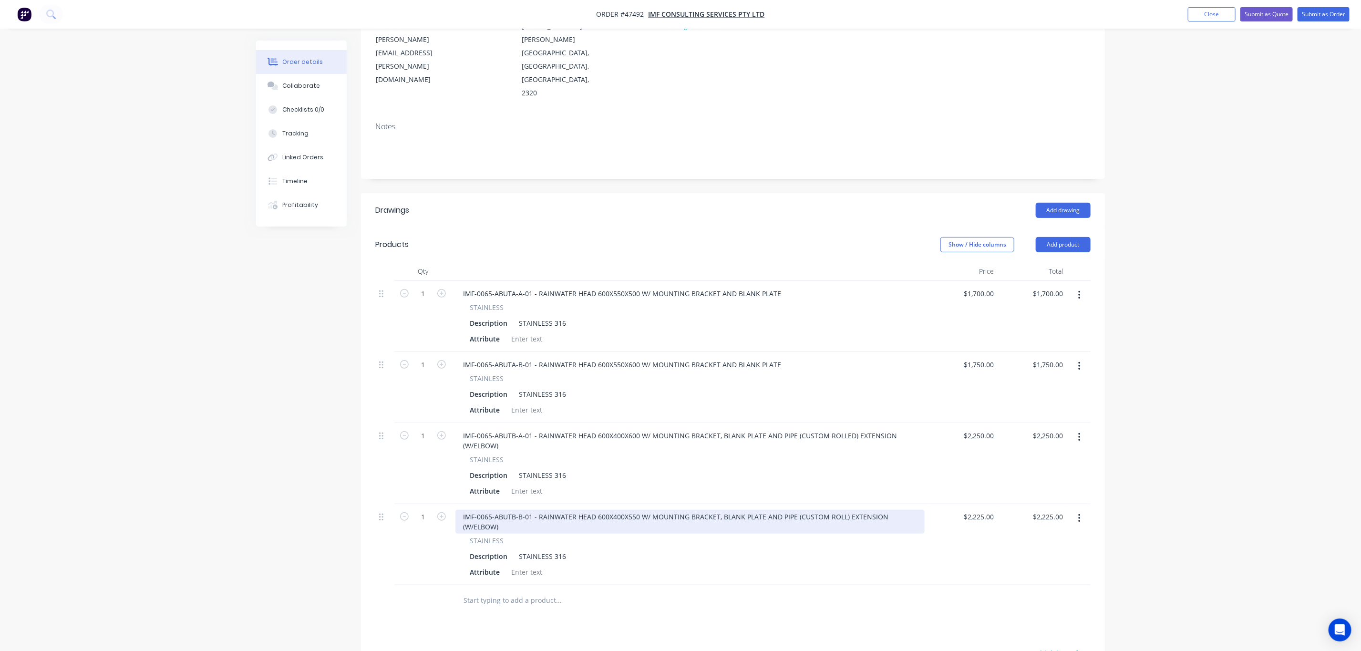
click at [842, 510] on div "IMF-0065-ABUTB-B-01 - RAINWATER HEAD 600X400X550 W/ MOUNTING BRACKET, BLANK PLA…" at bounding box center [689, 522] width 469 height 24
click at [837, 510] on div "IMF-0065-ABUTB-B-01 - RAINWATER HEAD 600X400X550 W/ MOUNTING BRACKET, BLANK PLA…" at bounding box center [689, 522] width 469 height 24
click at [840, 510] on div "IMF-0065-ABUTB-B-01 - RAINWATER HEAD 600X400X550 W/ MOUNTING BRACKET, BLANK PLA…" at bounding box center [689, 522] width 469 height 24
click at [1202, 378] on div "Order details Collaborate Checklists 0/0 Tracking Linked Orders Timeline Profit…" at bounding box center [680, 348] width 1361 height 979
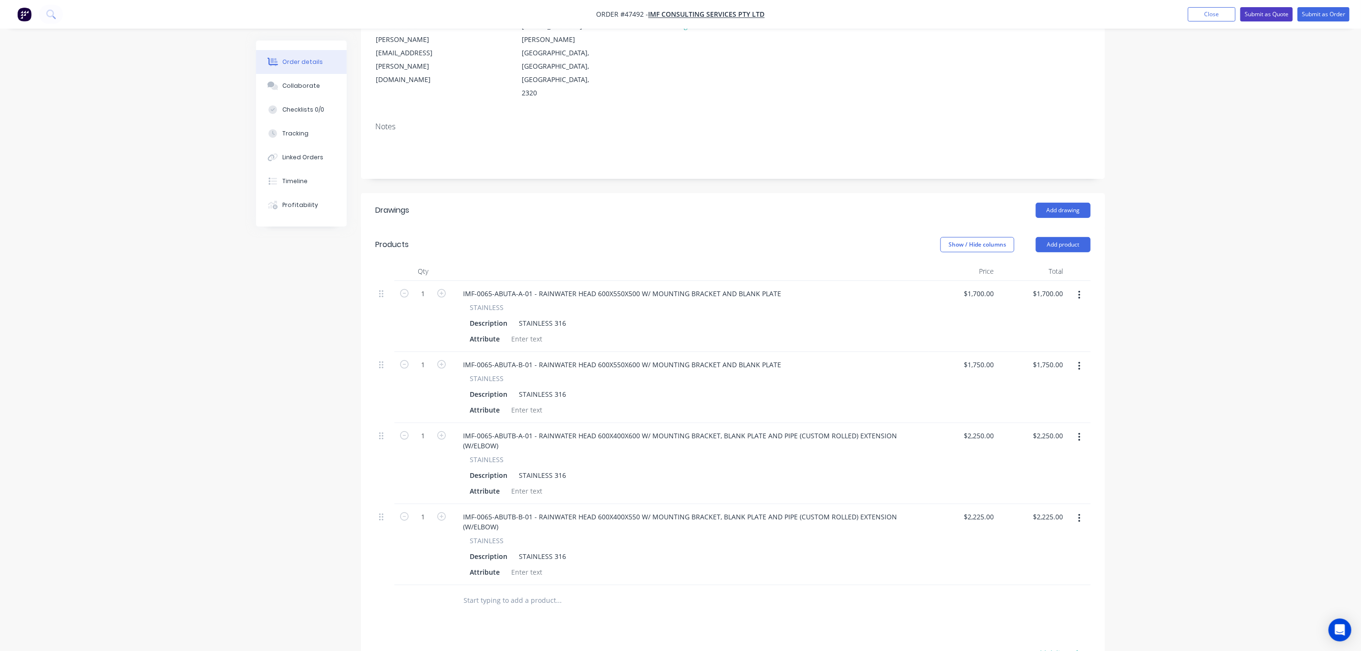
click at [1270, 13] on button "Submit as Quote" at bounding box center [1266, 14] width 52 height 14
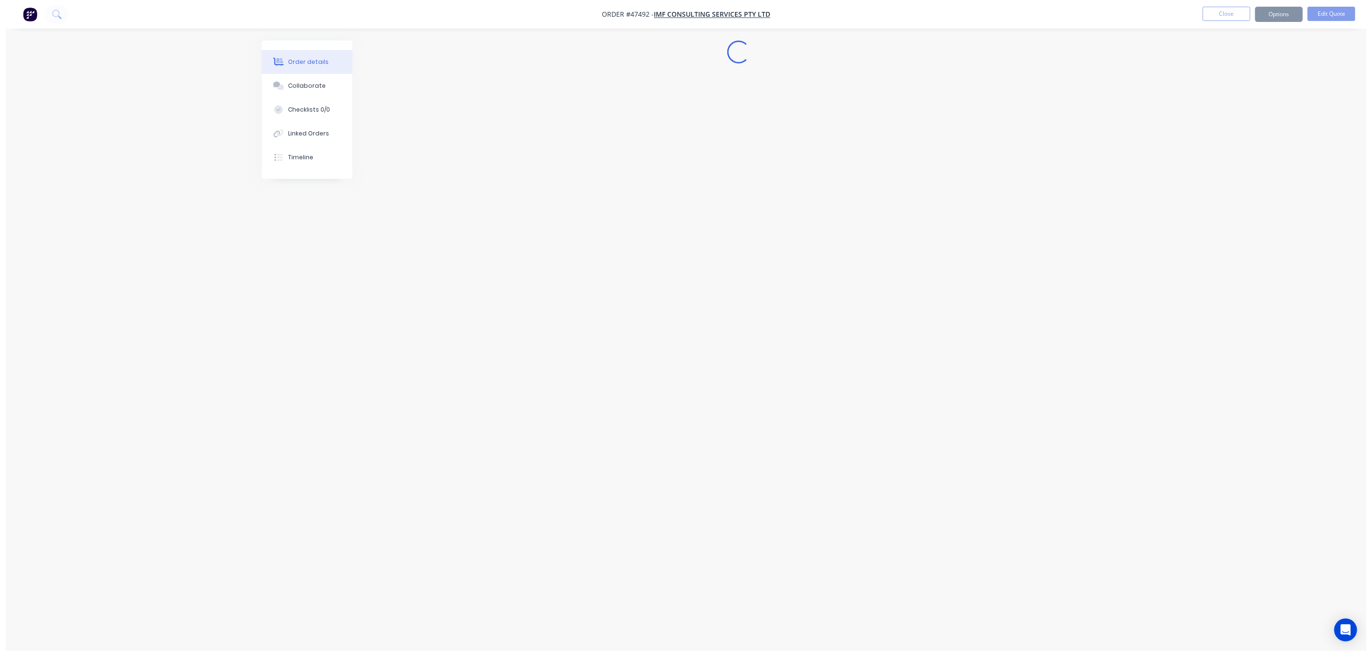
scroll to position [0, 0]
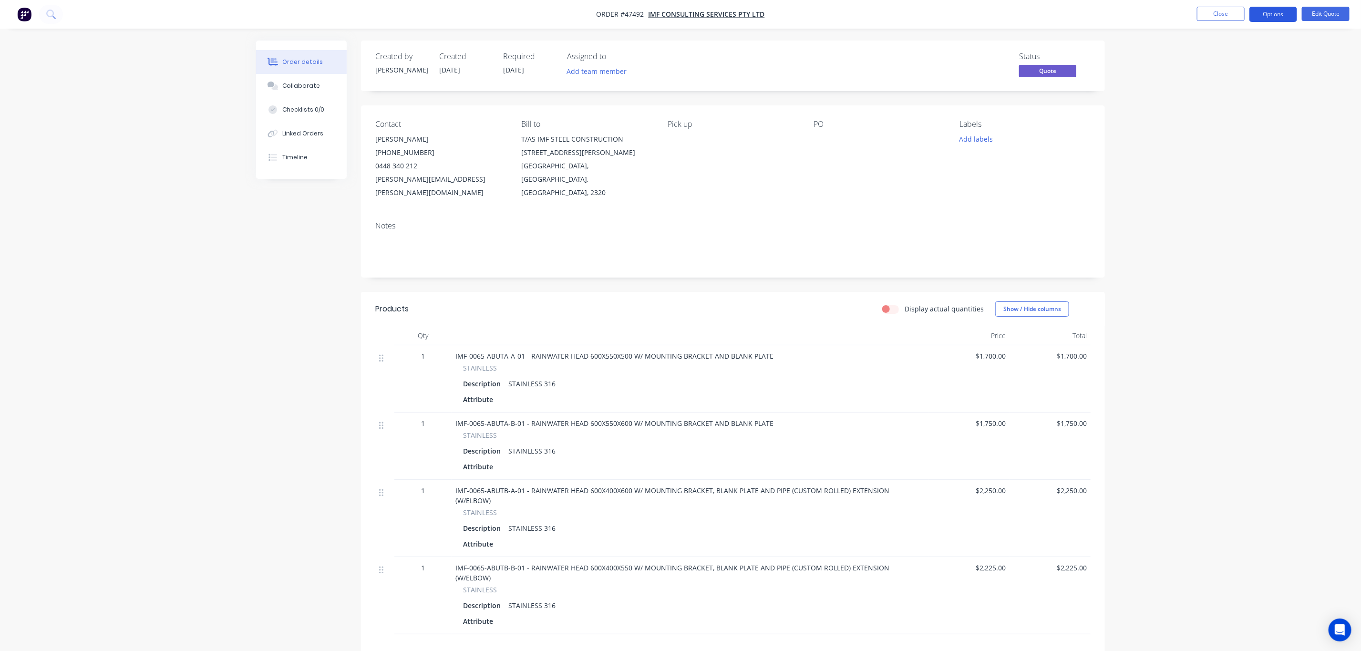
click at [1265, 15] on button "Options" at bounding box center [1274, 14] width 48 height 15
click at [1253, 55] on div "Quote" at bounding box center [1245, 58] width 88 height 14
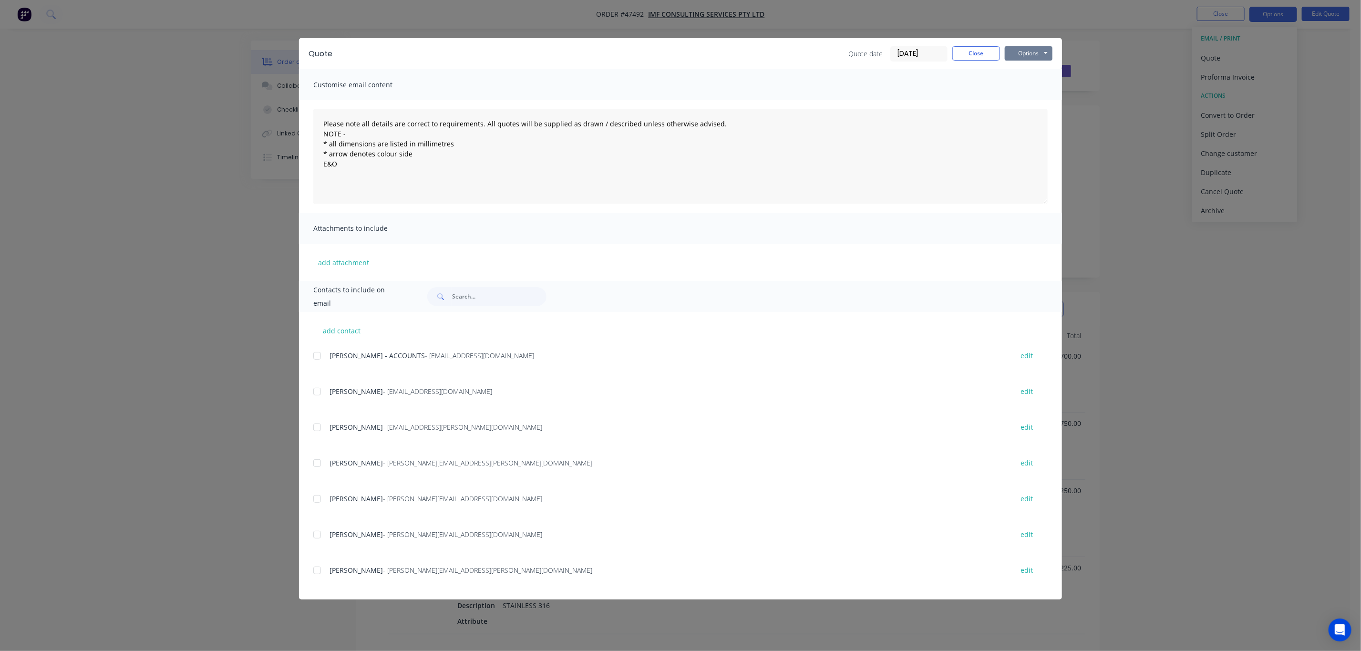
click at [1042, 51] on button "Options" at bounding box center [1029, 53] width 48 height 14
click at [1032, 90] on button "Print" at bounding box center [1035, 86] width 61 height 16
